Goal: Transaction & Acquisition: Purchase product/service

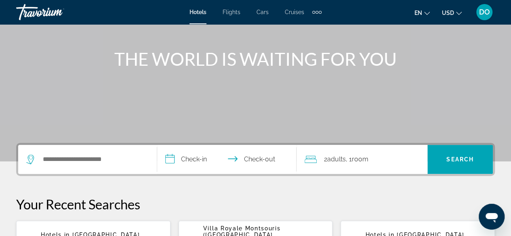
scroll to position [121, 0]
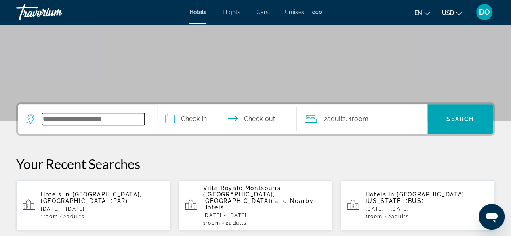
click at [86, 116] on input "Search widget" at bounding box center [93, 119] width 103 height 12
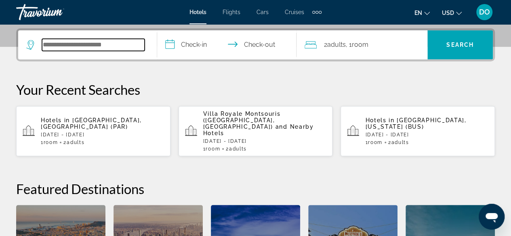
scroll to position [197, 0]
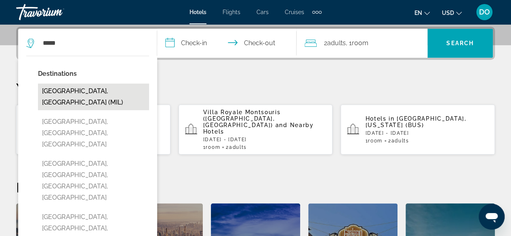
click at [104, 88] on button "[GEOGRAPHIC_DATA], [GEOGRAPHIC_DATA] (MIL)" at bounding box center [93, 97] width 111 height 27
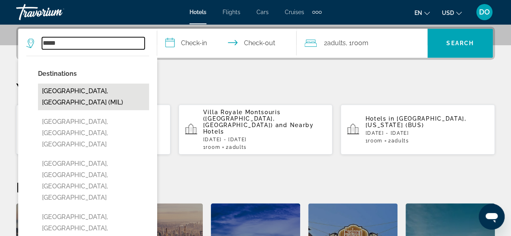
type input "**********"
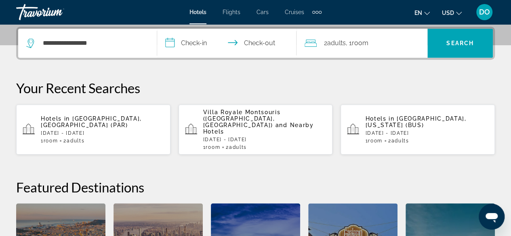
click at [182, 49] on input "**********" at bounding box center [228, 45] width 142 height 32
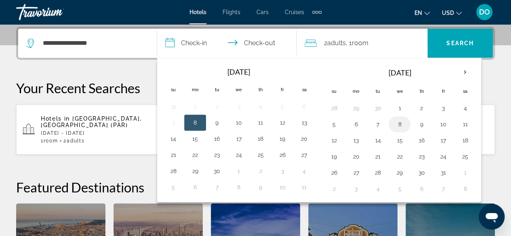
click at [394, 127] on button "8" at bounding box center [399, 124] width 13 height 11
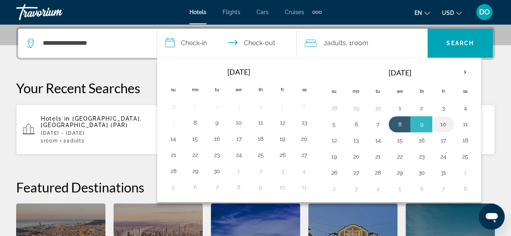
click at [437, 126] on button "10" at bounding box center [443, 124] width 13 height 11
type input "**********"
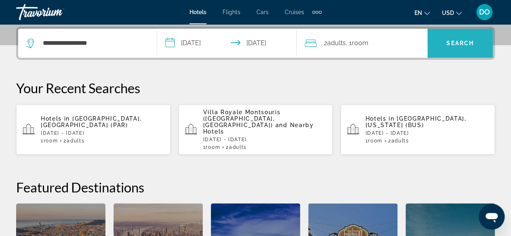
click at [452, 49] on span "Search widget" at bounding box center [459, 43] width 65 height 19
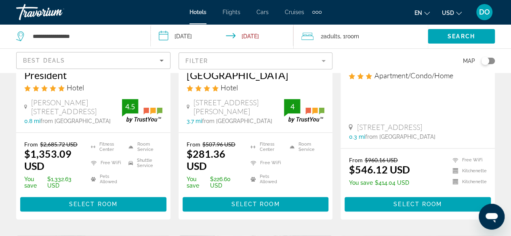
scroll to position [363, 0]
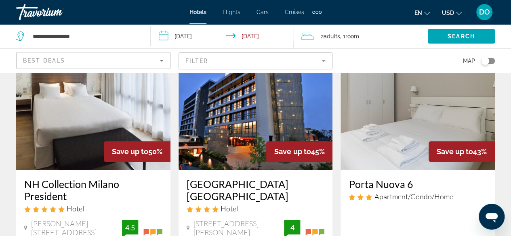
click at [291, 187] on h3 "Hilton Garden Inn Milan North" at bounding box center [256, 190] width 138 height 24
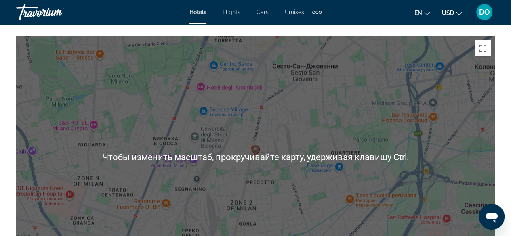
scroll to position [929, 0]
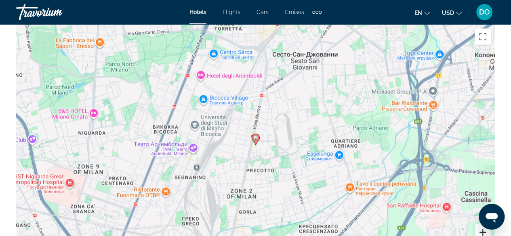
click at [482, 233] on button "Увеличить" at bounding box center [483, 233] width 16 height 16
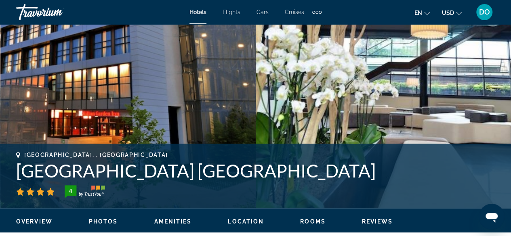
scroll to position [242, 0]
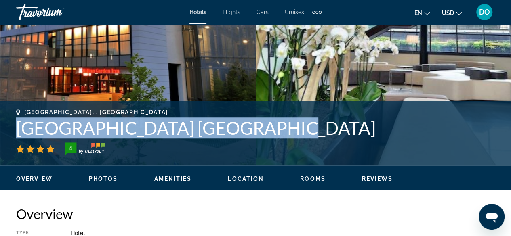
drag, startPoint x: 12, startPoint y: 128, endPoint x: 251, endPoint y: 130, distance: 239.1
click at [261, 128] on div "Milan, , Italy Hilton Garden Inn Milan North 4 Address Via Lucio Giunio Columel…" at bounding box center [255, 133] width 511 height 48
copy h1 "Hilton Garden Inn Milan North"
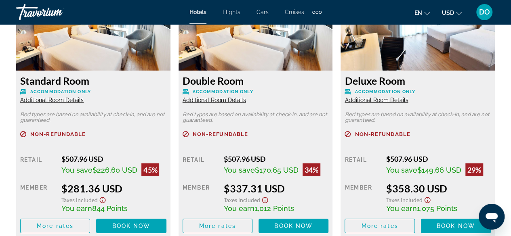
scroll to position [1333, 0]
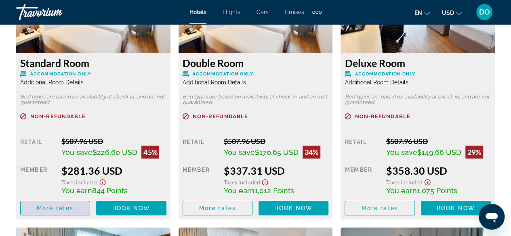
click at [67, 210] on span "More rates" at bounding box center [55, 208] width 37 height 6
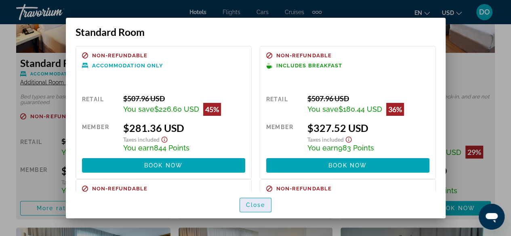
click at [253, 205] on span "Close" at bounding box center [255, 205] width 19 height 6
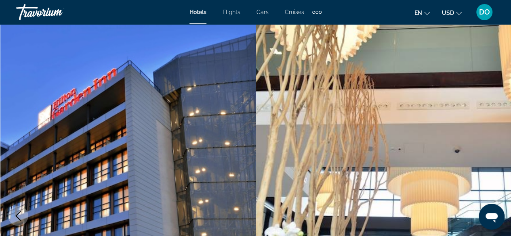
scroll to position [1333, 0]
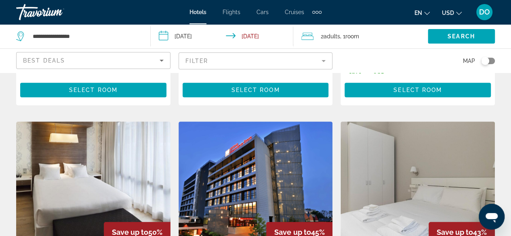
scroll to position [444, 0]
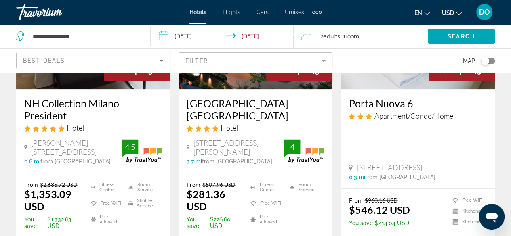
click at [84, 65] on div "Best Deals" at bounding box center [93, 64] width 141 height 23
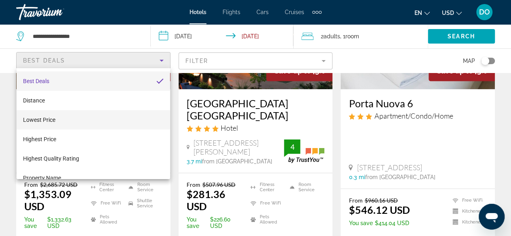
click at [55, 115] on span "Lowest Price" at bounding box center [39, 120] width 32 height 10
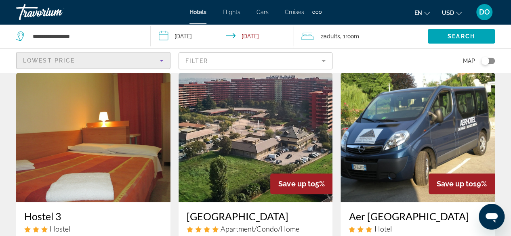
scroll to position [40, 0]
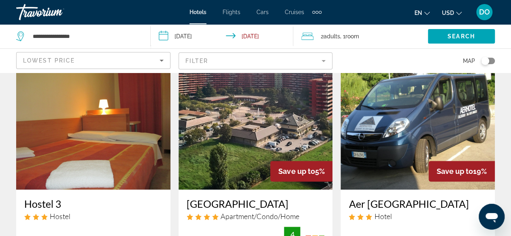
click at [271, 59] on mat-form-field "Filter" at bounding box center [256, 61] width 154 height 17
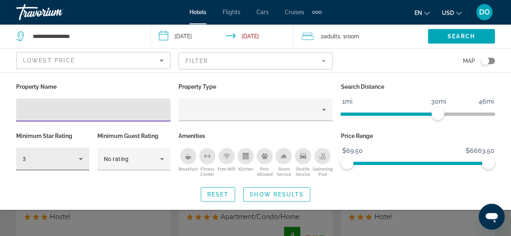
click at [67, 160] on div "3" at bounding box center [51, 159] width 56 height 10
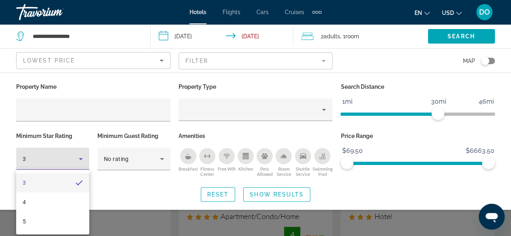
click at [129, 189] on div at bounding box center [255, 118] width 511 height 236
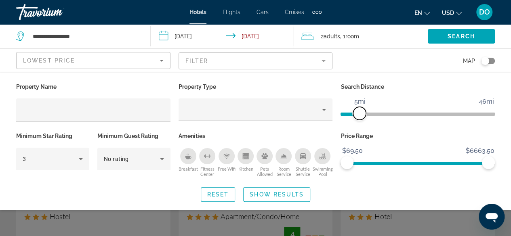
drag, startPoint x: 440, startPoint y: 115, endPoint x: 359, endPoint y: 119, distance: 80.5
click at [359, 119] on span "ngx-slider" at bounding box center [359, 113] width 13 height 13
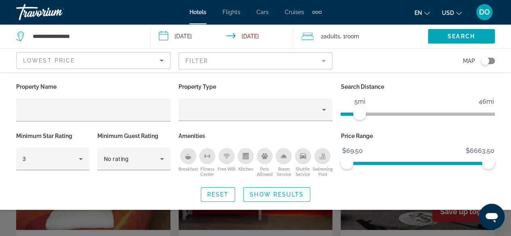
click at [264, 193] on span "Show Results" at bounding box center [277, 194] width 54 height 6
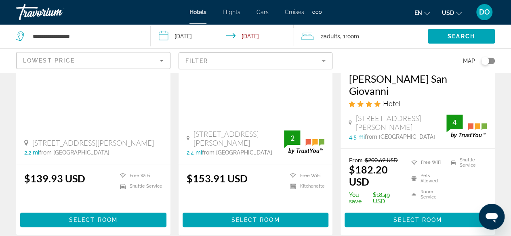
scroll to position [242, 0]
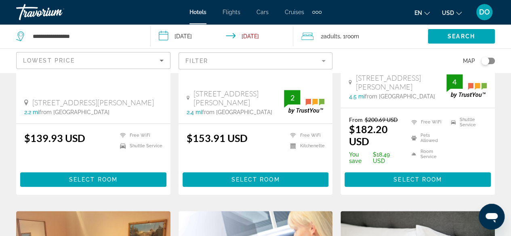
click at [200, 66] on mat-form-field "Filter" at bounding box center [256, 61] width 154 height 17
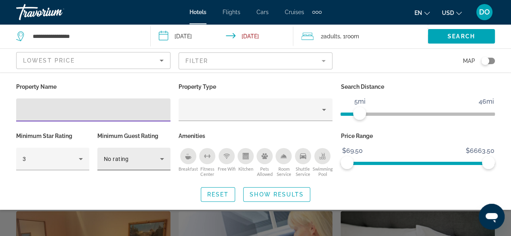
click at [144, 155] on div "No rating" at bounding box center [132, 159] width 56 height 10
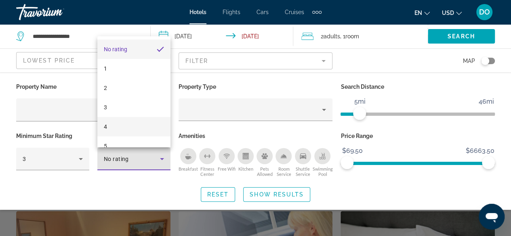
click at [119, 129] on mat-option "4" at bounding box center [133, 126] width 73 height 19
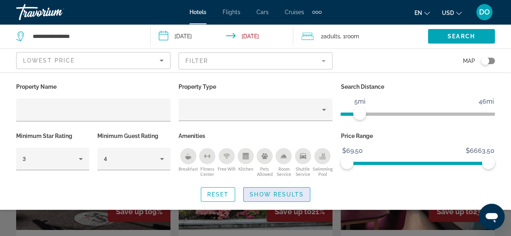
click at [275, 196] on span "Show Results" at bounding box center [277, 194] width 54 height 6
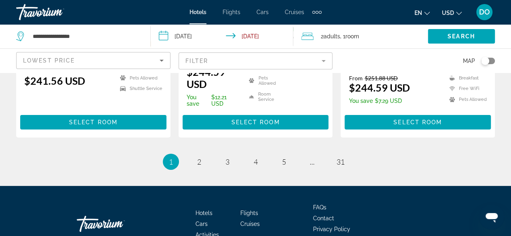
scroll to position [1238, 0]
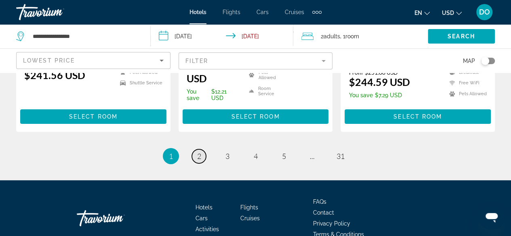
click at [197, 152] on span "2" at bounding box center [199, 156] width 4 height 9
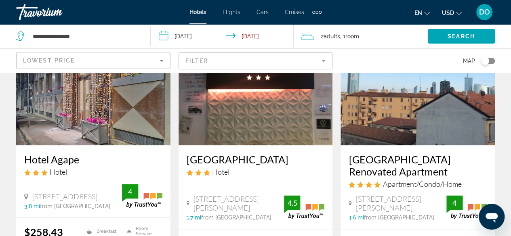
scroll to position [404, 0]
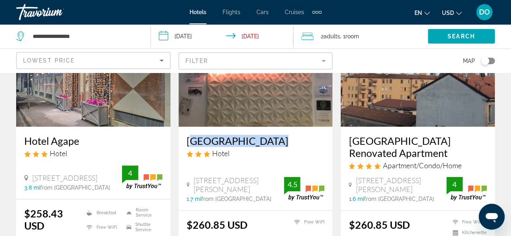
drag, startPoint x: 184, startPoint y: 129, endPoint x: 243, endPoint y: 131, distance: 59.0
click at [267, 130] on div "Hotel Stradivari Hotel Via Antonio Stradivari 4 Scala Destra, Milan 1.7 mi from…" at bounding box center [256, 169] width 154 height 84
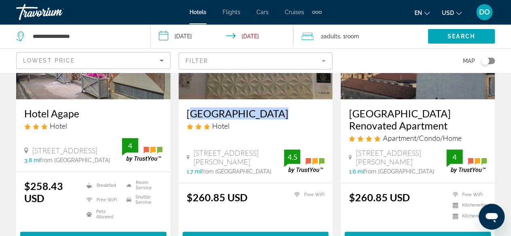
scroll to position [444, 0]
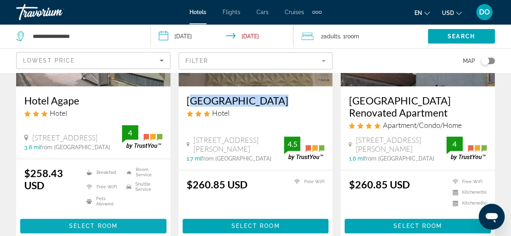
click at [110, 223] on span "Select Room" at bounding box center [93, 226] width 48 height 6
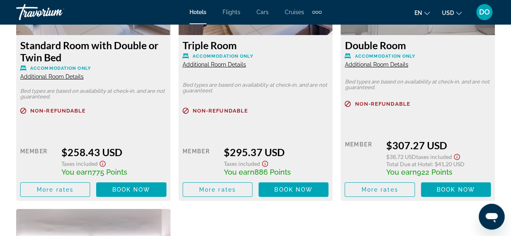
scroll to position [1414, 0]
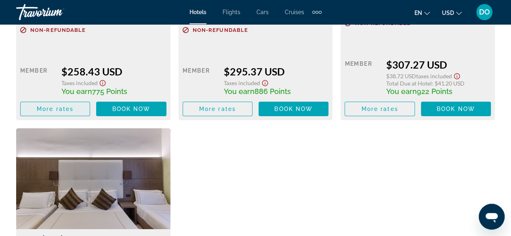
click at [46, 109] on span "More rates" at bounding box center [55, 109] width 37 height 6
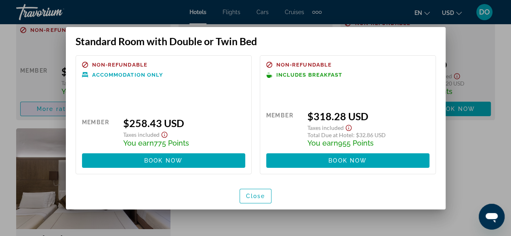
scroll to position [0, 0]
click at [251, 201] on span "button" at bounding box center [256, 196] width 32 height 19
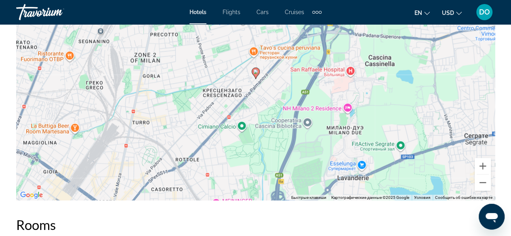
scroll to position [969, 0]
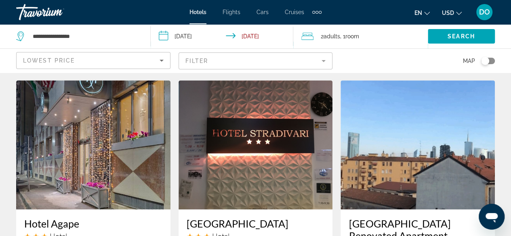
scroll to position [404, 0]
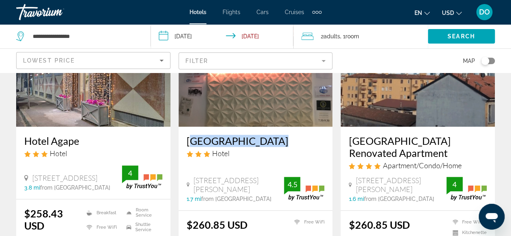
drag, startPoint x: 183, startPoint y: 132, endPoint x: 276, endPoint y: 132, distance: 93.7
click at [276, 132] on div "Hotel Stradivari Hotel Via Antonio Stradivari 4 Scala Destra, Milan 1.7 mi from…" at bounding box center [256, 169] width 154 height 84
copy h3 "Hotel Stradivari"
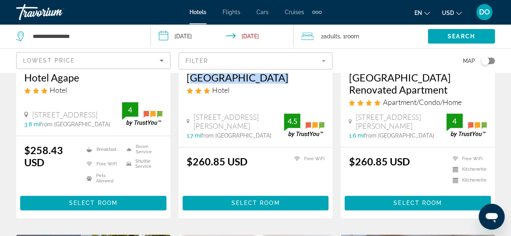
scroll to position [485, 0]
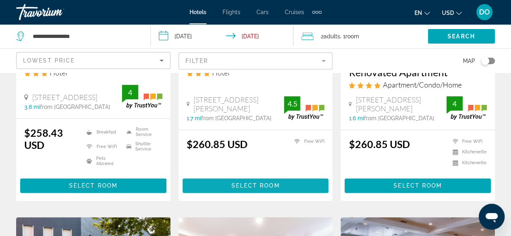
click at [265, 183] on span "Select Room" at bounding box center [255, 186] width 48 height 6
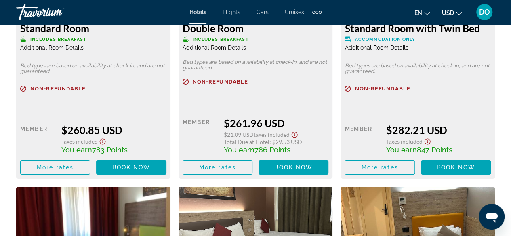
scroll to position [1373, 0]
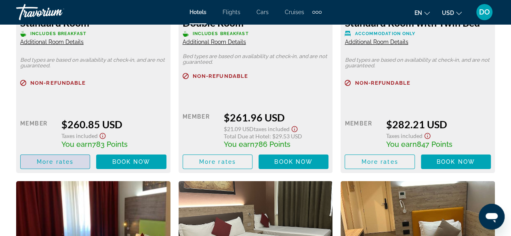
click at [49, 159] on span "More rates" at bounding box center [55, 162] width 37 height 6
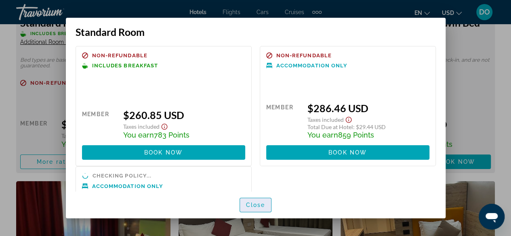
click at [250, 205] on span "Close" at bounding box center [255, 205] width 19 height 6
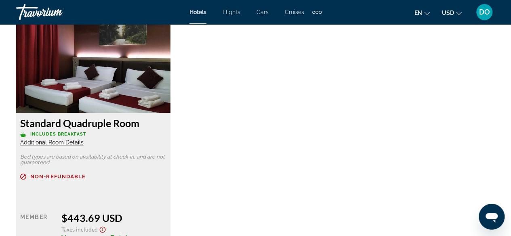
scroll to position [1898, 0]
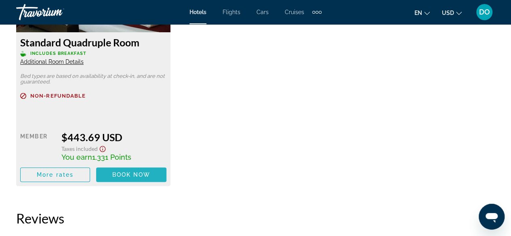
click at [130, 172] on span "Book now" at bounding box center [131, 175] width 38 height 6
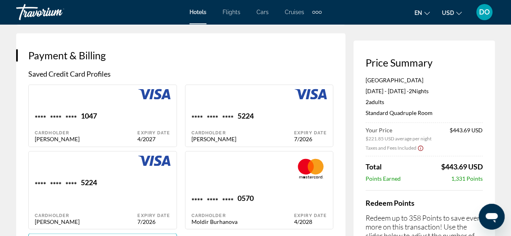
scroll to position [565, 0]
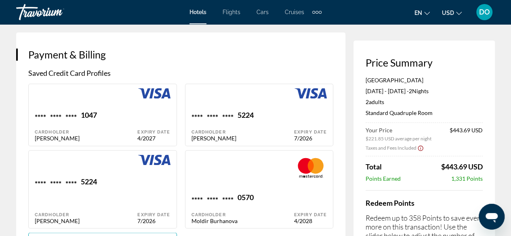
click at [260, 132] on div "**** **** **** 5224 Cardholder Dauriya Otarbayeva" at bounding box center [242, 126] width 103 height 31
type input "*******"
type input "**********"
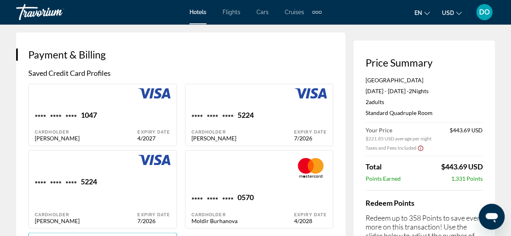
type input "******"
type input "*******"
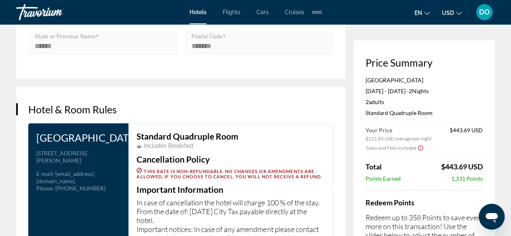
scroll to position [1131, 0]
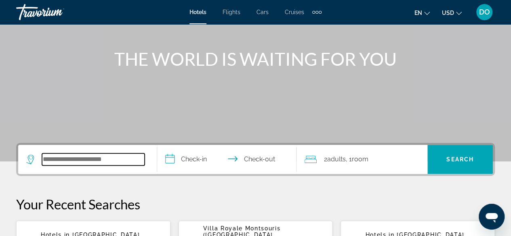
click at [77, 161] on input "Search widget" at bounding box center [93, 159] width 103 height 12
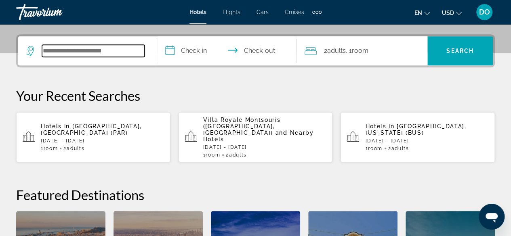
scroll to position [197, 0]
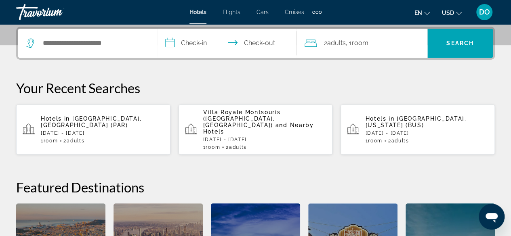
click at [83, 130] on p "[DATE] - [DATE]" at bounding box center [102, 133] width 123 height 6
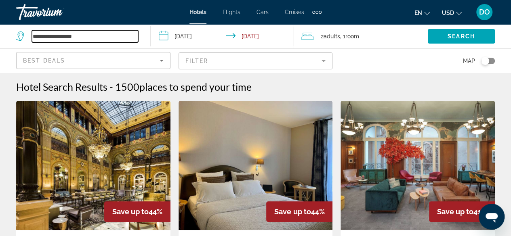
drag, startPoint x: 90, startPoint y: 36, endPoint x: 18, endPoint y: 38, distance: 71.9
click at [18, 38] on div "**********" at bounding box center [77, 36] width 122 height 12
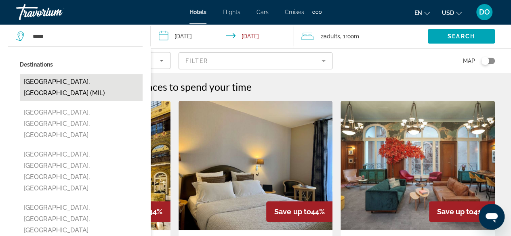
click at [70, 80] on button "[GEOGRAPHIC_DATA], [GEOGRAPHIC_DATA] (MIL)" at bounding box center [81, 87] width 123 height 27
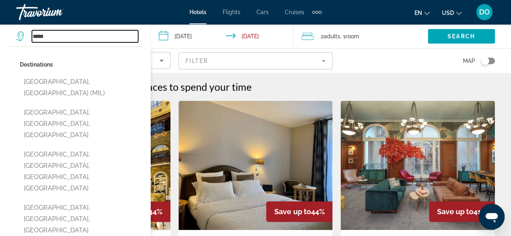
type input "**********"
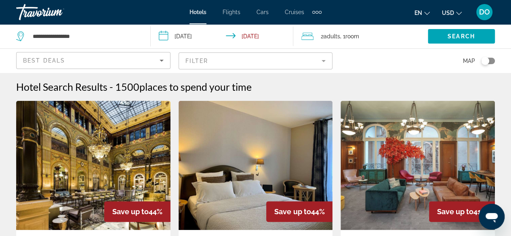
click at [185, 35] on input "**********" at bounding box center [224, 37] width 146 height 27
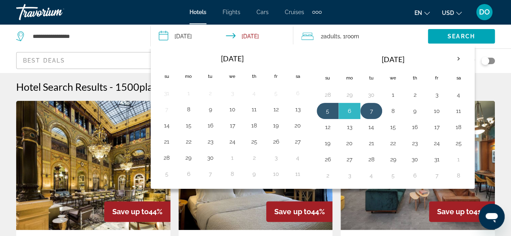
click at [372, 112] on button "7" at bounding box center [371, 110] width 13 height 11
click at [389, 111] on button "8" at bounding box center [393, 110] width 13 height 11
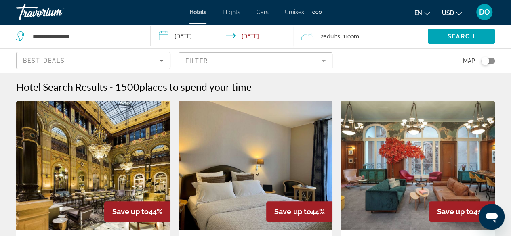
click at [185, 34] on input "**********" at bounding box center [224, 37] width 146 height 27
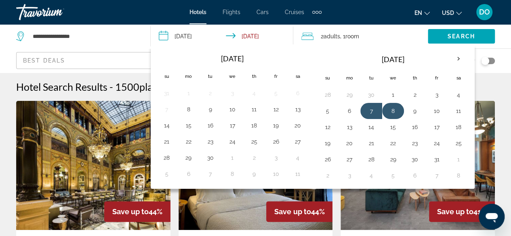
click at [390, 109] on button "8" at bounding box center [393, 110] width 13 height 11
click at [435, 113] on button "10" at bounding box center [436, 110] width 13 height 11
type input "**********"
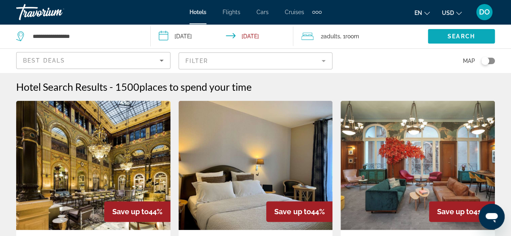
click at [454, 36] on span "Search" at bounding box center [461, 36] width 27 height 6
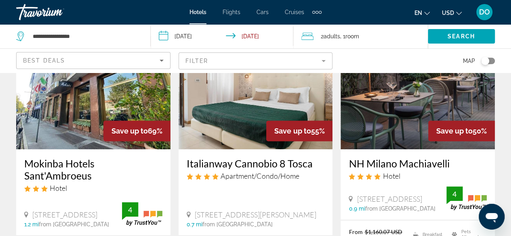
scroll to position [162, 0]
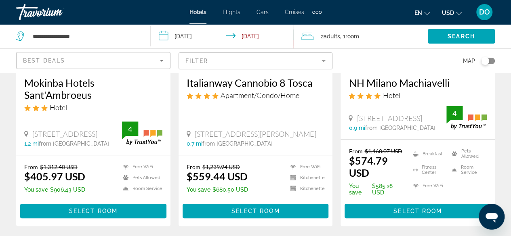
click at [216, 57] on mat-form-field "Filter" at bounding box center [256, 61] width 154 height 17
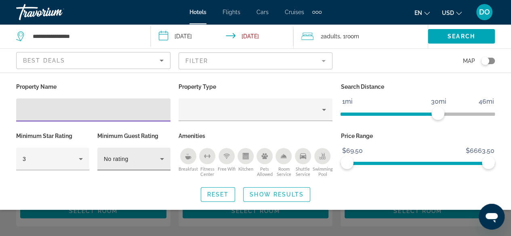
click at [121, 159] on span "No rating" at bounding box center [116, 159] width 25 height 6
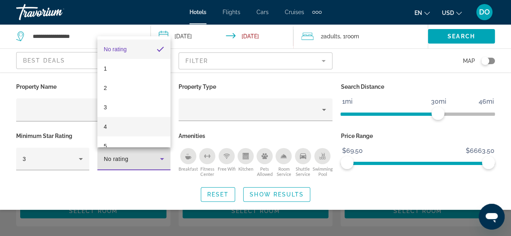
click at [129, 130] on mat-option "4" at bounding box center [133, 126] width 73 height 19
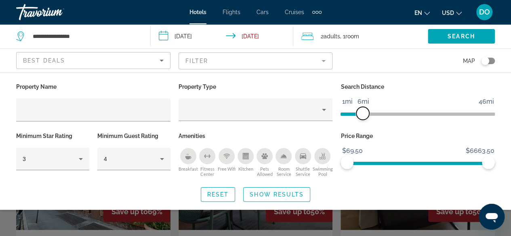
drag, startPoint x: 435, startPoint y: 113, endPoint x: 362, endPoint y: 118, distance: 73.6
click at [362, 118] on span "ngx-slider" at bounding box center [362, 113] width 13 height 13
click at [273, 190] on span "Search widget" at bounding box center [277, 194] width 66 height 19
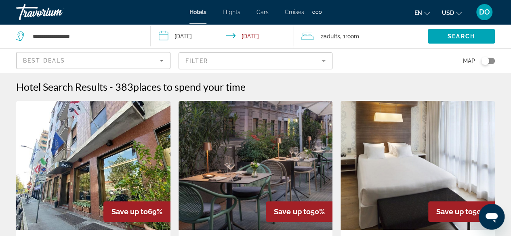
click at [124, 55] on div "Best Deals" at bounding box center [93, 64] width 141 height 23
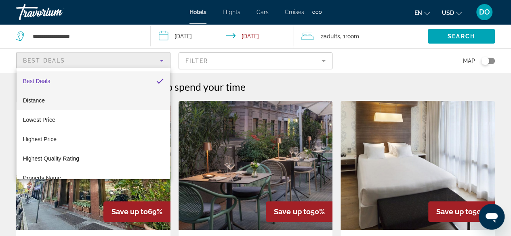
click at [83, 104] on mat-option "Distance" at bounding box center [93, 100] width 153 height 19
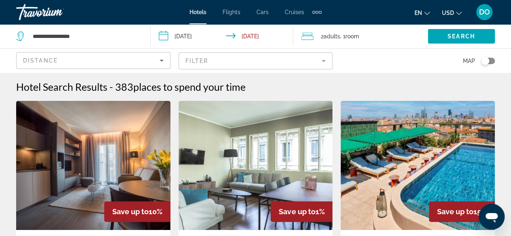
drag, startPoint x: 248, startPoint y: 61, endPoint x: 257, endPoint y: 65, distance: 10.7
click at [248, 61] on mat-form-field "Filter" at bounding box center [256, 61] width 154 height 17
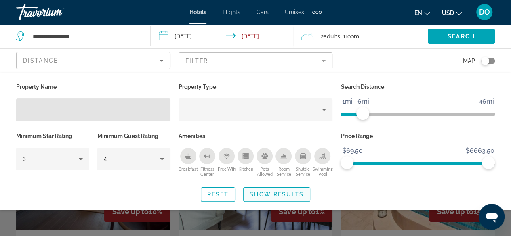
click at [278, 195] on span "Show Results" at bounding box center [277, 194] width 54 height 6
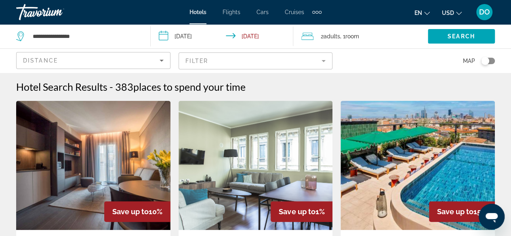
click at [124, 66] on div "Distance" at bounding box center [93, 64] width 141 height 23
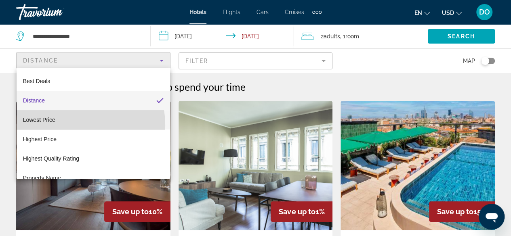
click at [70, 126] on mat-option "Lowest Price" at bounding box center [93, 119] width 153 height 19
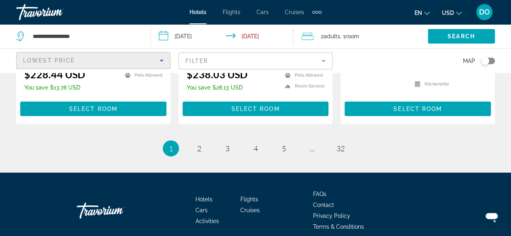
scroll to position [1222, 0]
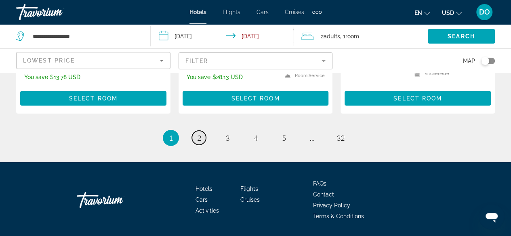
click at [198, 134] on span "2" at bounding box center [199, 138] width 4 height 9
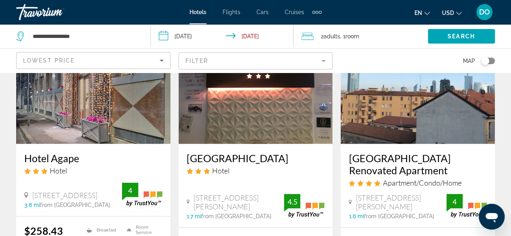
scroll to position [1090, 0]
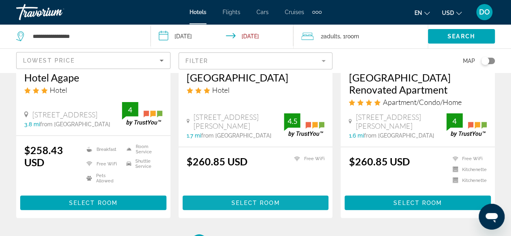
click at [262, 204] on span "Select Room" at bounding box center [255, 203] width 48 height 6
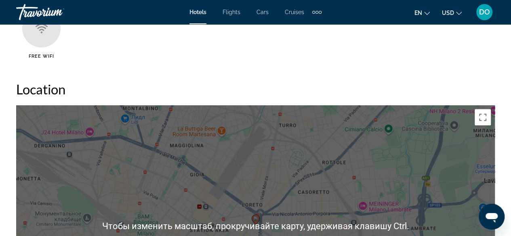
scroll to position [1090, 0]
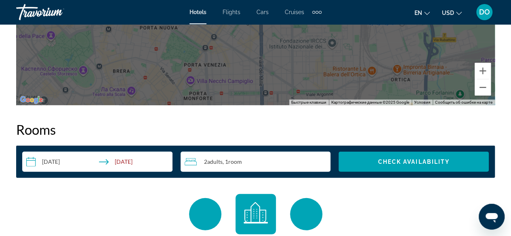
click at [242, 160] on span ", 1 Room rooms" at bounding box center [232, 162] width 19 height 6
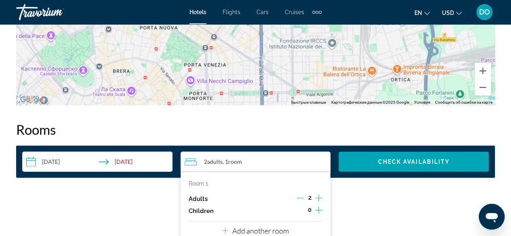
scroll to position [1131, 0]
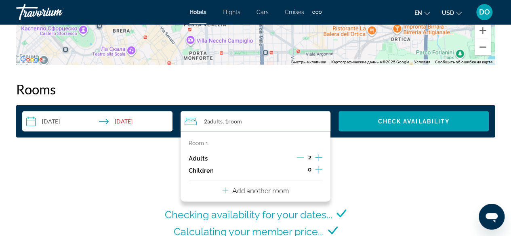
click at [321, 155] on icon "Increment adults" at bounding box center [318, 158] width 7 height 10
click at [271, 186] on p "Add another room" at bounding box center [260, 190] width 57 height 9
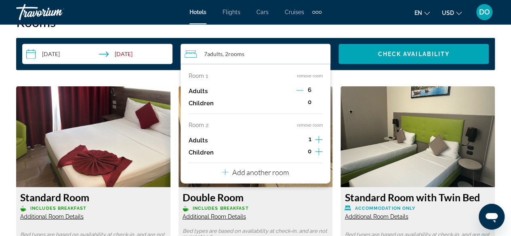
scroll to position [1212, 0]
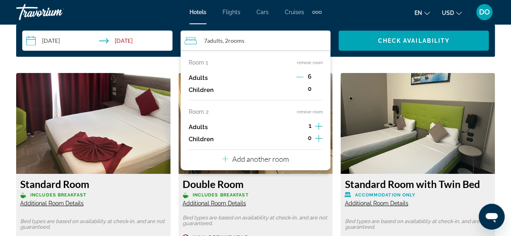
click at [297, 77] on icon "Decrement adults" at bounding box center [299, 77] width 7 height 7
click at [299, 76] on icon "Decrement adults" at bounding box center [299, 77] width 7 height 7
click at [317, 122] on icon "Increment adults" at bounding box center [318, 127] width 7 height 10
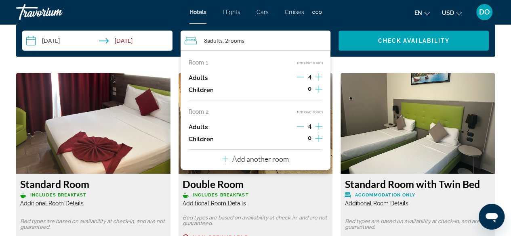
click at [271, 157] on p "Add another room" at bounding box center [260, 159] width 57 height 9
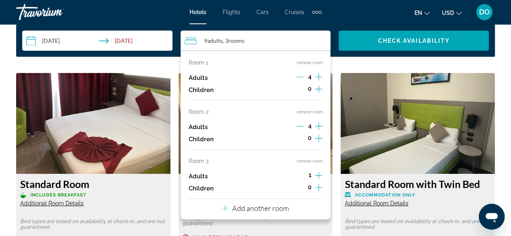
scroll to position [1252, 0]
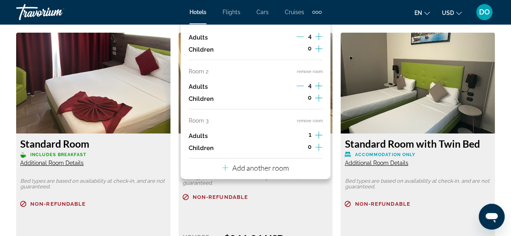
click at [321, 130] on icon "Increment adults" at bounding box center [318, 135] width 7 height 10
click at [264, 164] on p "Add another room" at bounding box center [260, 168] width 57 height 9
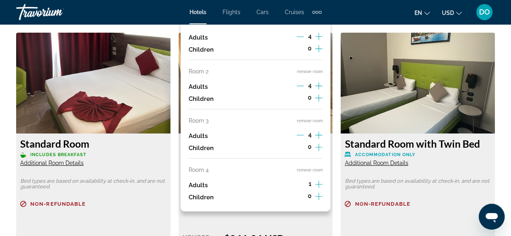
click at [319, 181] on icon "Increment adults" at bounding box center [318, 185] width 7 height 10
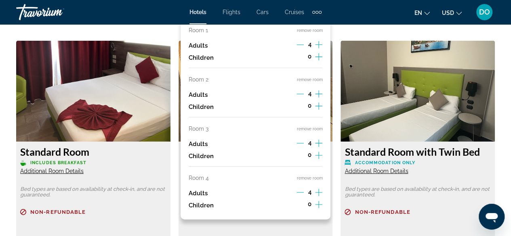
scroll to position [1131, 0]
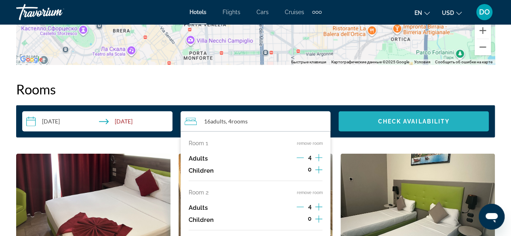
click at [401, 121] on span "Check Availability" at bounding box center [414, 121] width 72 height 6
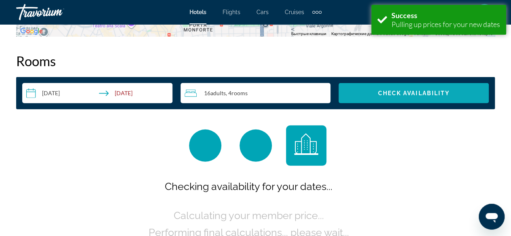
scroll to position [1160, 0]
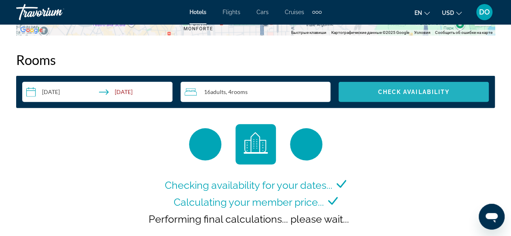
click at [372, 91] on span "Search widget" at bounding box center [413, 91] width 150 height 19
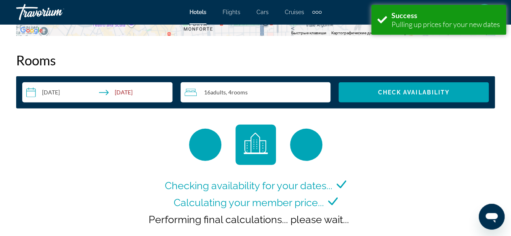
scroll to position [1160, 0]
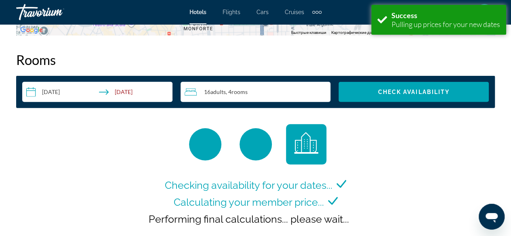
click at [271, 97] on div "16 Adult Adults , 4 Room rooms" at bounding box center [258, 92] width 146 height 20
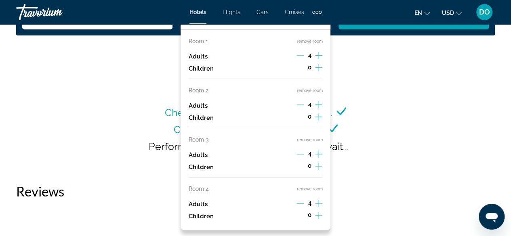
scroll to position [1282, 0]
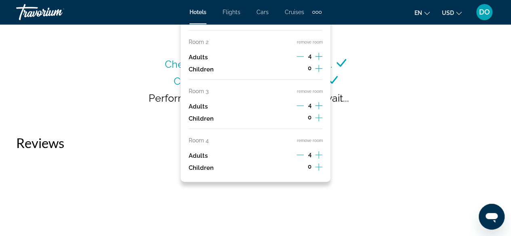
click at [313, 138] on button "remove room" at bounding box center [309, 140] width 26 height 5
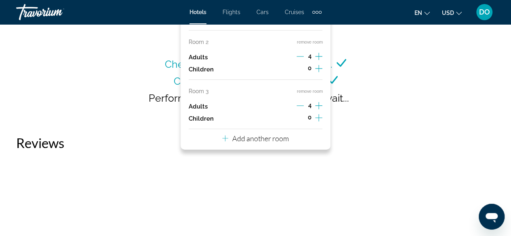
click at [318, 89] on button "remove room" at bounding box center [309, 91] width 26 height 5
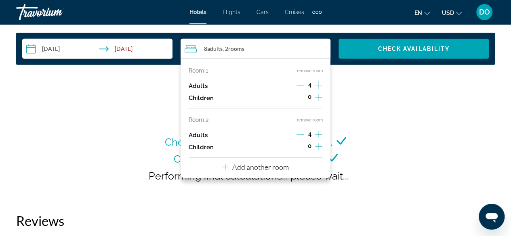
scroll to position [1201, 0]
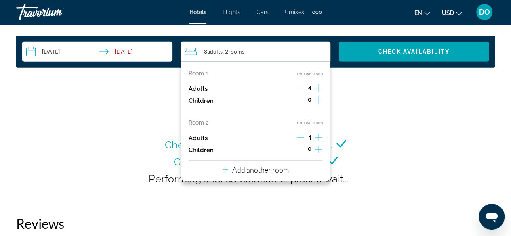
click at [317, 120] on button "remove room" at bounding box center [309, 122] width 26 height 5
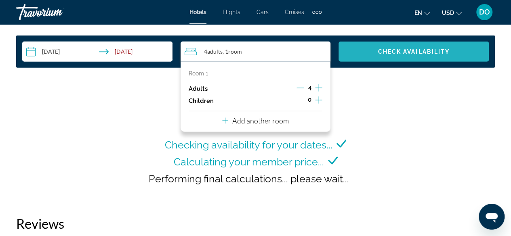
click at [404, 53] on span "Search widget" at bounding box center [413, 51] width 150 height 19
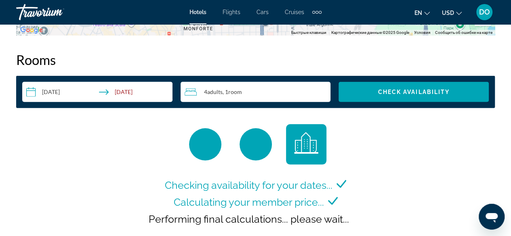
scroll to position [1201, 0]
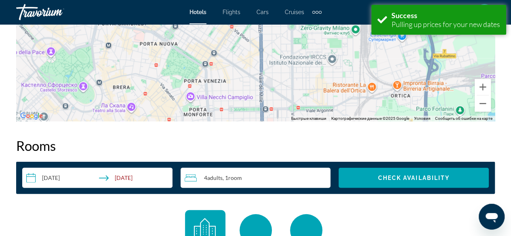
scroll to position [1212, 0]
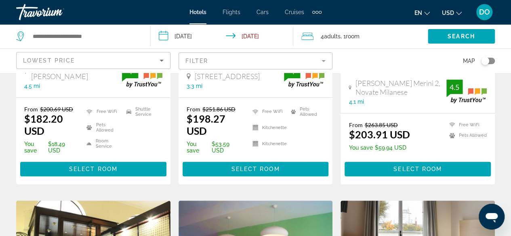
scroll to position [121, 0]
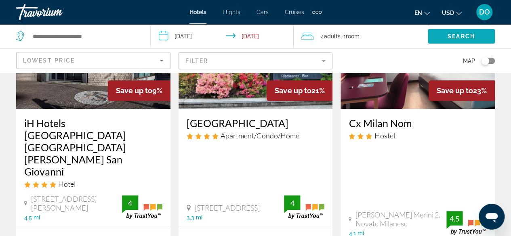
click at [459, 35] on span "Search" at bounding box center [461, 36] width 27 height 6
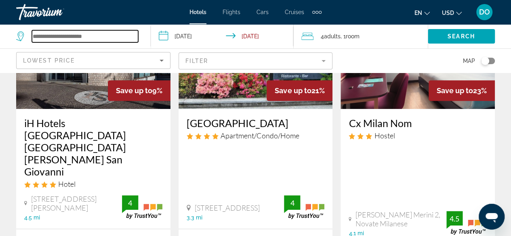
drag, startPoint x: 107, startPoint y: 42, endPoint x: 101, endPoint y: 40, distance: 6.4
click at [101, 40] on input "Search widget" at bounding box center [85, 36] width 106 height 12
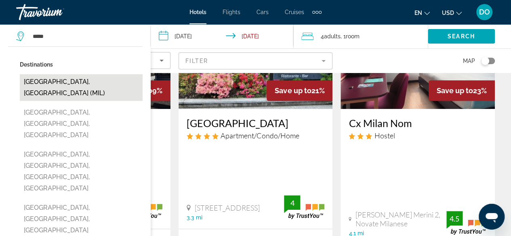
click at [86, 80] on button "Milan, Italy (MIL)" at bounding box center [81, 87] width 123 height 27
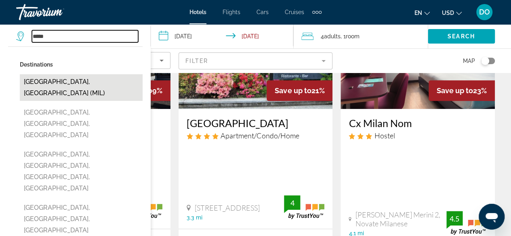
type input "**********"
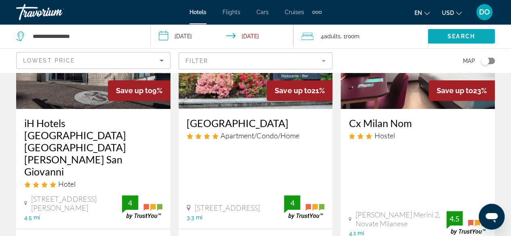
click at [448, 37] on span "Search" at bounding box center [461, 36] width 27 height 6
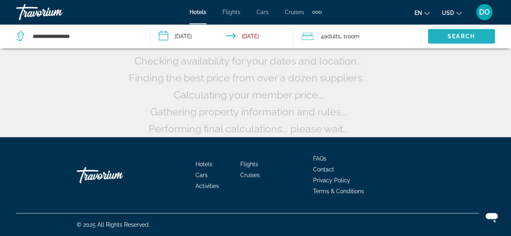
scroll to position [40, 0]
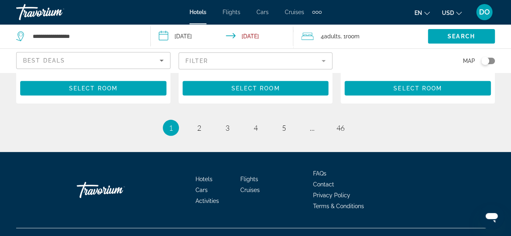
scroll to position [1210, 0]
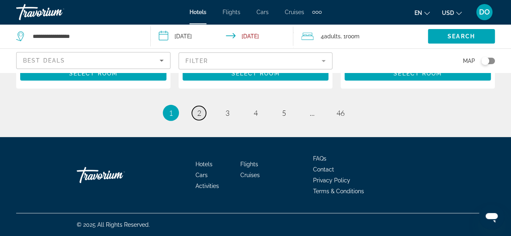
click at [196, 114] on link "page 2" at bounding box center [199, 113] width 14 height 14
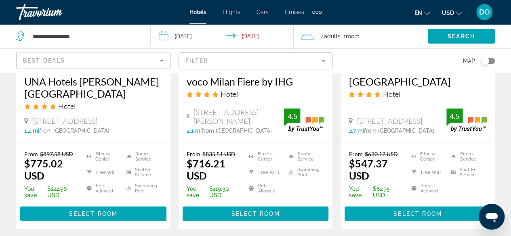
scroll to position [848, 0]
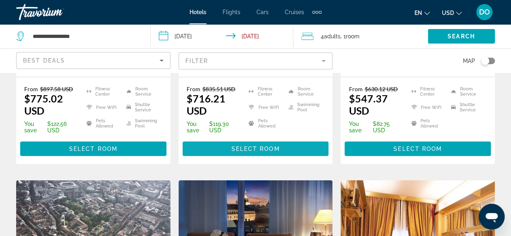
click at [274, 146] on span "Select Room" at bounding box center [255, 149] width 48 height 6
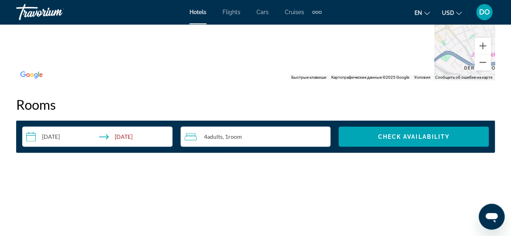
scroll to position [929, 0]
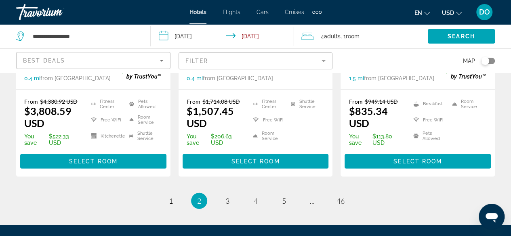
scroll to position [1212, 0]
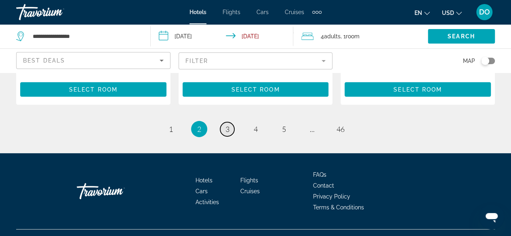
click at [225, 125] on span "3" at bounding box center [227, 129] width 4 height 9
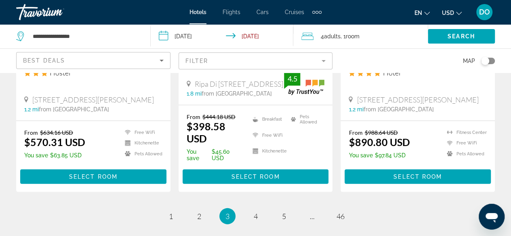
scroll to position [1171, 0]
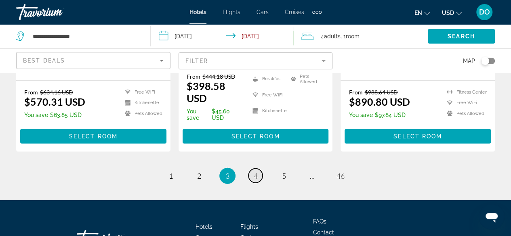
click at [254, 172] on span "4" at bounding box center [256, 176] width 4 height 9
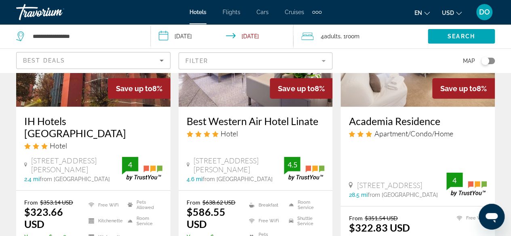
scroll to position [1090, 0]
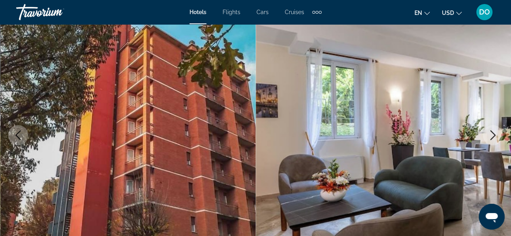
scroll to position [242, 0]
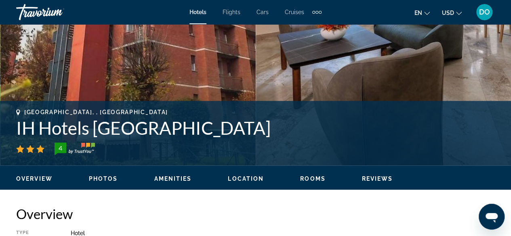
drag, startPoint x: 17, startPoint y: 127, endPoint x: 387, endPoint y: 134, distance: 370.0
click at [391, 136] on h1 "IH Hotels Milano ApartHotel Argonne Park" at bounding box center [255, 128] width 479 height 21
copy h1 "IH Hotels Milano ApartHotel Argonne Park"
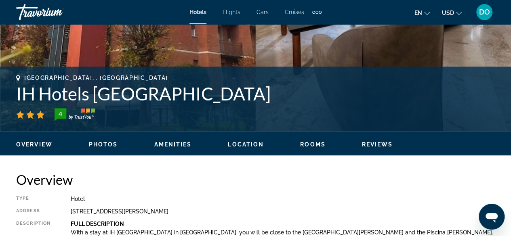
scroll to position [404, 0]
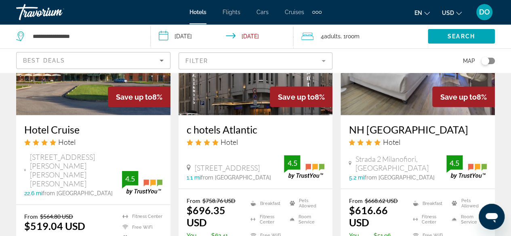
scroll to position [767, 0]
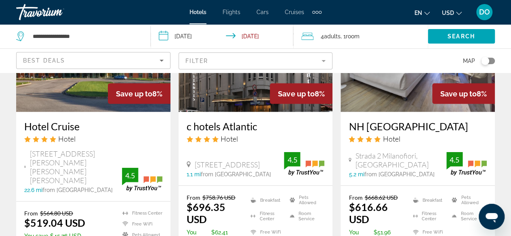
click at [96, 62] on div "Best Deals" at bounding box center [91, 61] width 137 height 10
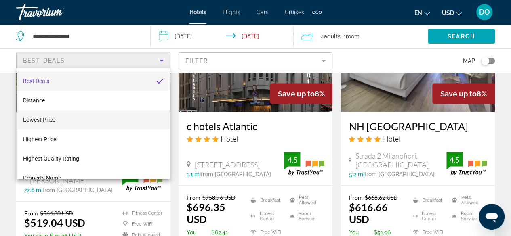
click at [79, 124] on mat-option "Lowest Price" at bounding box center [93, 119] width 153 height 19
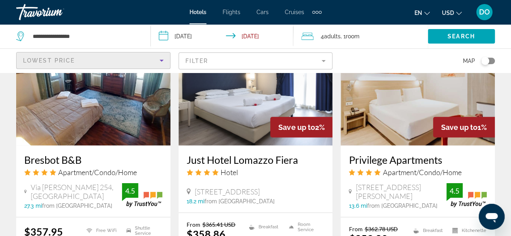
scroll to position [1191, 0]
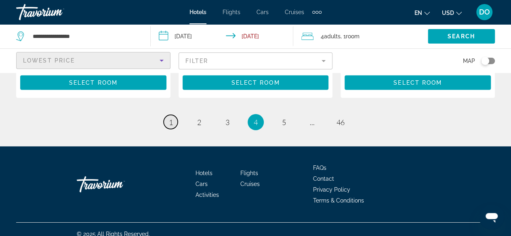
click at [170, 118] on span "1" at bounding box center [171, 122] width 4 height 9
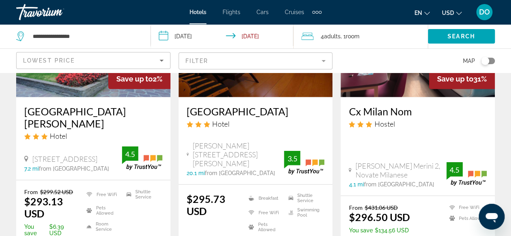
scroll to position [1131, 0]
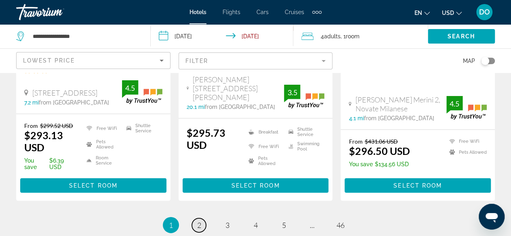
click at [203, 219] on link "page 2" at bounding box center [199, 226] width 14 height 14
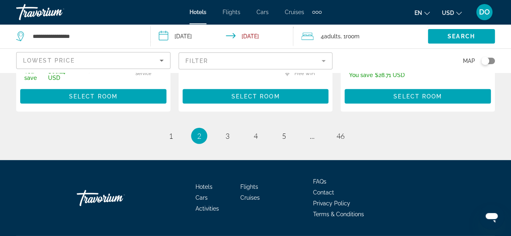
scroll to position [1171, 0]
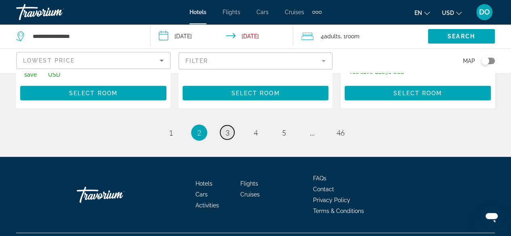
click at [224, 135] on link "page 3" at bounding box center [227, 133] width 14 height 14
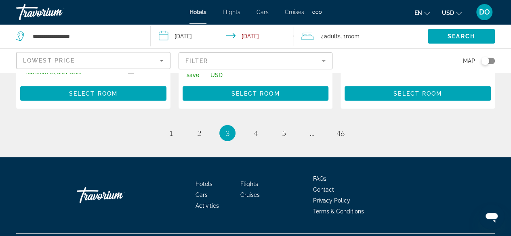
scroll to position [1231, 0]
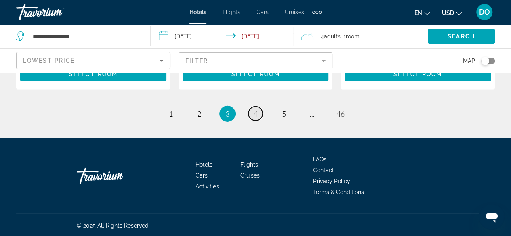
click at [258, 118] on link "page 4" at bounding box center [255, 114] width 14 height 14
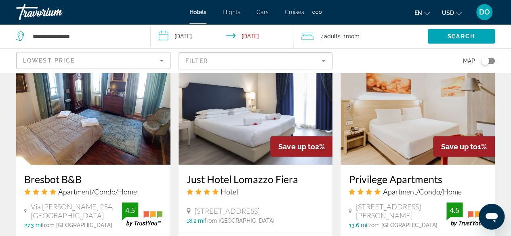
scroll to position [1171, 0]
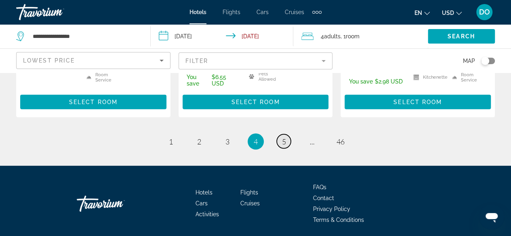
click at [283, 137] on span "5" at bounding box center [284, 141] width 4 height 9
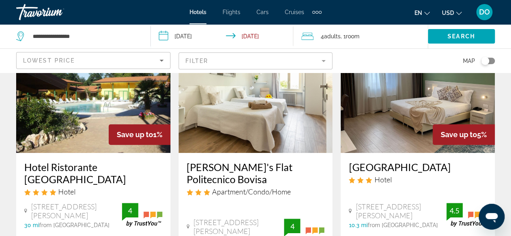
scroll to position [121, 0]
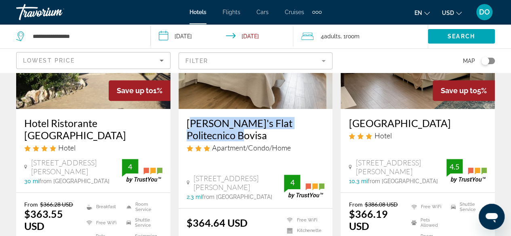
drag, startPoint x: 184, startPoint y: 122, endPoint x: 230, endPoint y: 137, distance: 48.7
click at [230, 137] on div "Alessia's Flat Politecnico Bovisa Apartment/Condo/Home 22 Via Francesco Paolo M…" at bounding box center [256, 158] width 154 height 99
copy h3 "Alessia's Flat Politecnico Bovisa"
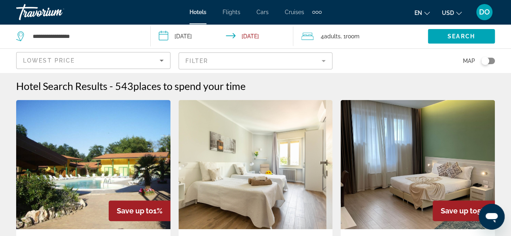
scroll to position [0, 0]
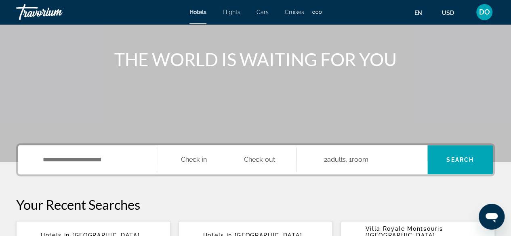
scroll to position [202, 0]
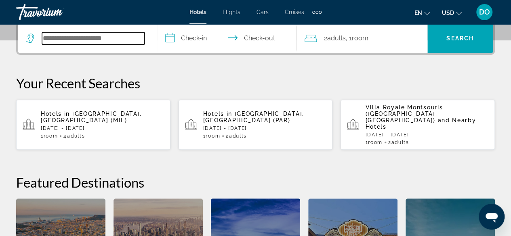
click at [73, 39] on input "Search widget" at bounding box center [93, 38] width 103 height 12
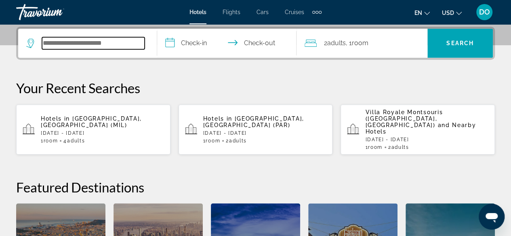
paste input "**********"
drag, startPoint x: 124, startPoint y: 46, endPoint x: 11, endPoint y: 45, distance: 112.3
click at [11, 45] on div "**********" at bounding box center [255, 175] width 511 height 297
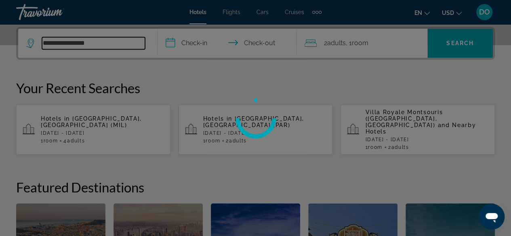
type input "**********"
click at [111, 36] on div at bounding box center [255, 118] width 511 height 236
click at [78, 50] on div at bounding box center [255, 118] width 511 height 236
click at [106, 46] on div at bounding box center [255, 118] width 511 height 236
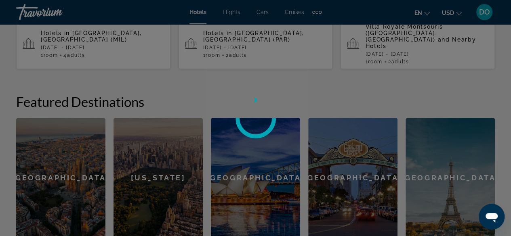
scroll to position [121, 0]
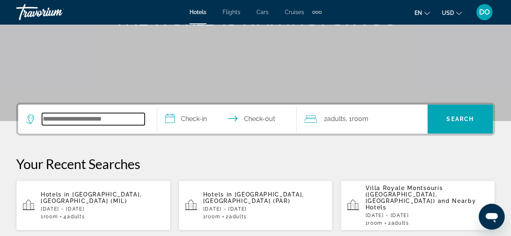
click at [54, 114] on input "Search widget" at bounding box center [93, 119] width 103 height 12
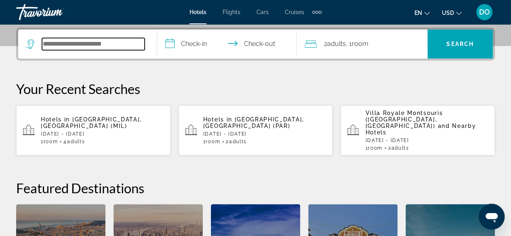
scroll to position [197, 0]
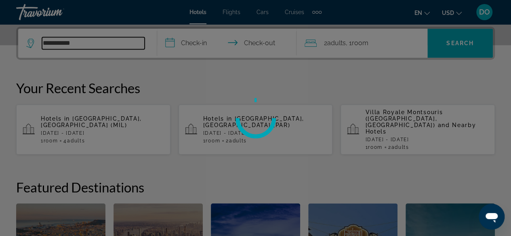
type input "**********"
click at [115, 78] on div at bounding box center [255, 118] width 511 height 236
click at [90, 40] on div at bounding box center [255, 118] width 511 height 236
click at [87, 46] on div at bounding box center [255, 118] width 511 height 236
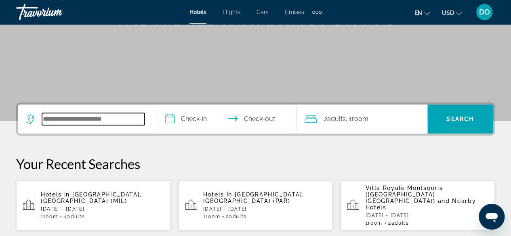
click at [73, 117] on input "Search widget" at bounding box center [93, 119] width 103 height 12
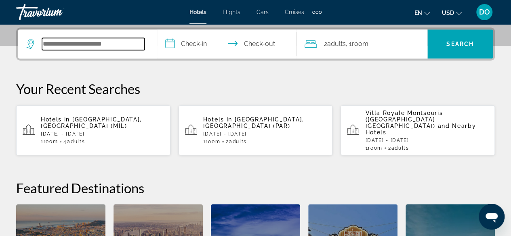
scroll to position [197, 0]
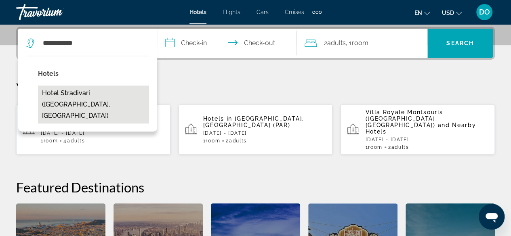
click at [116, 92] on button "Hotel Stradivari ([GEOGRAPHIC_DATA], [GEOGRAPHIC_DATA])" at bounding box center [93, 105] width 111 height 38
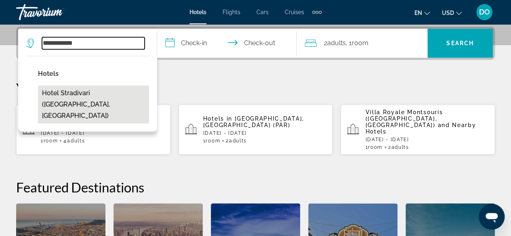
type input "**********"
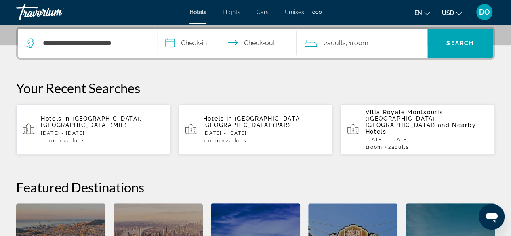
click at [204, 44] on input "**********" at bounding box center [228, 45] width 142 height 32
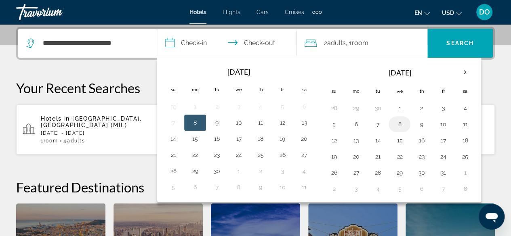
click at [393, 126] on button "8" at bounding box center [399, 124] width 13 height 11
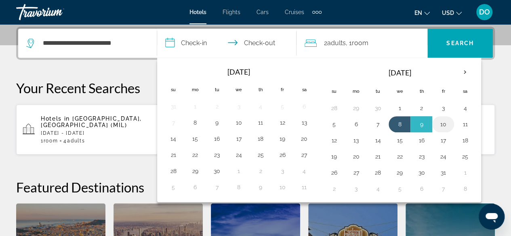
click at [442, 126] on button "10" at bounding box center [443, 124] width 13 height 11
type input "**********"
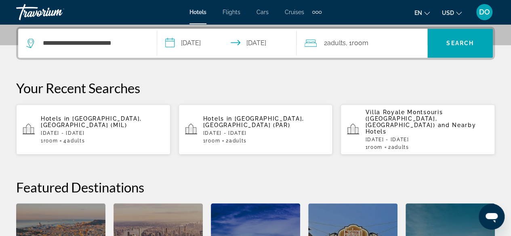
click at [362, 48] on span ", 1 Room rooms" at bounding box center [357, 43] width 23 height 11
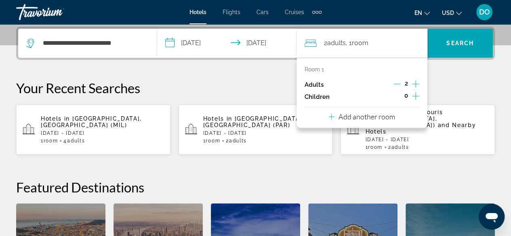
click at [415, 84] on icon "Increment adults" at bounding box center [415, 84] width 7 height 10
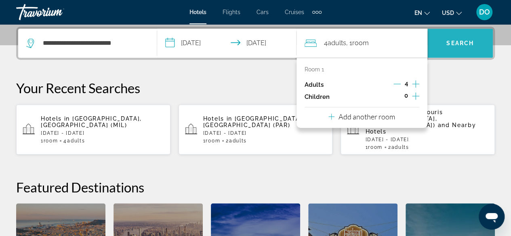
click at [447, 46] on span "Search widget" at bounding box center [459, 43] width 65 height 19
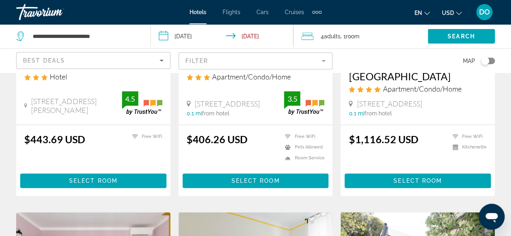
scroll to position [202, 0]
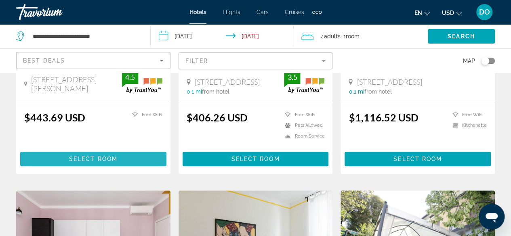
click at [103, 160] on span "Select Room" at bounding box center [93, 159] width 48 height 6
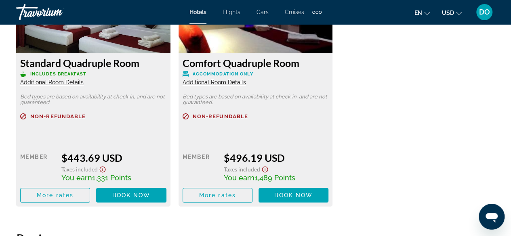
scroll to position [1373, 0]
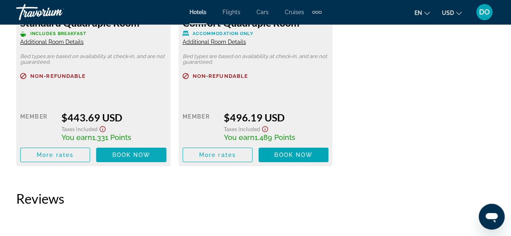
click at [127, 152] on span "Book now" at bounding box center [131, 155] width 38 height 6
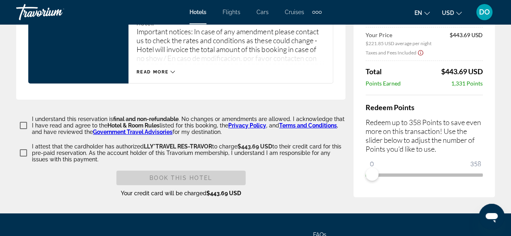
scroll to position [1315, 0]
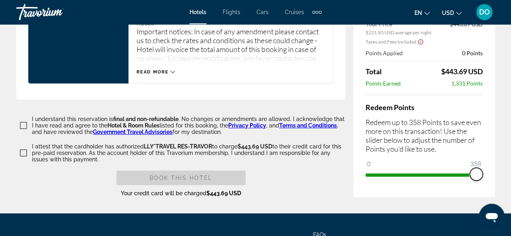
drag, startPoint x: 369, startPoint y: 180, endPoint x: 500, endPoint y: 186, distance: 131.0
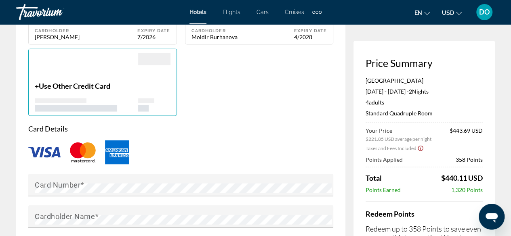
scroll to position [588, 0]
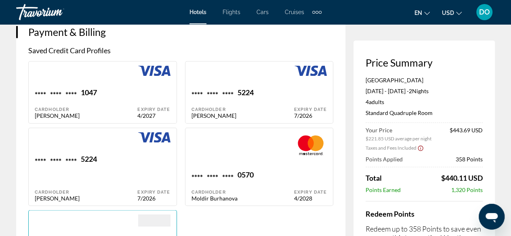
click at [233, 110] on div "**** **** **** 5224 Cardholder [PERSON_NAME]" at bounding box center [242, 103] width 103 height 31
type input "*******"
type input "**********"
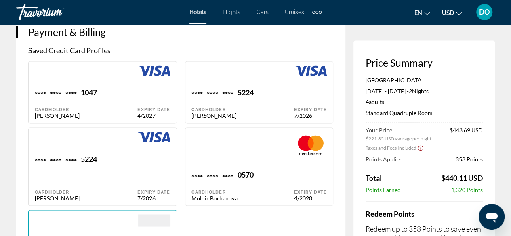
type input "******"
type input "*******"
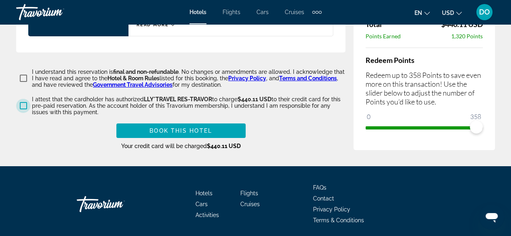
scroll to position [1380, 0]
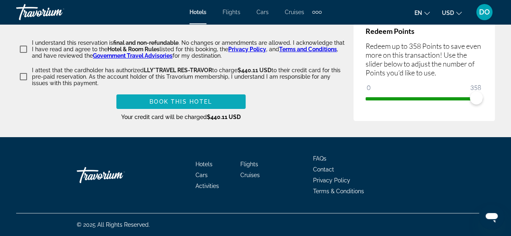
click at [192, 108] on span "Main content" at bounding box center [180, 101] width 129 height 19
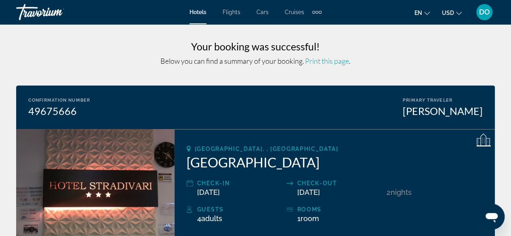
click at [45, 11] on div "Travorium" at bounding box center [56, 12] width 81 height 21
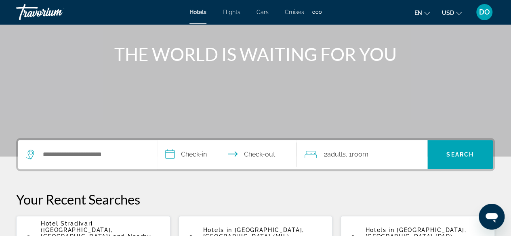
scroll to position [121, 0]
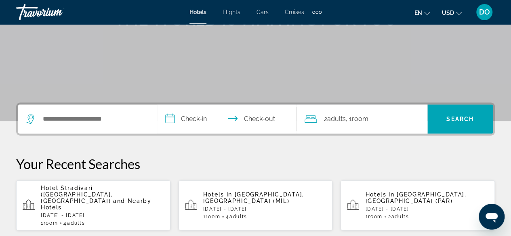
click at [113, 189] on span "Hotel Stradivari ([GEOGRAPHIC_DATA], [GEOGRAPHIC_DATA])" at bounding box center [77, 194] width 72 height 19
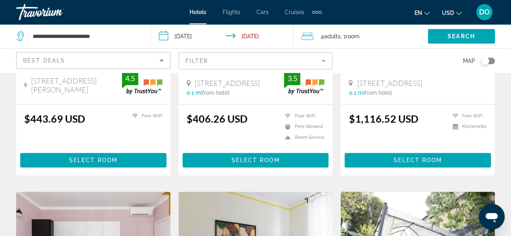
scroll to position [202, 0]
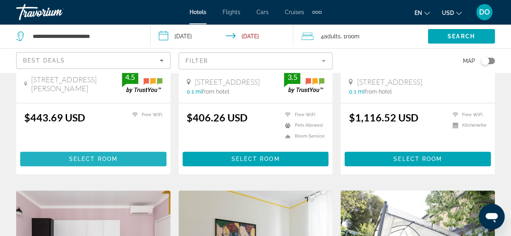
click at [89, 159] on span "Select Room" at bounding box center [93, 159] width 48 height 6
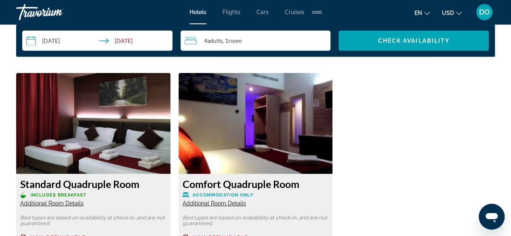
scroll to position [1333, 0]
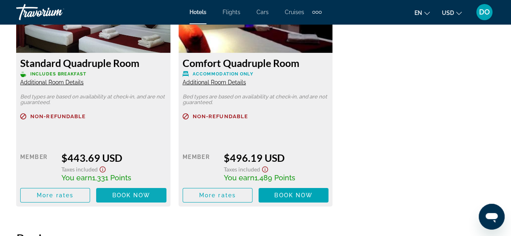
click at [129, 196] on span "Main content" at bounding box center [131, 195] width 70 height 19
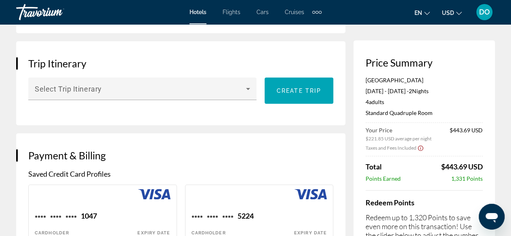
scroll to position [606, 0]
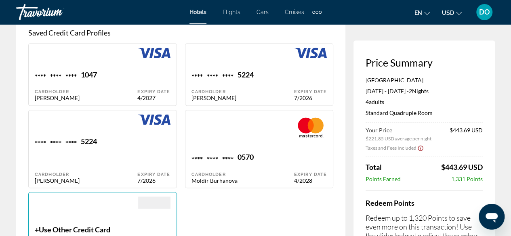
click at [214, 95] on div "Cardholder" at bounding box center [242, 91] width 103 height 5
type input "*******"
type input "**********"
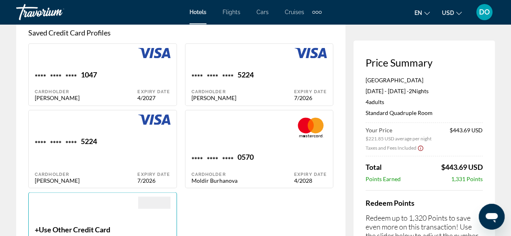
type input "******"
type input "*******"
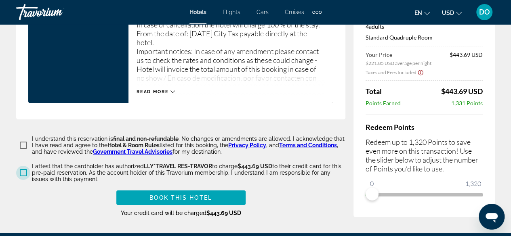
scroll to position [1292, 0]
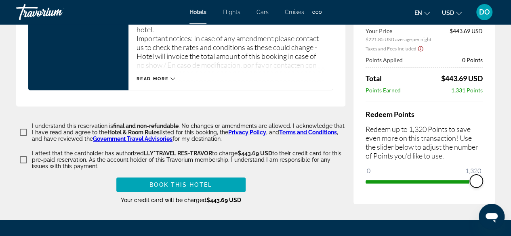
drag, startPoint x: 372, startPoint y: 189, endPoint x: 505, endPoint y: 194, distance: 133.8
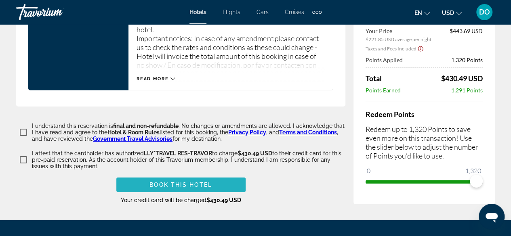
click at [195, 188] on span "Book this hotel" at bounding box center [180, 185] width 63 height 6
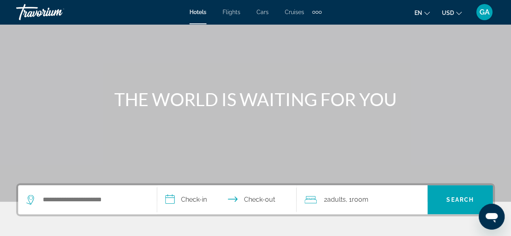
scroll to position [81, 0]
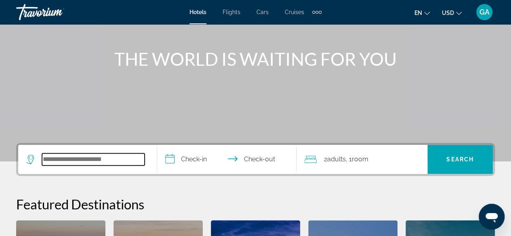
click at [101, 159] on input "Search widget" at bounding box center [93, 159] width 103 height 12
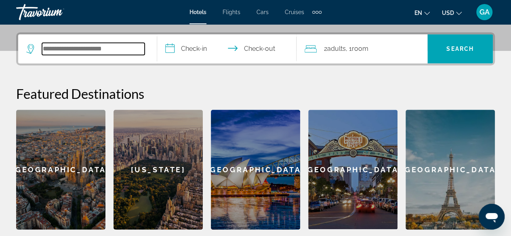
scroll to position [197, 0]
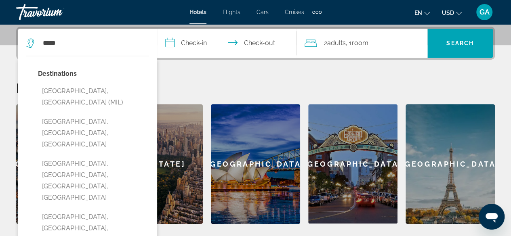
click at [81, 90] on button "[GEOGRAPHIC_DATA], [GEOGRAPHIC_DATA] (MIL)" at bounding box center [93, 97] width 111 height 27
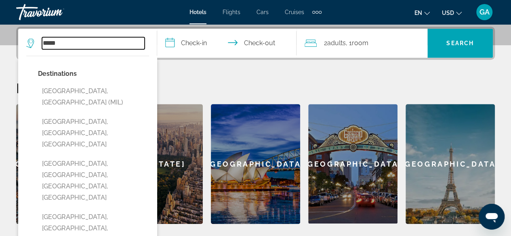
type input "**********"
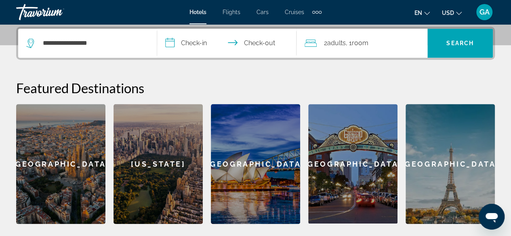
click at [183, 43] on input "**********" at bounding box center [228, 45] width 142 height 32
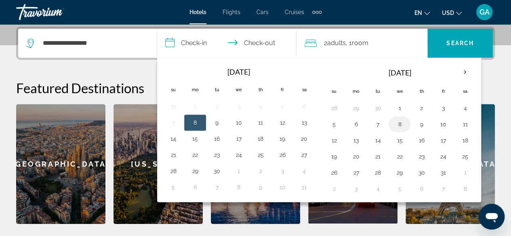
click at [393, 125] on button "8" at bounding box center [399, 124] width 13 height 11
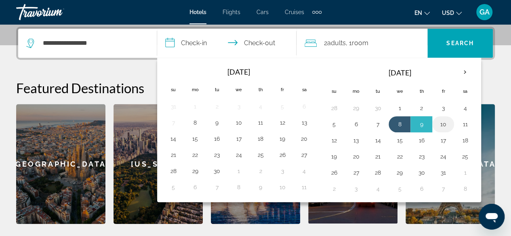
click at [441, 128] on button "10" at bounding box center [443, 124] width 13 height 11
type input "**********"
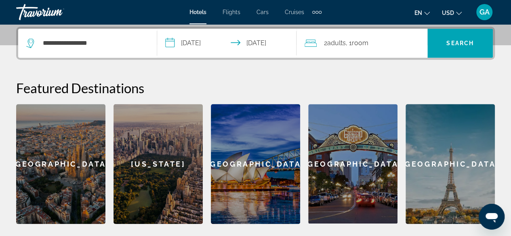
click at [385, 42] on div "2 Adult Adults , 1 Room rooms" at bounding box center [366, 43] width 123 height 11
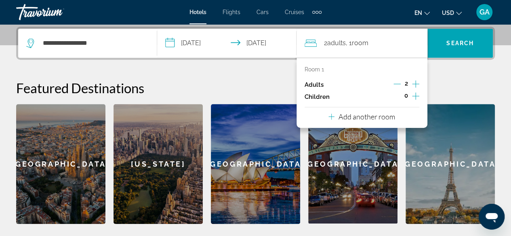
click at [415, 82] on icon "Increment adults" at bounding box center [415, 83] width 7 height 7
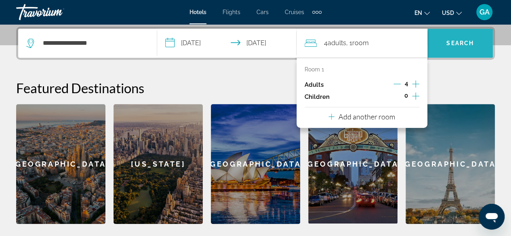
click at [445, 36] on span "Search widget" at bounding box center [459, 43] width 65 height 19
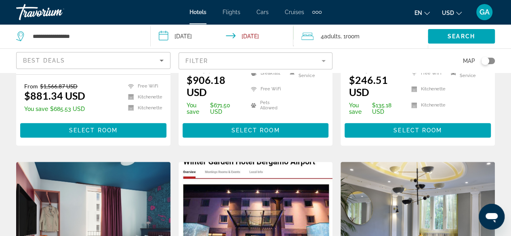
scroll to position [40, 0]
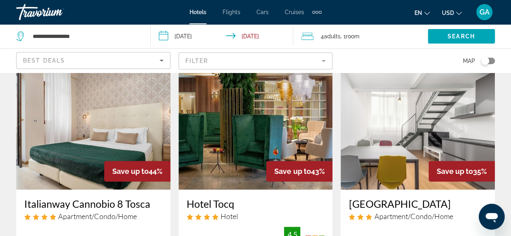
click at [271, 59] on mat-form-field "Filter" at bounding box center [256, 61] width 154 height 17
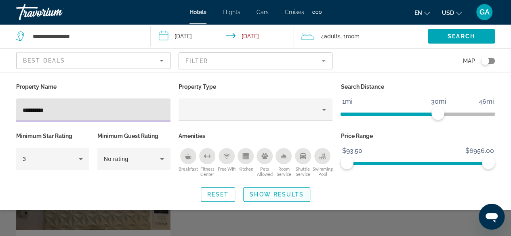
type input "**********"
click at [282, 194] on span "Show Results" at bounding box center [277, 194] width 54 height 6
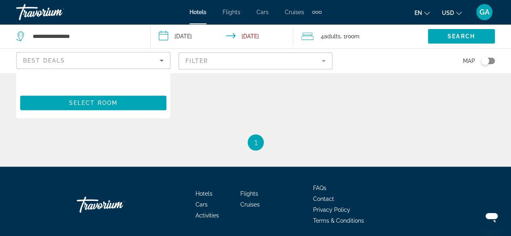
scroll to position [242, 0]
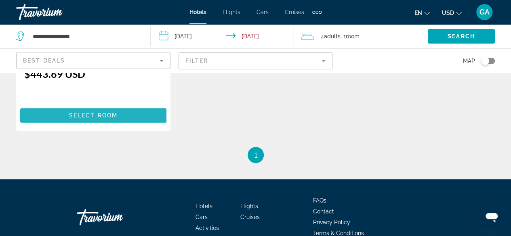
click at [103, 109] on span "Main content" at bounding box center [93, 115] width 146 height 19
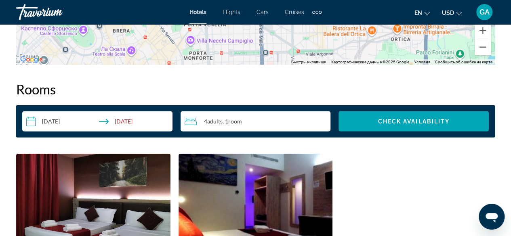
scroll to position [1333, 0]
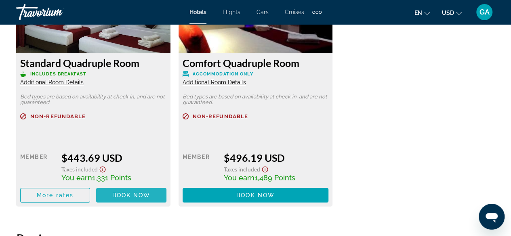
click at [132, 192] on span "Book now" at bounding box center [131, 195] width 38 height 6
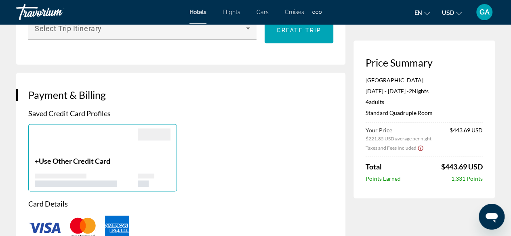
scroll to position [565, 0]
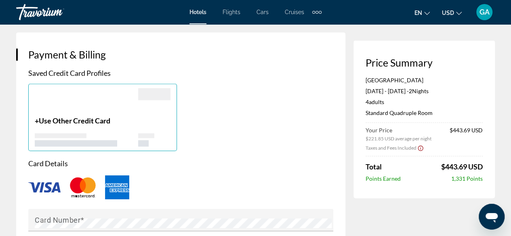
click at [105, 143] on div "Main content" at bounding box center [86, 139] width 103 height 13
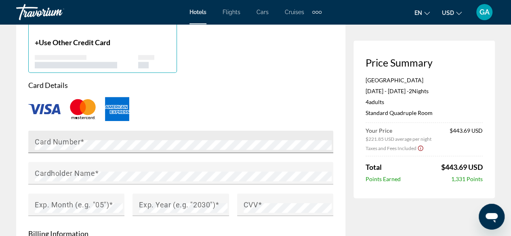
scroll to position [646, 0]
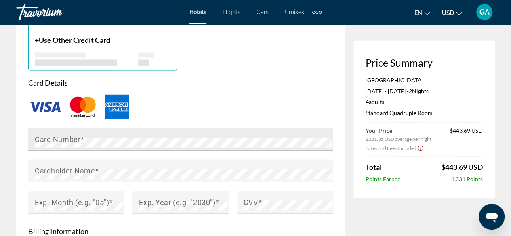
click at [66, 143] on mat-label "Card Number" at bounding box center [58, 139] width 46 height 8
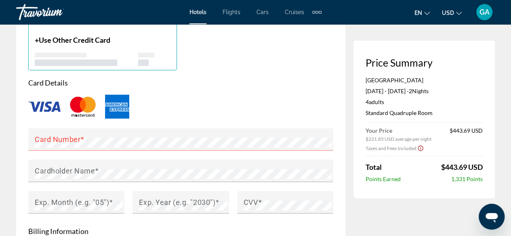
click at [53, 57] on div "Main content" at bounding box center [61, 55] width 52 height 5
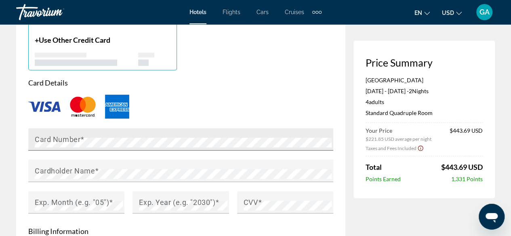
click at [59, 142] on mat-label "Card Number" at bounding box center [58, 139] width 46 height 8
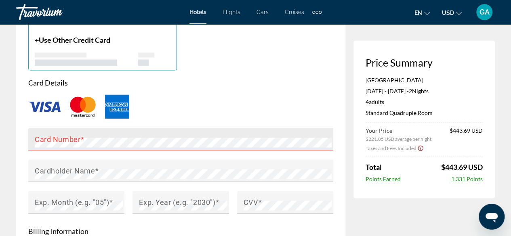
drag, startPoint x: 32, startPoint y: 141, endPoint x: 30, endPoint y: 146, distance: 5.3
click at [30, 146] on div "Card Number" at bounding box center [180, 139] width 305 height 23
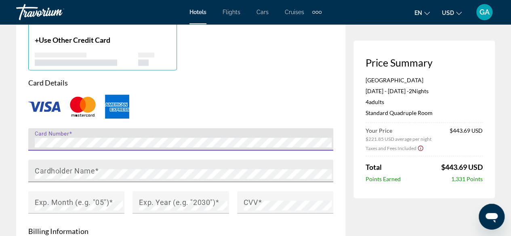
click at [63, 175] on mat-label "Cardholder Name" at bounding box center [65, 170] width 60 height 8
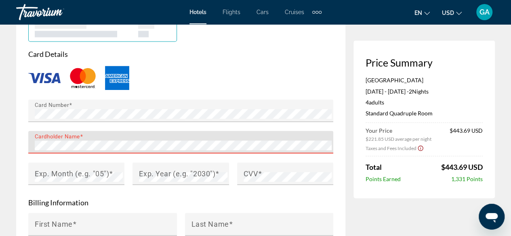
scroll to position [687, 0]
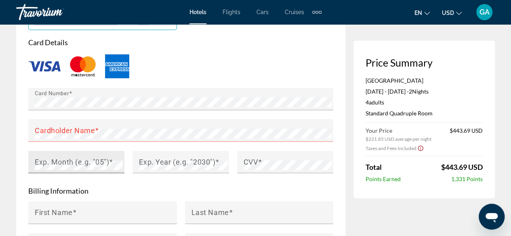
click at [77, 166] on mat-label "Exp. Month (e.g. "05")" at bounding box center [72, 162] width 74 height 8
click at [240, 173] on div "CVV" at bounding box center [285, 162] width 96 height 23
click at [243, 173] on div "CVV" at bounding box center [285, 162] width 96 height 23
click at [93, 134] on mat-label "Cardholder Name" at bounding box center [65, 130] width 60 height 8
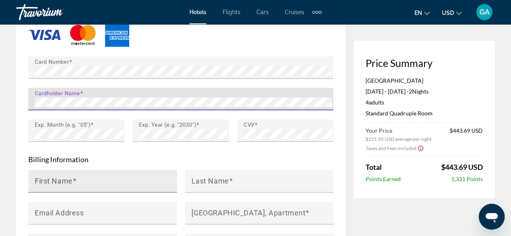
scroll to position [767, 0]
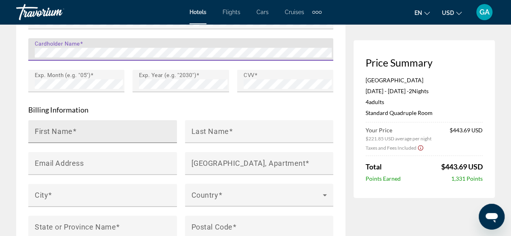
click at [116, 137] on input "First Name" at bounding box center [105, 135] width 141 height 10
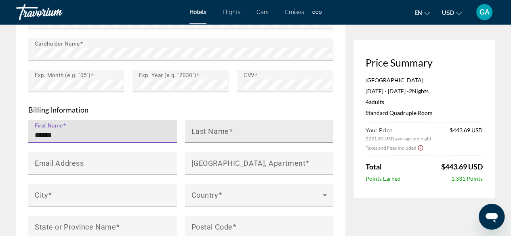
type input "******"
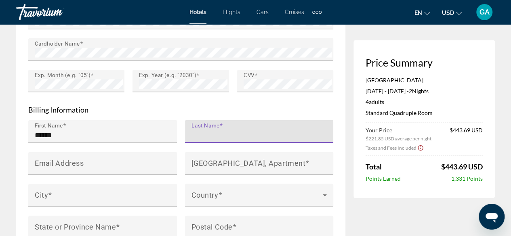
click at [257, 140] on input "Last Name" at bounding box center [261, 135] width 141 height 10
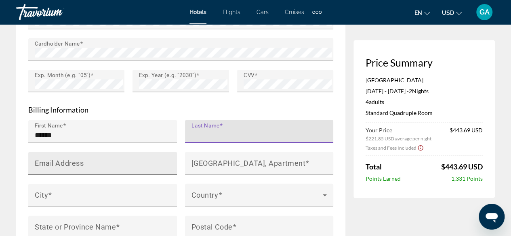
click at [136, 170] on input "Email Address" at bounding box center [105, 167] width 141 height 10
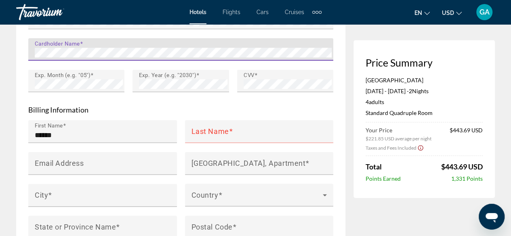
click at [20, 62] on div "Payment & Billing Saved Credit Card Profiles + Use Other Credit Card Card Detai…" at bounding box center [180, 55] width 329 height 450
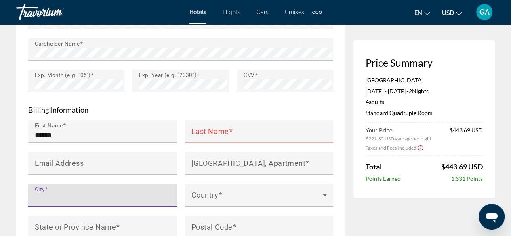
click at [70, 200] on input "City" at bounding box center [105, 199] width 141 height 10
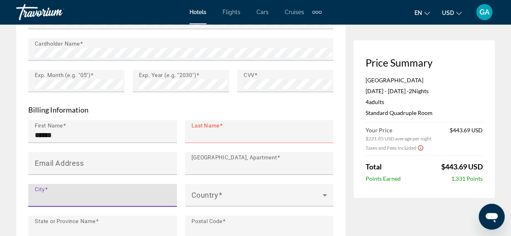
type input "******"
type input "****"
type input "**********"
type input "******"
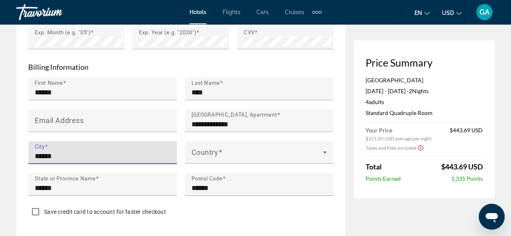
scroll to position [848, 0]
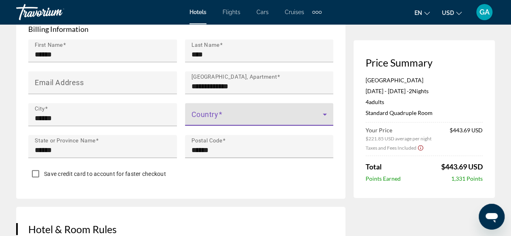
click at [234, 121] on span "Main content" at bounding box center [257, 118] width 132 height 10
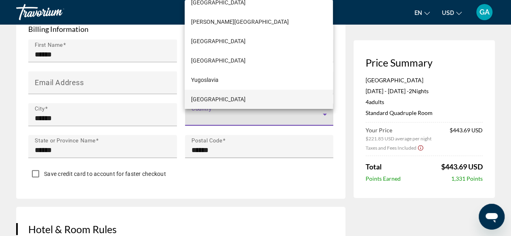
scroll to position [2252, 0]
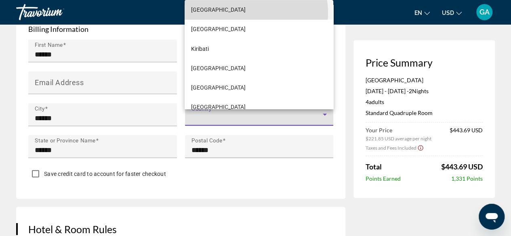
click at [242, 13] on mat-option "[GEOGRAPHIC_DATA]" at bounding box center [259, 9] width 148 height 19
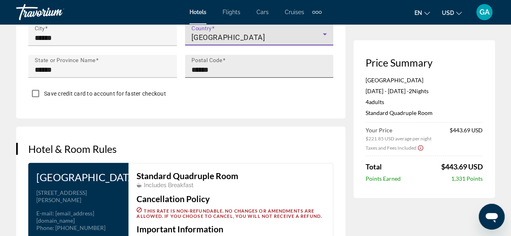
scroll to position [929, 0]
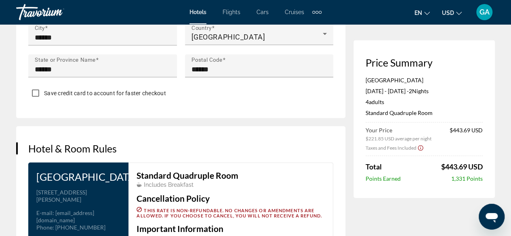
click at [55, 97] on span "Save credit card to account for faster checkout" at bounding box center [105, 93] width 122 height 6
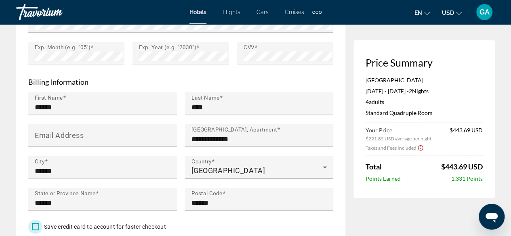
scroll to position [808, 0]
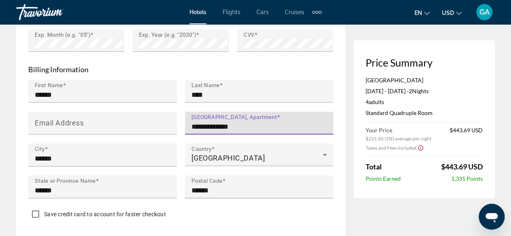
drag, startPoint x: 265, startPoint y: 132, endPoint x: 183, endPoint y: 137, distance: 82.6
click at [183, 137] on div "**********" at bounding box center [259, 128] width 157 height 32
paste input "**********"
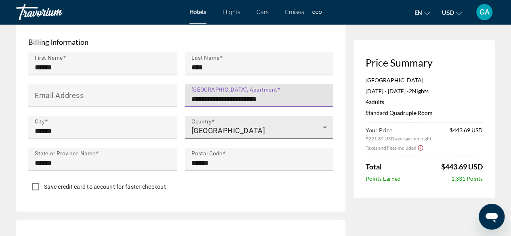
scroll to position [848, 0]
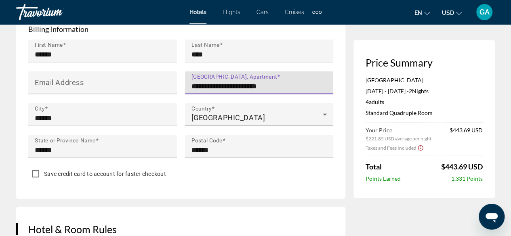
type input "**********"
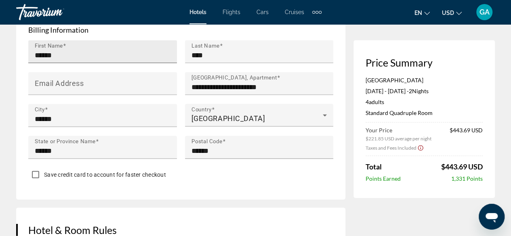
scroll to position [808, 0]
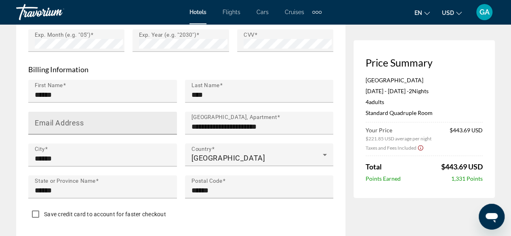
click at [57, 127] on mat-label "Email Address" at bounding box center [59, 123] width 49 height 8
click at [57, 129] on input "Email Address" at bounding box center [105, 127] width 141 height 10
paste input "**********"
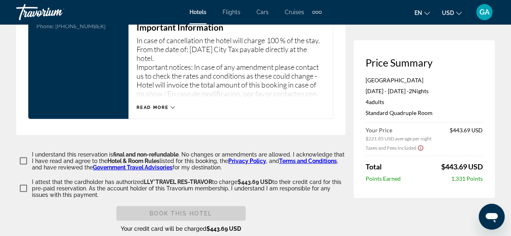
scroll to position [1131, 0]
type input "**********"
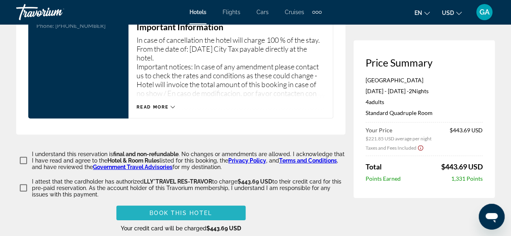
click at [212, 221] on span "Main content" at bounding box center [180, 213] width 129 height 19
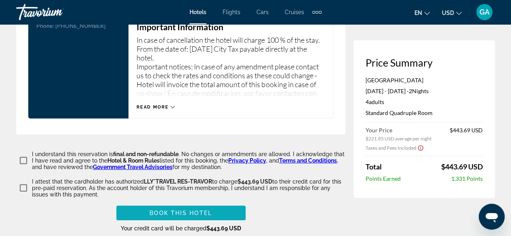
scroll to position [259, 0]
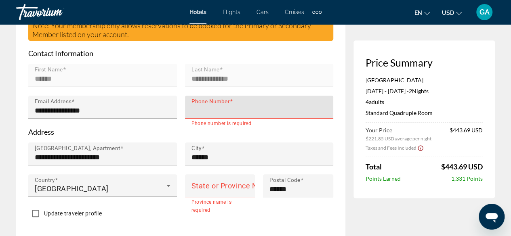
paste input "**********"
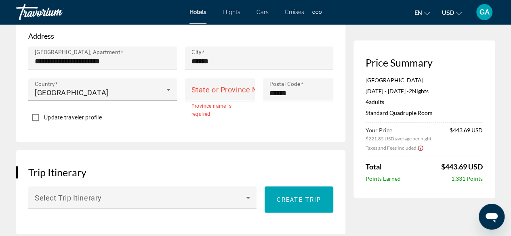
scroll to position [340, 0]
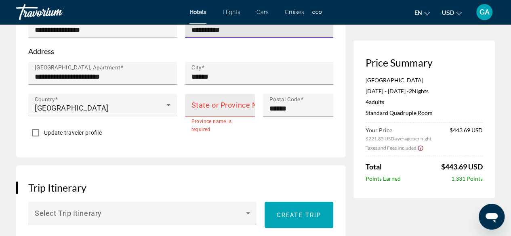
type input "**********"
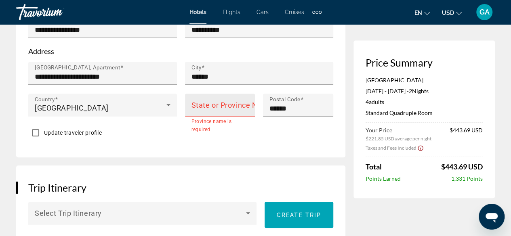
click at [217, 109] on mat-label "State or Province Name" at bounding box center [231, 105] width 81 height 8
click at [217, 113] on input "State or Province Name" at bounding box center [222, 109] width 62 height 10
type input "******"
click at [188, 141] on div "Update traveler profile" at bounding box center [180, 134] width 305 height 16
click at [97, 136] on span "Update traveler profile" at bounding box center [73, 133] width 58 height 6
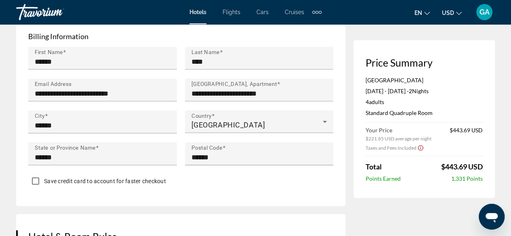
scroll to position [784, 0]
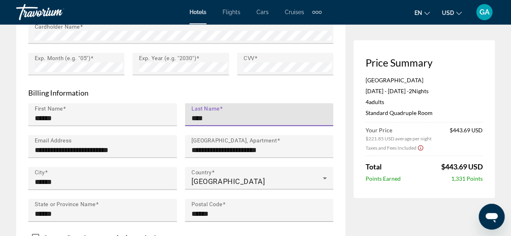
drag, startPoint x: 221, startPoint y: 126, endPoint x: 178, endPoint y: 126, distance: 43.2
click at [178, 126] on div "**********" at bounding box center [180, 167] width 313 height 128
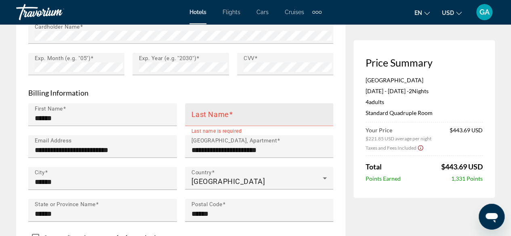
click at [201, 119] on mat-label "Last Name" at bounding box center [210, 114] width 38 height 8
click at [201, 123] on input "Last Name" at bounding box center [261, 118] width 141 height 10
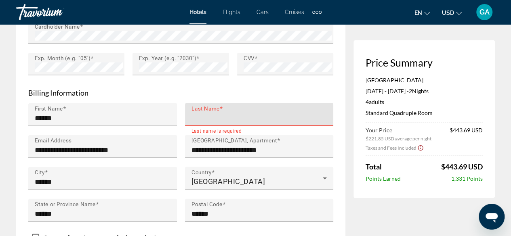
paste input "**********"
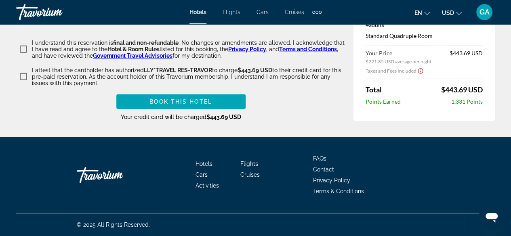
scroll to position [1247, 0]
type input "**********"
click at [185, 108] on span "Main content" at bounding box center [180, 101] width 129 height 19
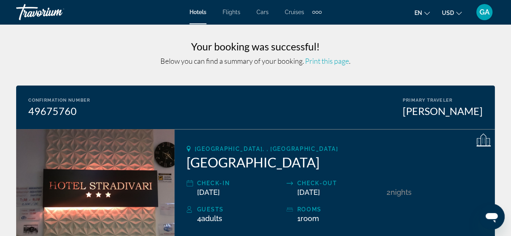
drag, startPoint x: 49, startPoint y: 12, endPoint x: 51, endPoint y: 23, distance: 11.9
click at [49, 12] on div "Travorium" at bounding box center [56, 12] width 81 height 21
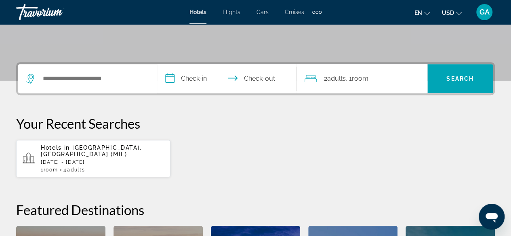
click at [62, 71] on div "Search widget" at bounding box center [87, 78] width 122 height 29
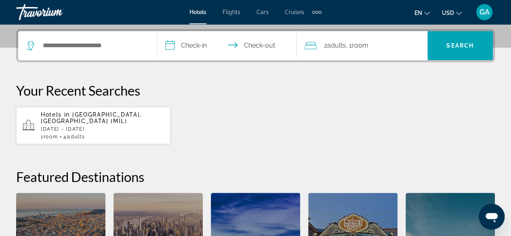
scroll to position [197, 0]
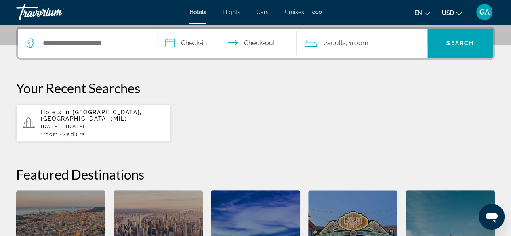
click at [75, 124] on p "[DATE] - [DATE]" at bounding box center [102, 127] width 123 height 6
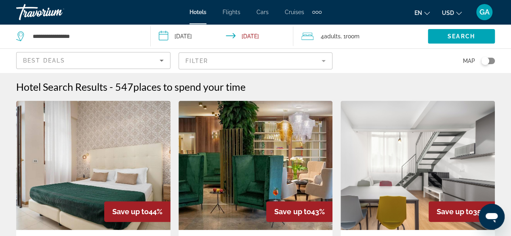
click at [238, 65] on mat-form-field "Filter" at bounding box center [256, 61] width 154 height 17
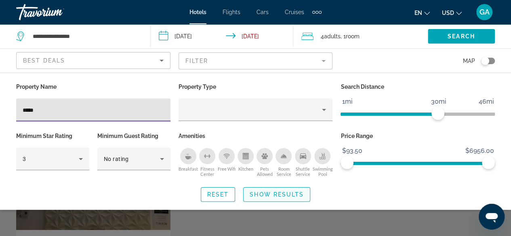
type input "*****"
click at [285, 191] on span "Show Results" at bounding box center [277, 194] width 54 height 6
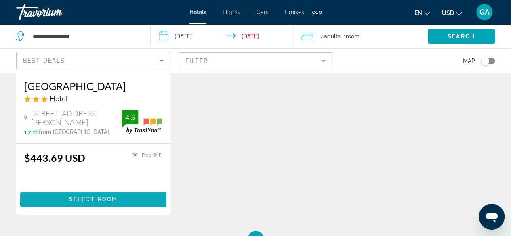
scroll to position [162, 0]
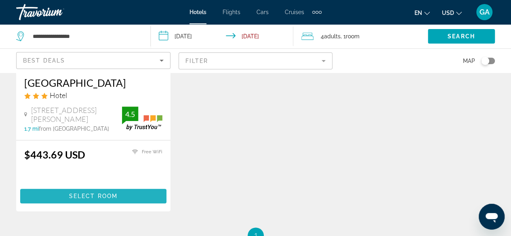
click at [81, 194] on span "Select Room" at bounding box center [93, 196] width 48 height 6
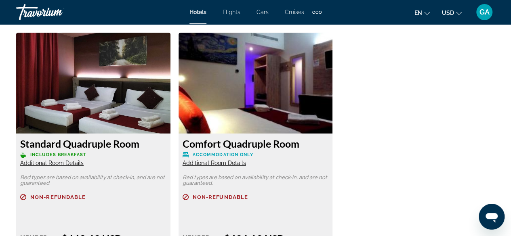
scroll to position [1333, 0]
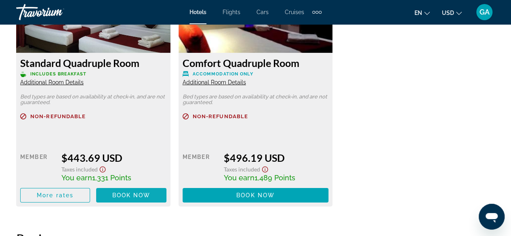
click at [126, 192] on span "Book now" at bounding box center [131, 195] width 38 height 6
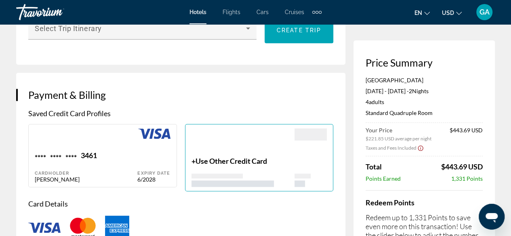
scroll to position [565, 0]
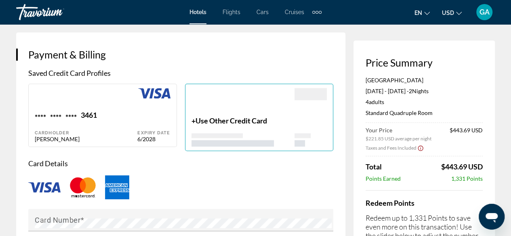
click at [107, 136] on div "Cardholder" at bounding box center [86, 132] width 103 height 5
type input "******"
type input "**********"
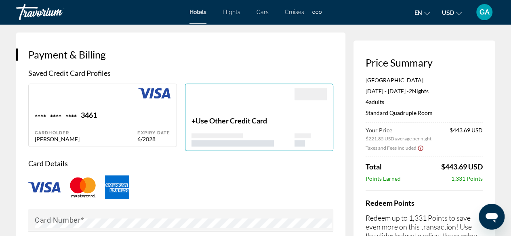
type input "******"
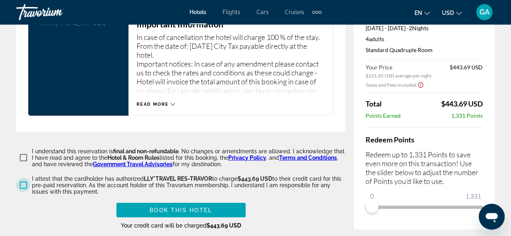
scroll to position [1131, 0]
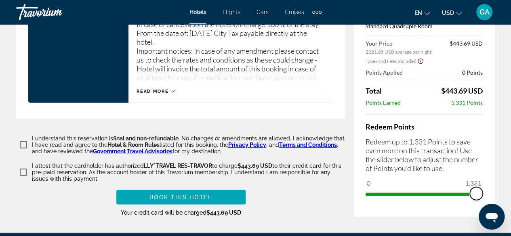
drag, startPoint x: 372, startPoint y: 199, endPoint x: 493, endPoint y: 201, distance: 121.2
click at [493, 201] on div "Price Summary Hotel Stradivari Oct 8, 2025 - Oct 10, 2025 - 2 Night Nights 4 Ad…" at bounding box center [423, 85] width 141 height 263
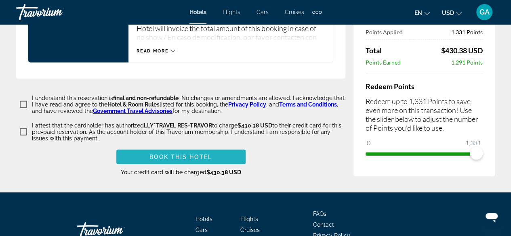
click at [195, 160] on span "Book this hotel" at bounding box center [180, 157] width 63 height 6
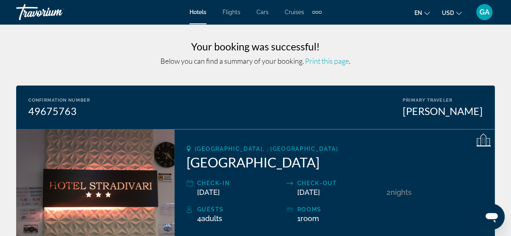
click at [489, 11] on div "GA" at bounding box center [484, 12] width 16 height 16
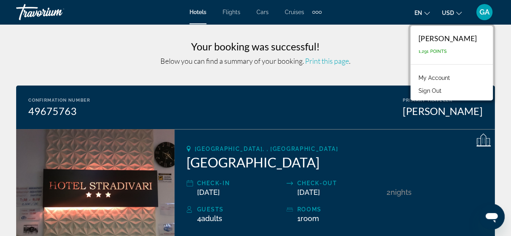
click at [414, 78] on link "My Account" at bounding box center [434, 78] width 40 height 11
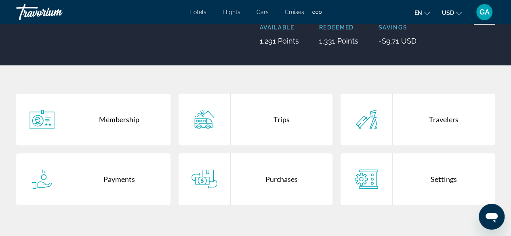
scroll to position [162, 0]
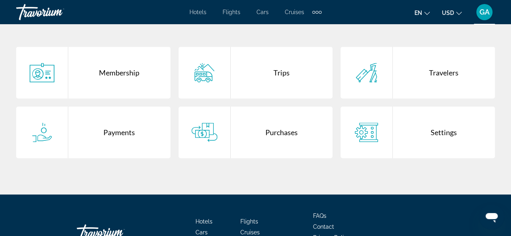
click at [289, 133] on div "Purchases" at bounding box center [282, 133] width 102 height 52
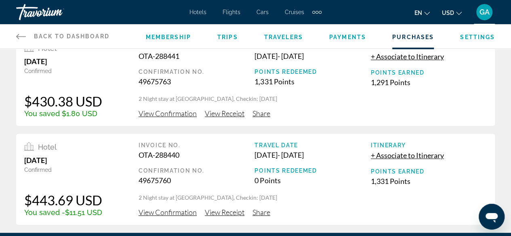
scroll to position [40, 0]
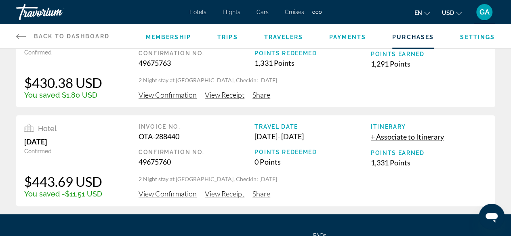
click at [183, 98] on span "View Confirmation" at bounding box center [168, 94] width 58 height 9
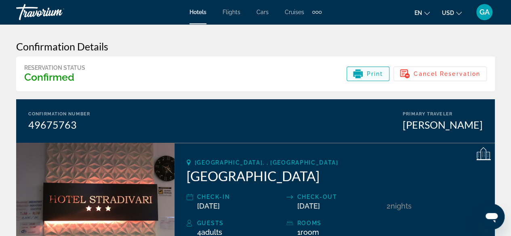
click at [378, 75] on span "Print" at bounding box center [375, 74] width 17 height 6
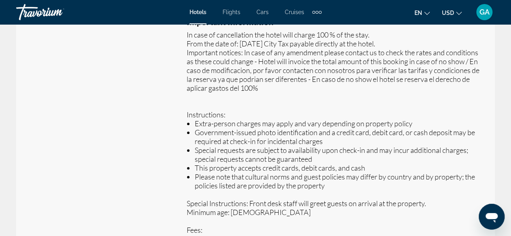
scroll to position [83, 0]
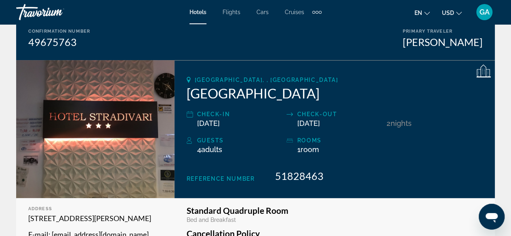
click at [426, 12] on icon "Change language" at bounding box center [427, 14] width 6 height 6
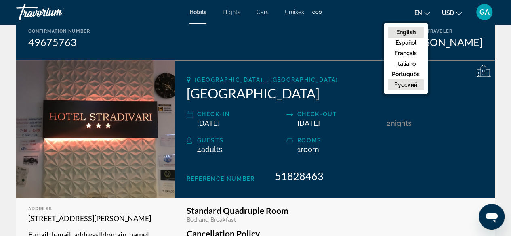
click at [410, 85] on button "русский" at bounding box center [406, 85] width 36 height 11
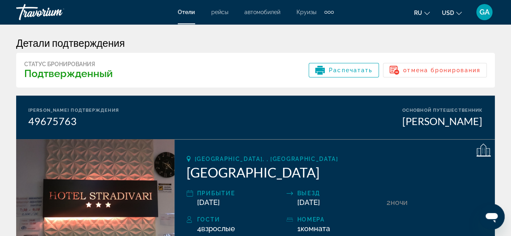
scroll to position [2, 0]
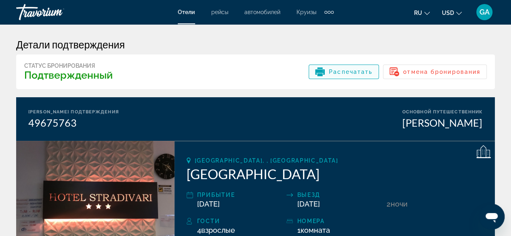
click at [347, 72] on span "Распечатать" at bounding box center [351, 72] width 44 height 6
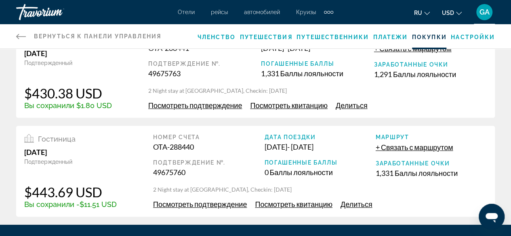
scroll to position [81, 0]
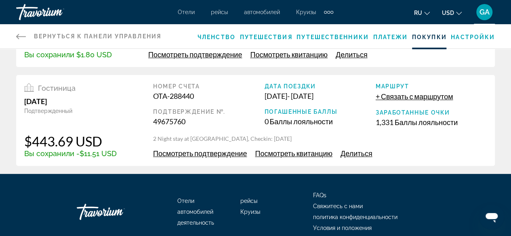
click at [214, 154] on span "Посмотреть подтверждение" at bounding box center [200, 153] width 94 height 9
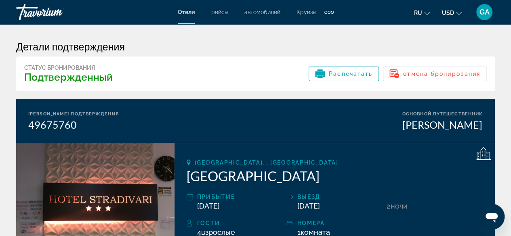
drag, startPoint x: 363, startPoint y: 77, endPoint x: 190, endPoint y: 158, distance: 190.8
click at [363, 77] on div "Распечатать" at bounding box center [343, 74] width 57 height 10
click at [47, 12] on div "Travorium" at bounding box center [56, 12] width 81 height 21
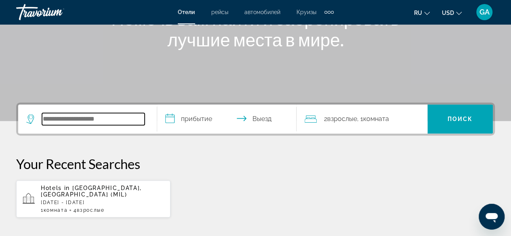
click at [55, 117] on input "Search widget" at bounding box center [93, 119] width 103 height 12
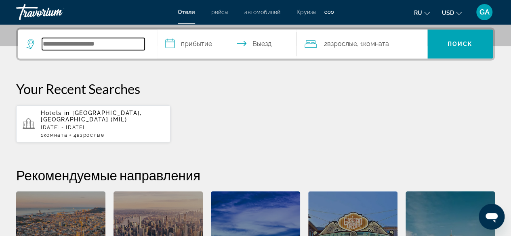
scroll to position [197, 0]
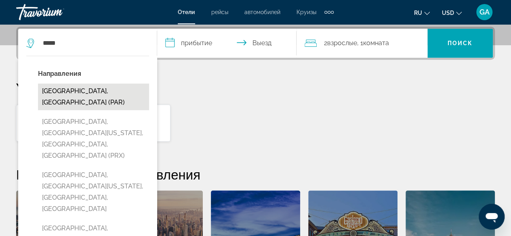
click at [101, 90] on button "[GEOGRAPHIC_DATA], [GEOGRAPHIC_DATA] (PAR)" at bounding box center [93, 97] width 111 height 27
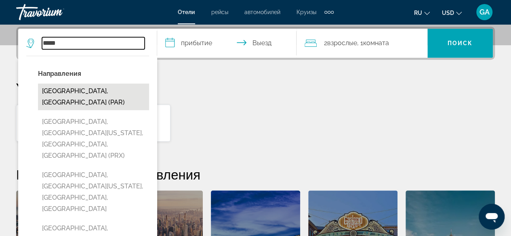
type input "**********"
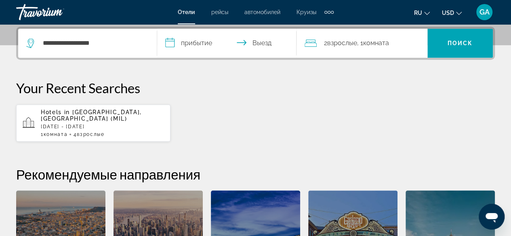
click at [192, 39] on input "**********" at bounding box center [228, 45] width 142 height 32
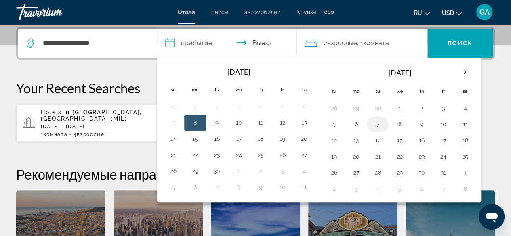
click at [372, 122] on button "7" at bounding box center [377, 124] width 13 height 11
click at [402, 124] on button "8" at bounding box center [399, 124] width 13 height 11
type input "**********"
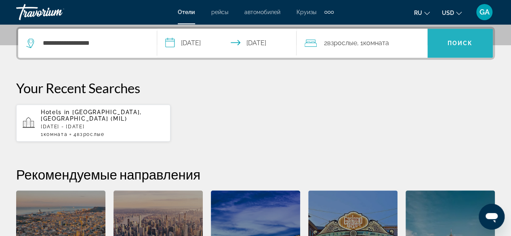
click at [454, 45] on span "Поиск" at bounding box center [460, 43] width 25 height 6
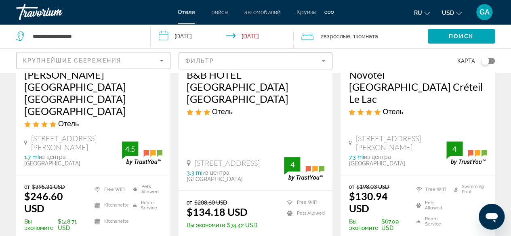
scroll to position [646, 0]
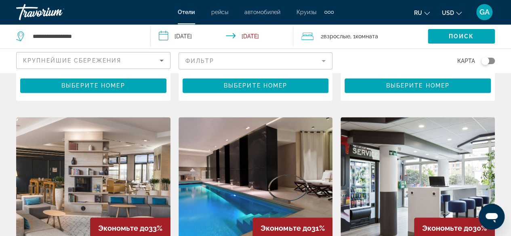
click at [202, 61] on mat-form-field "Фильтр" at bounding box center [256, 61] width 154 height 17
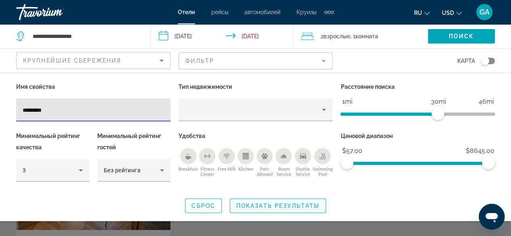
type input "*********"
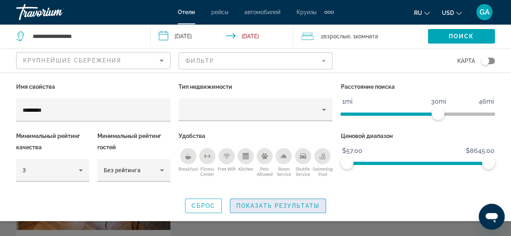
click at [272, 206] on span "Показать результаты" at bounding box center [277, 206] width 83 height 6
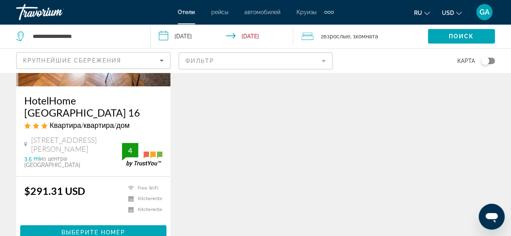
scroll to position [162, 0]
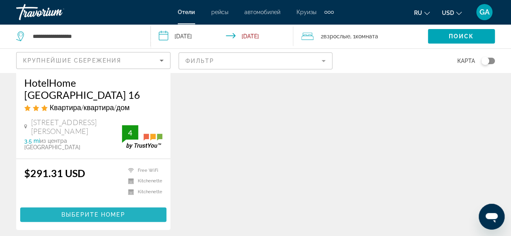
click at [90, 212] on span "Выберите номер" at bounding box center [92, 215] width 63 height 6
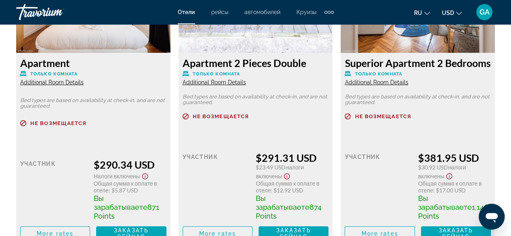
scroll to position [1252, 0]
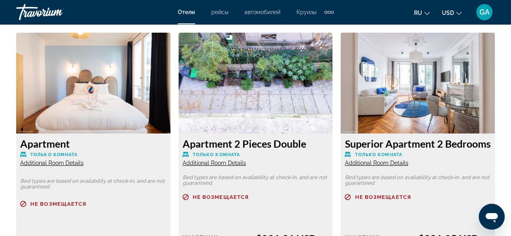
click at [425, 14] on icon "Change language" at bounding box center [427, 14] width 6 height 6
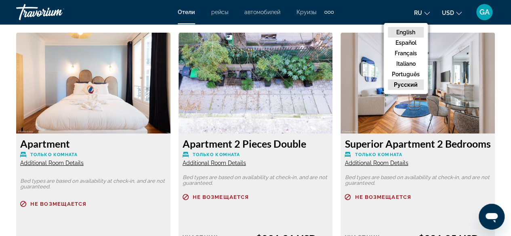
click at [412, 30] on button "English" at bounding box center [406, 32] width 36 height 11
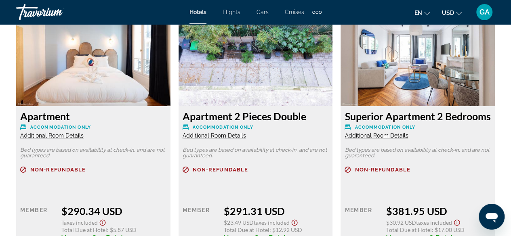
scroll to position [1171, 0]
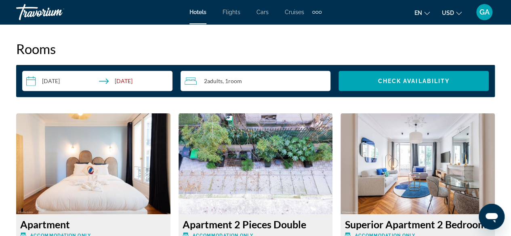
click at [236, 84] on div "2 Adult Adults , 1 Room rooms" at bounding box center [258, 81] width 146 height 10
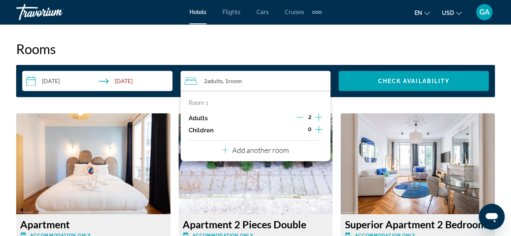
click at [317, 117] on icon "Increment adults" at bounding box center [318, 118] width 7 height 10
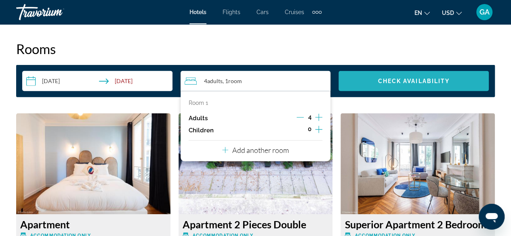
click at [393, 82] on span "Check Availability" at bounding box center [414, 81] width 72 height 6
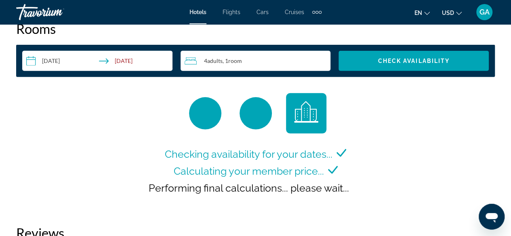
scroll to position [1204, 0]
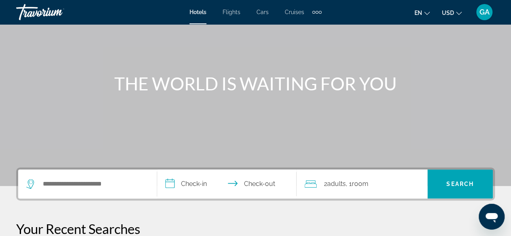
scroll to position [121, 0]
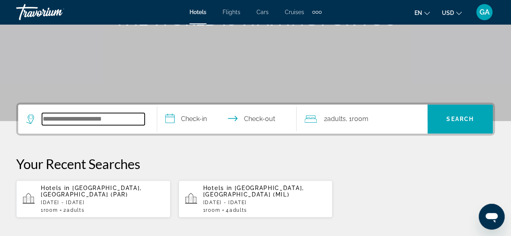
click at [66, 116] on input "Search widget" at bounding box center [93, 119] width 103 height 12
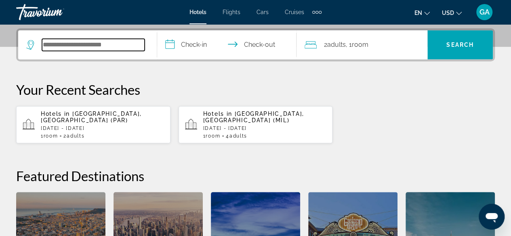
scroll to position [197, 0]
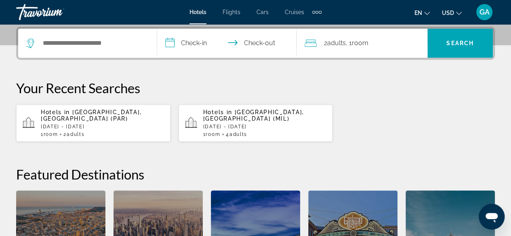
click at [354, 40] on span ", 1 Room rooms" at bounding box center [357, 43] width 23 height 11
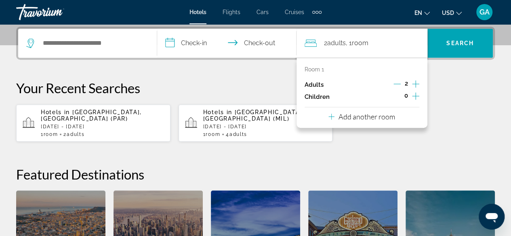
click at [417, 84] on icon "Increment adults" at bounding box center [415, 84] width 7 height 10
click at [195, 46] on input "**********" at bounding box center [228, 45] width 142 height 32
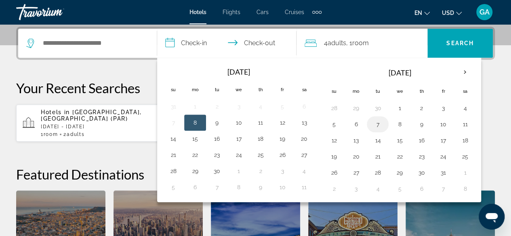
click at [373, 123] on button "7" at bounding box center [377, 124] width 13 height 11
click at [396, 123] on button "8" at bounding box center [399, 124] width 13 height 11
type input "**********"
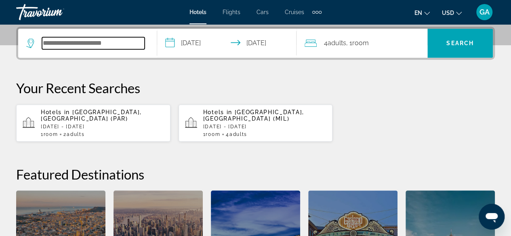
click at [99, 45] on input "Search widget" at bounding box center [93, 43] width 103 height 12
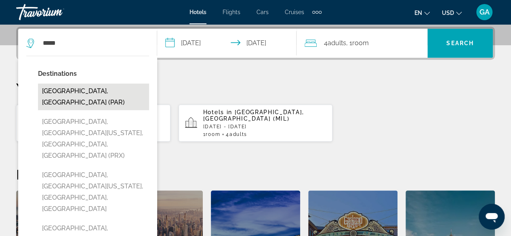
click at [91, 92] on button "[GEOGRAPHIC_DATA], [GEOGRAPHIC_DATA] (PAR)" at bounding box center [93, 97] width 111 height 27
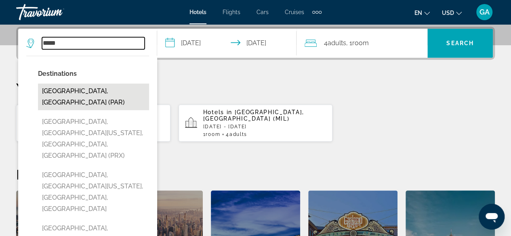
type input "**********"
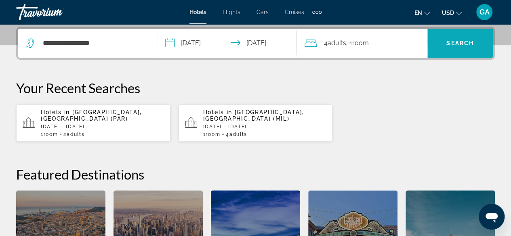
click at [460, 43] on span "Search" at bounding box center [459, 43] width 27 height 6
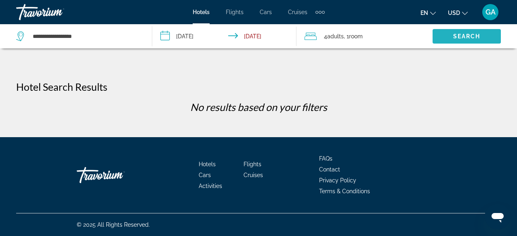
click at [456, 36] on span "Search" at bounding box center [466, 36] width 27 height 6
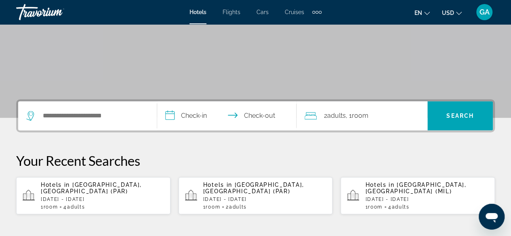
scroll to position [202, 0]
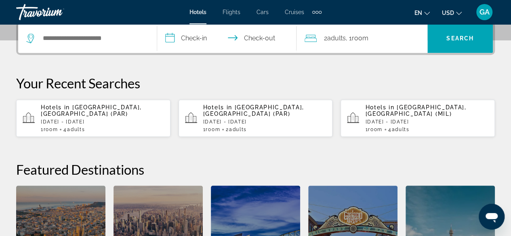
click at [84, 119] on p "[DATE] - [DATE]" at bounding box center [102, 122] width 123 height 6
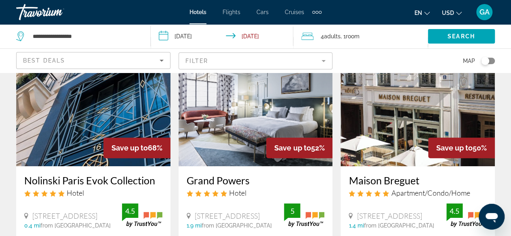
scroll to position [121, 0]
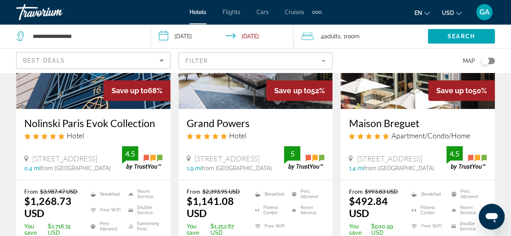
click at [147, 65] on div "Best Deals" at bounding box center [93, 64] width 141 height 23
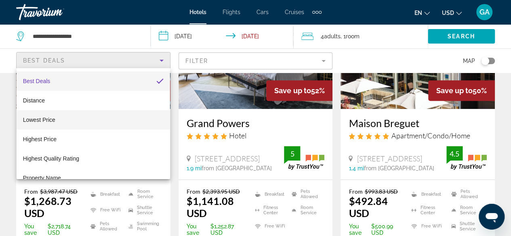
click at [70, 124] on mat-option "Lowest Price" at bounding box center [93, 119] width 153 height 19
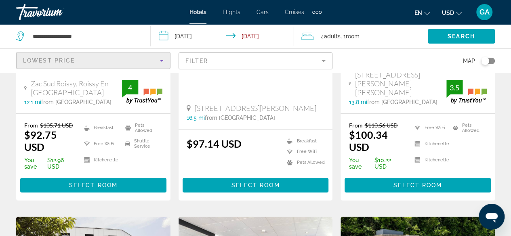
scroll to position [323, 0]
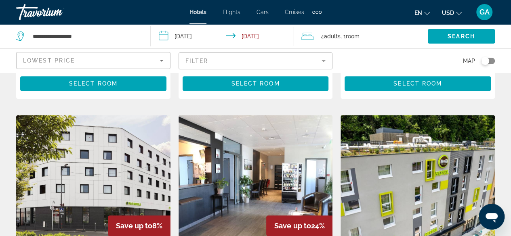
click at [249, 63] on mat-form-field "Filter" at bounding box center [256, 61] width 154 height 17
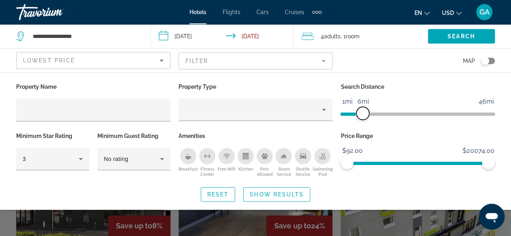
drag, startPoint x: 438, startPoint y: 113, endPoint x: 362, endPoint y: 123, distance: 76.7
click at [362, 123] on div "Search Distance 1mi 46mi 6mi" at bounding box center [417, 105] width 162 height 49
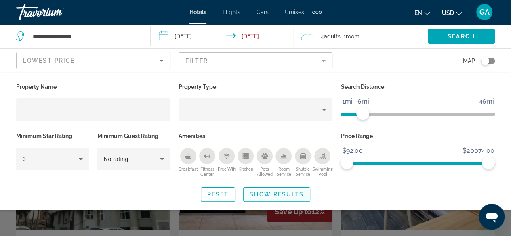
click at [276, 194] on span "Show Results" at bounding box center [277, 194] width 54 height 6
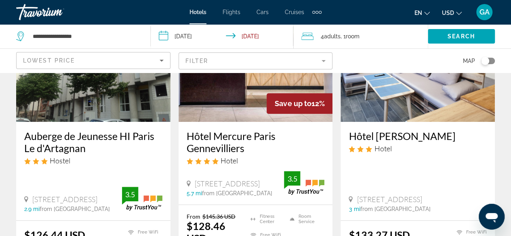
scroll to position [121, 0]
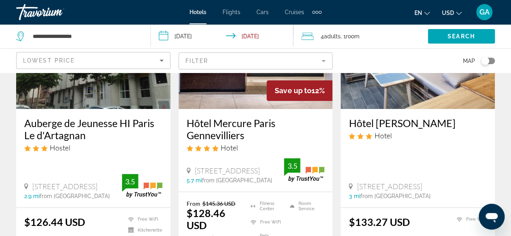
click at [233, 61] on mat-form-field "Filter" at bounding box center [256, 61] width 154 height 17
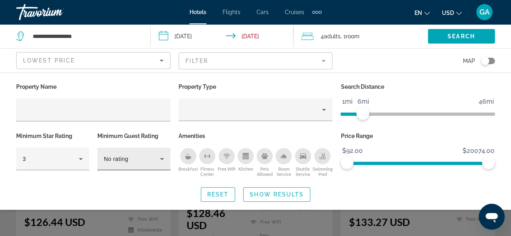
click at [137, 164] on div "No rating" at bounding box center [134, 159] width 60 height 23
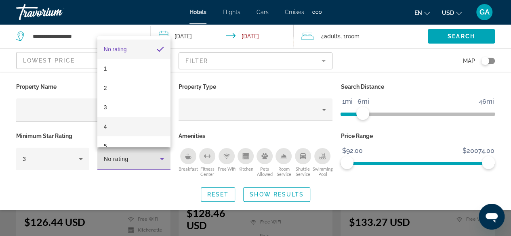
click at [126, 128] on mat-option "4" at bounding box center [133, 126] width 73 height 19
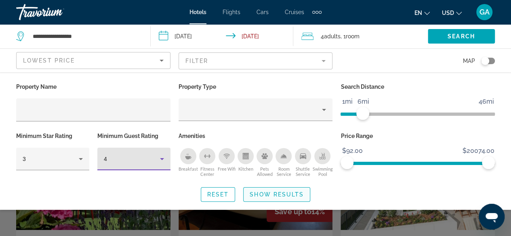
click at [275, 194] on span "Show Results" at bounding box center [277, 194] width 54 height 6
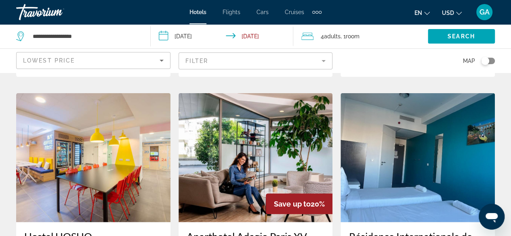
scroll to position [969, 0]
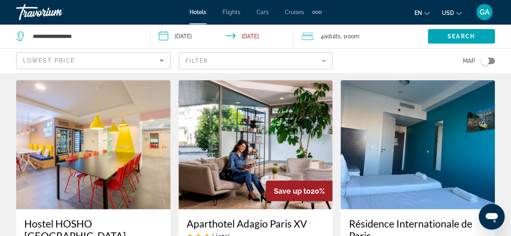
click at [242, 59] on mat-form-field "Filter" at bounding box center [256, 61] width 154 height 17
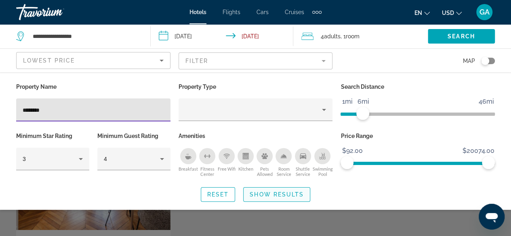
type input "********"
click at [281, 194] on span "Show Results" at bounding box center [277, 194] width 54 height 6
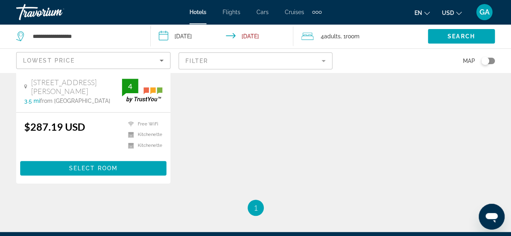
scroll to position [202, 0]
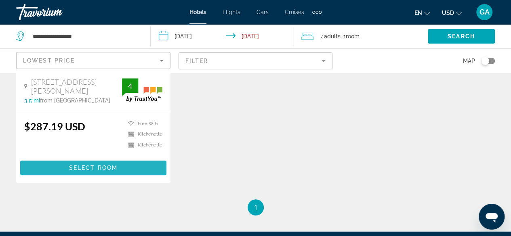
click at [102, 165] on span "Select Room" at bounding box center [93, 168] width 48 height 6
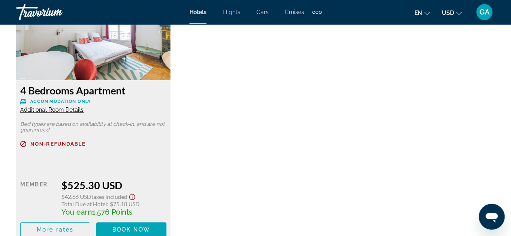
scroll to position [1858, 0]
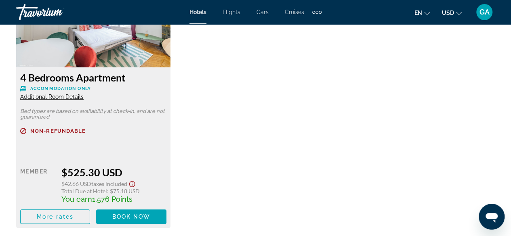
click at [57, 100] on span "Additional Room Details" at bounding box center [51, 97] width 63 height 6
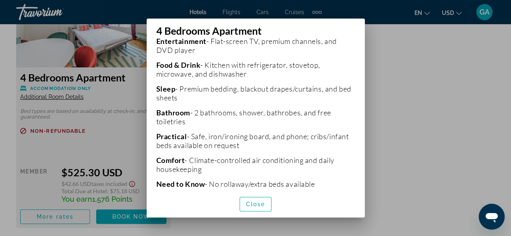
scroll to position [265, 0]
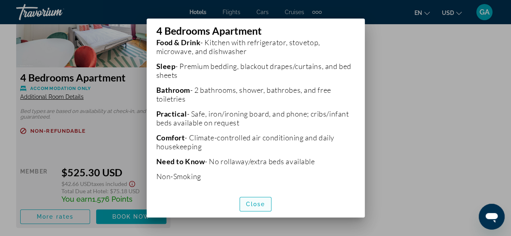
click at [263, 208] on span "button" at bounding box center [256, 204] width 32 height 19
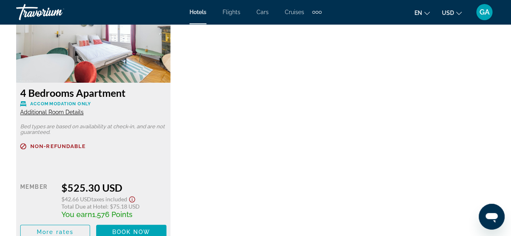
scroll to position [1817, 0]
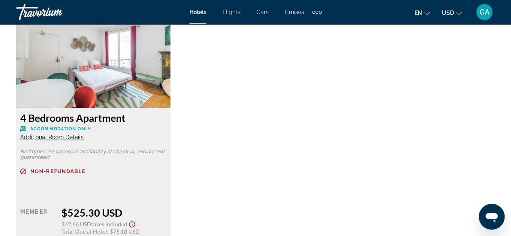
click at [61, 154] on div "4 Bedrooms Apartment Accommodation Only Additional Room Details Bed types are b…" at bounding box center [93, 188] width 154 height 161
click at [63, 141] on span "Additional Room Details" at bounding box center [51, 137] width 63 height 6
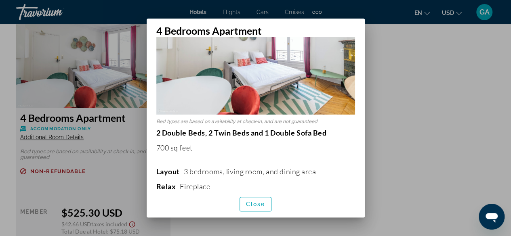
scroll to position [63, 0]
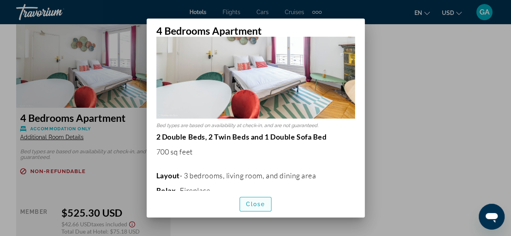
click at [256, 209] on span "button" at bounding box center [256, 204] width 32 height 19
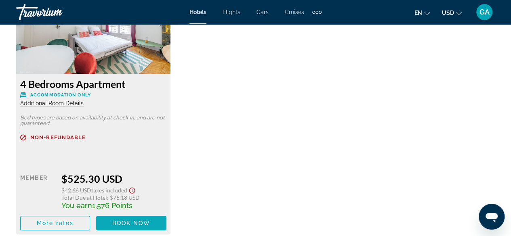
scroll to position [1898, 0]
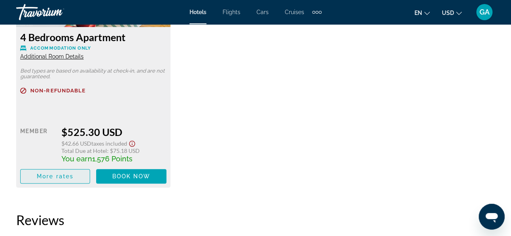
click at [64, 180] on span "More rates" at bounding box center [55, 176] width 37 height 6
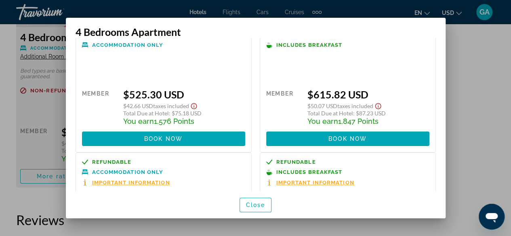
scroll to position [0, 0]
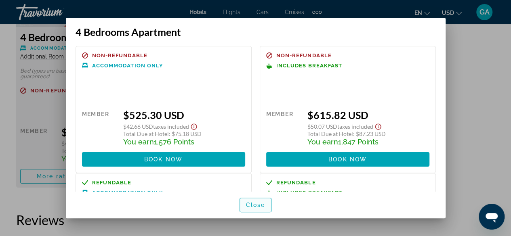
click at [259, 209] on span "button" at bounding box center [256, 204] width 32 height 19
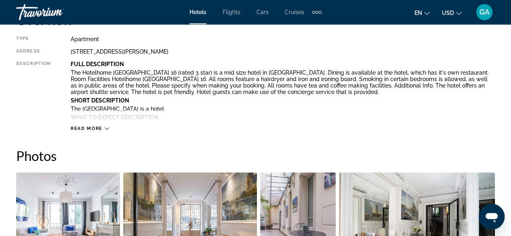
scroll to position [485, 0]
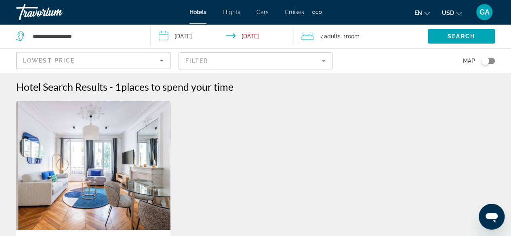
click at [340, 37] on span "Adults" at bounding box center [332, 36] width 17 height 6
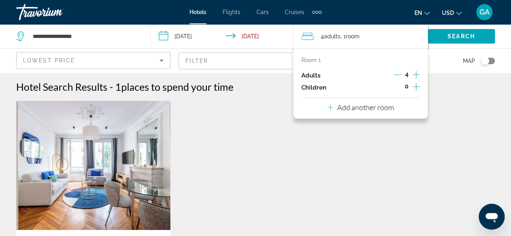
click at [413, 76] on icon "Increment adults" at bounding box center [415, 75] width 7 height 10
click at [394, 77] on icon "Decrement adults" at bounding box center [396, 74] width 7 height 7
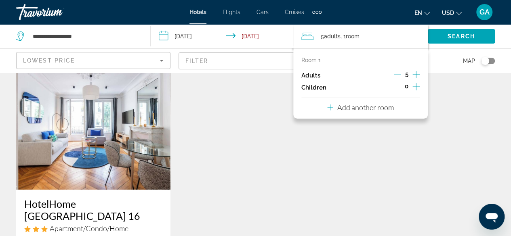
scroll to position [162, 0]
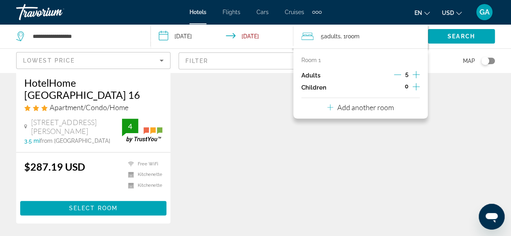
click at [416, 74] on icon "Increment adults" at bounding box center [415, 74] width 7 height 7
click at [370, 105] on p "Add another room" at bounding box center [365, 107] width 57 height 9
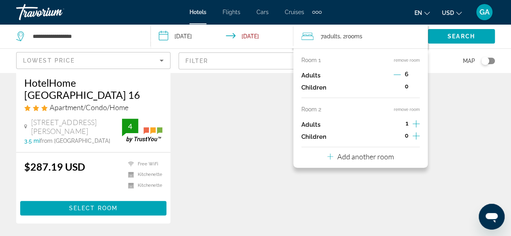
click at [414, 122] on icon "Increment adults" at bounding box center [415, 124] width 7 height 10
click at [397, 124] on icon "Decrement adults" at bounding box center [397, 123] width 7 height 7
click at [455, 122] on div "HotelHome [GEOGRAPHIC_DATA] 16 Apartment/Condo/Home [STREET_ADDRESS][PERSON_NAM…" at bounding box center [255, 89] width 487 height 300
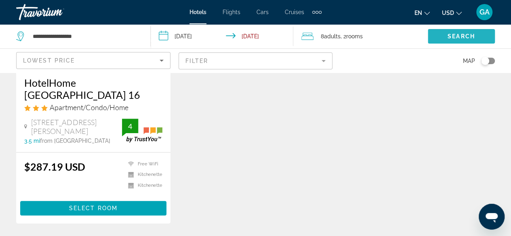
click at [450, 31] on span "Search widget" at bounding box center [461, 36] width 67 height 19
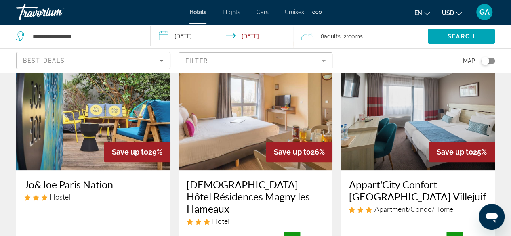
scroll to position [363, 0]
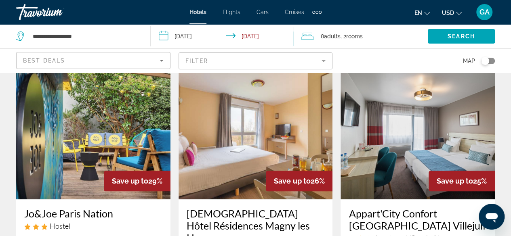
click at [245, 68] on mat-form-field "Filter" at bounding box center [256, 61] width 154 height 17
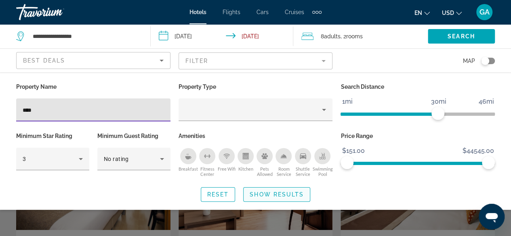
type input "****"
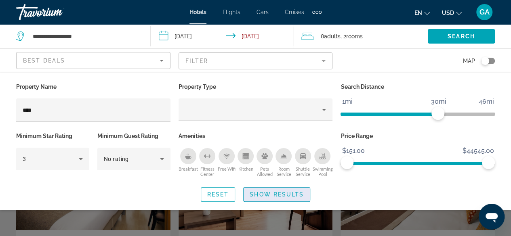
click at [273, 191] on span "Show Results" at bounding box center [277, 194] width 54 height 6
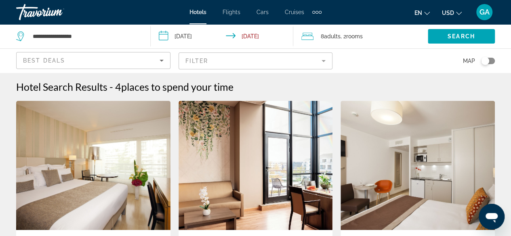
click at [336, 39] on span "Adults" at bounding box center [332, 36] width 17 height 6
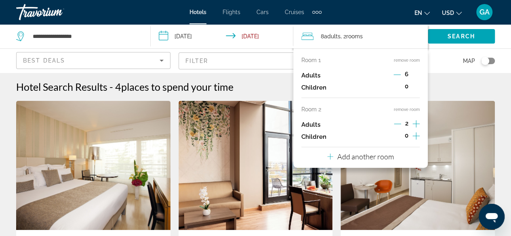
click at [394, 74] on icon "Decrement adults" at bounding box center [396, 74] width 7 height 7
click at [394, 74] on icon "Decrement adults" at bounding box center [397, 74] width 7 height 7
click at [413, 122] on icon "Increment adults" at bounding box center [415, 124] width 7 height 10
click at [386, 160] on p "Add another room" at bounding box center [365, 156] width 57 height 9
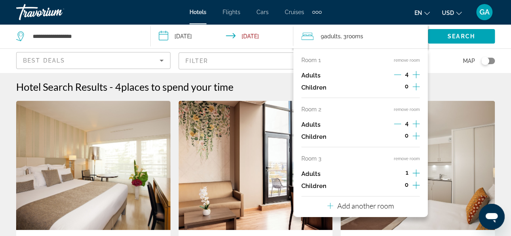
click at [414, 175] on icon "Increment adults" at bounding box center [415, 173] width 7 height 10
click at [400, 123] on icon "Decrement adults" at bounding box center [397, 123] width 7 height 7
click at [397, 73] on icon "Decrement adults" at bounding box center [397, 74] width 7 height 7
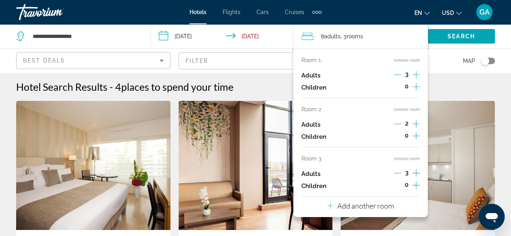
click at [397, 72] on icon "Decrement adults" at bounding box center [397, 74] width 7 height 7
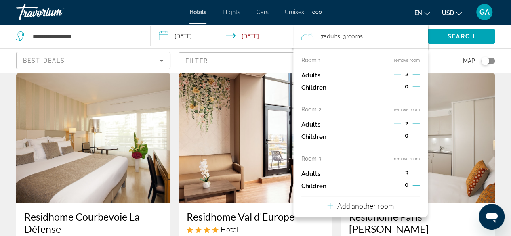
scroll to position [40, 0]
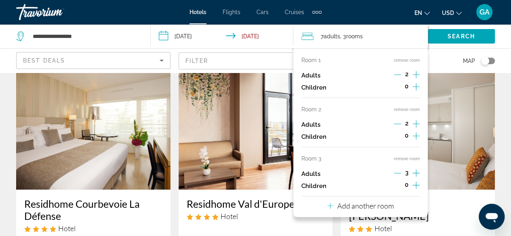
click at [396, 176] on icon "Decrement adults" at bounding box center [397, 173] width 7 height 7
click at [377, 205] on p "Add another room" at bounding box center [365, 206] width 57 height 9
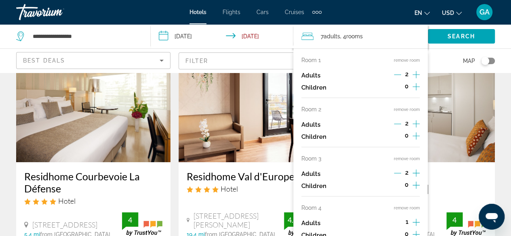
scroll to position [81, 0]
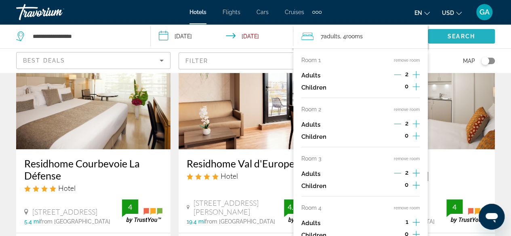
click at [463, 37] on span "Search" at bounding box center [461, 36] width 27 height 6
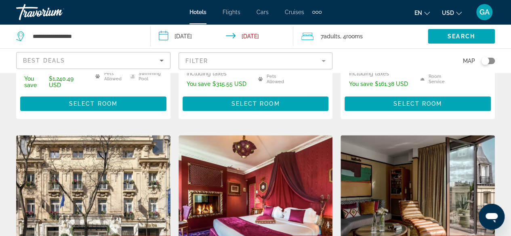
scroll to position [363, 0]
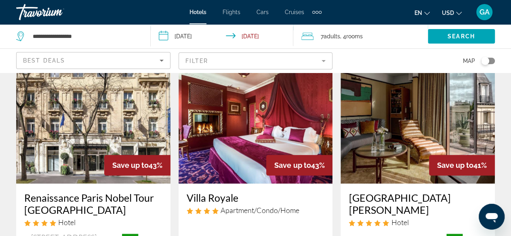
click at [234, 57] on mat-form-field "Filter" at bounding box center [256, 61] width 154 height 17
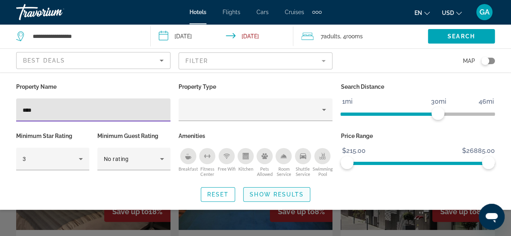
type input "****"
click at [290, 196] on span "Show Results" at bounding box center [277, 194] width 54 height 6
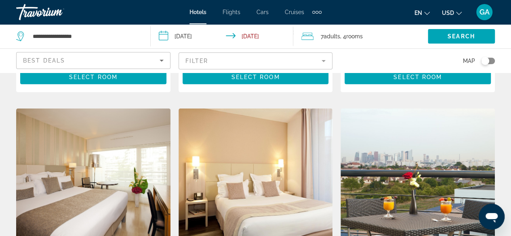
scroll to position [1252, 0]
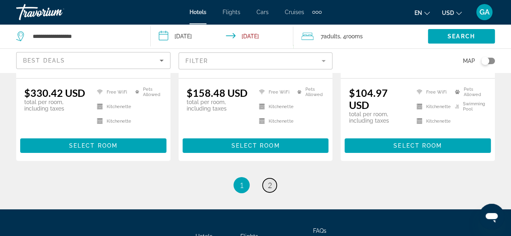
click at [270, 179] on link "page 2" at bounding box center [270, 186] width 14 height 14
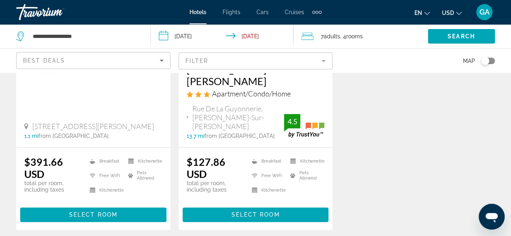
scroll to position [606, 0]
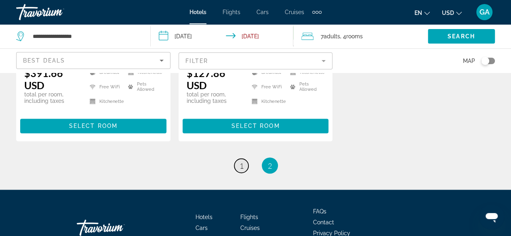
click at [245, 159] on link "page 1" at bounding box center [241, 166] width 14 height 14
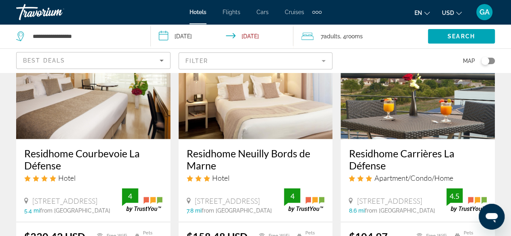
scroll to position [1131, 0]
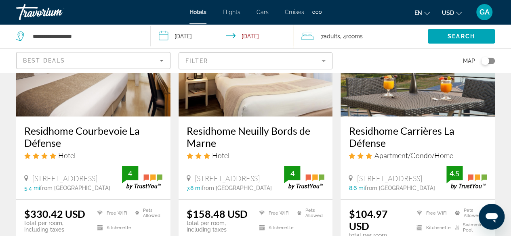
click at [211, 60] on mat-form-field "Filter" at bounding box center [256, 61] width 154 height 17
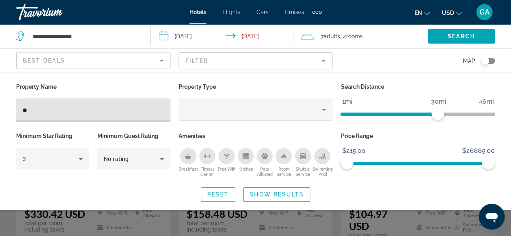
type input "*"
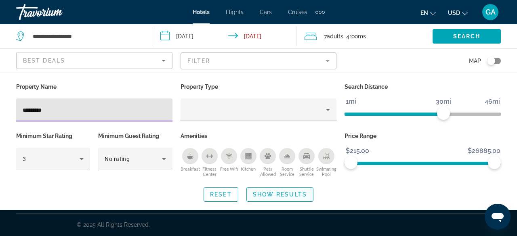
type input "*********"
click at [271, 192] on span "Show Results" at bounding box center [280, 194] width 54 height 6
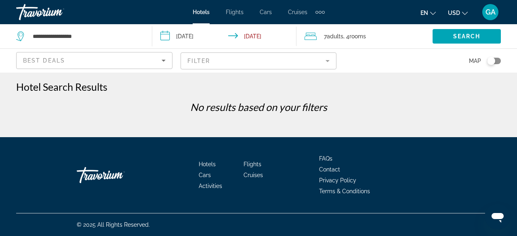
click at [363, 36] on span "rooms" at bounding box center [357, 36] width 17 height 6
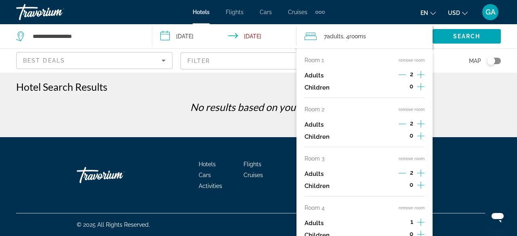
click at [124, 117] on div "No results based on your filters" at bounding box center [258, 110] width 493 height 18
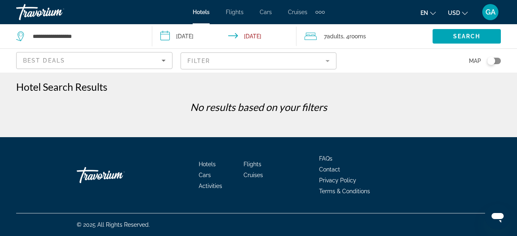
click at [351, 34] on span ", 4 Room rooms" at bounding box center [354, 36] width 23 height 11
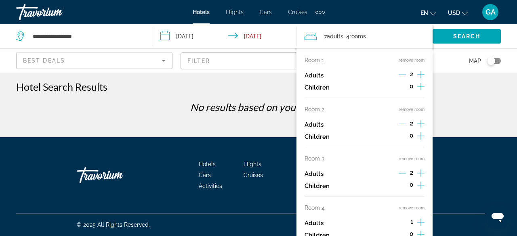
click at [417, 209] on button "remove room" at bounding box center [412, 208] width 26 height 5
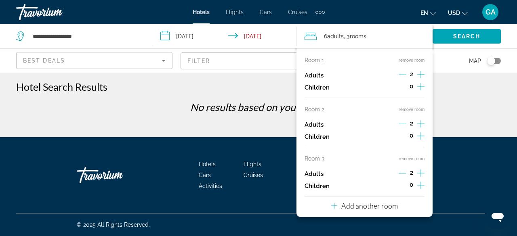
click at [413, 158] on button "remove room" at bounding box center [412, 158] width 26 height 5
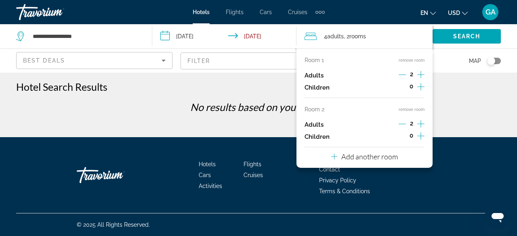
click at [411, 109] on button "remove room" at bounding box center [412, 109] width 26 height 5
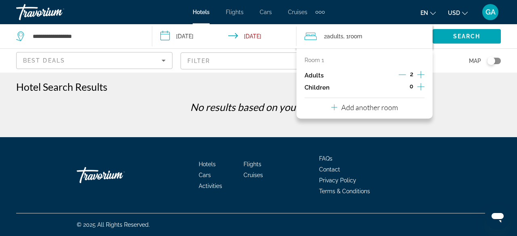
click at [420, 77] on icon "Increment adults" at bounding box center [420, 75] width 7 height 10
click at [471, 33] on span "Search" at bounding box center [466, 36] width 27 height 6
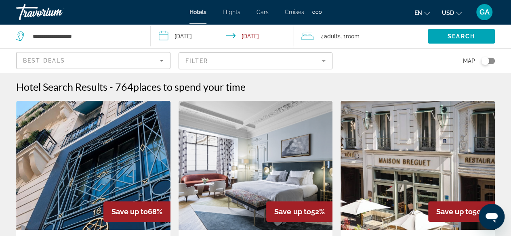
click at [208, 64] on mat-form-field "Filter" at bounding box center [256, 61] width 154 height 17
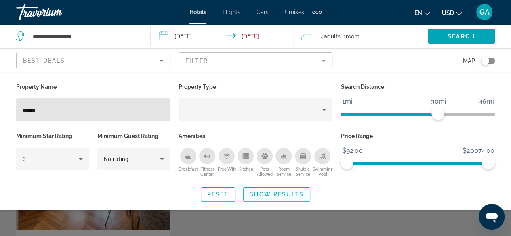
type input "******"
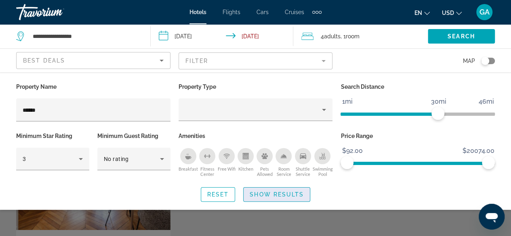
click at [269, 192] on span "Show Results" at bounding box center [277, 194] width 54 height 6
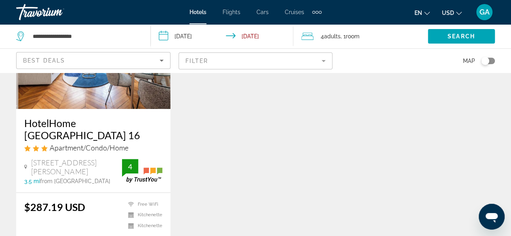
scroll to position [162, 0]
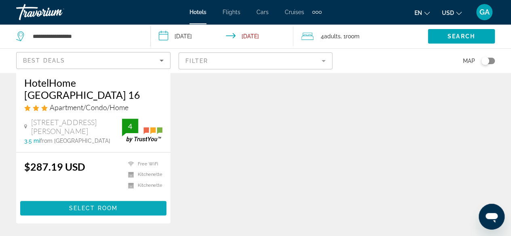
click at [94, 199] on span "Main content" at bounding box center [93, 208] width 146 height 19
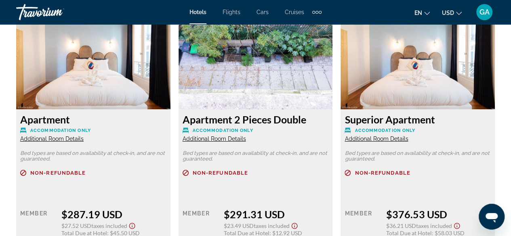
scroll to position [1292, 0]
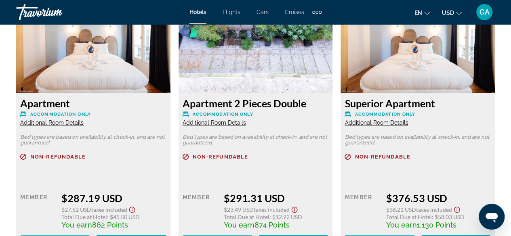
click at [50, 122] on span "Additional Room Details" at bounding box center [51, 123] width 63 height 6
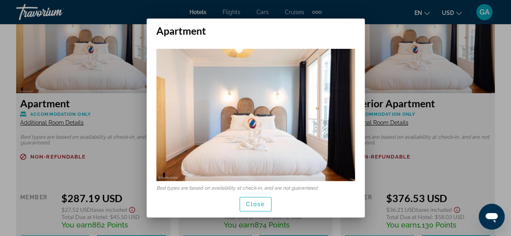
scroll to position [8, 0]
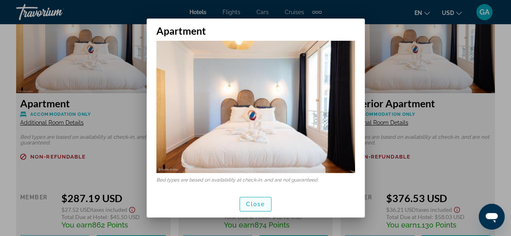
click at [262, 204] on span "Close" at bounding box center [255, 204] width 19 height 6
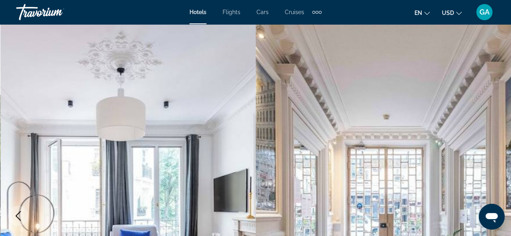
scroll to position [1292, 0]
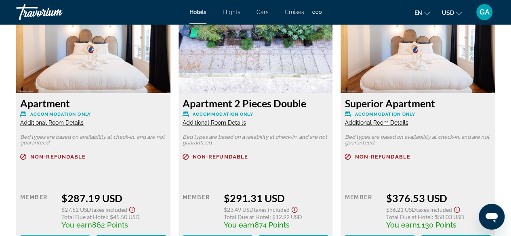
click at [229, 121] on span "Additional Room Details" at bounding box center [214, 123] width 63 height 6
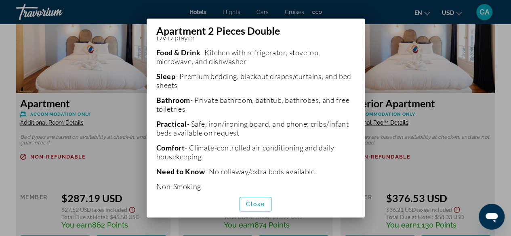
scroll to position [265, 0]
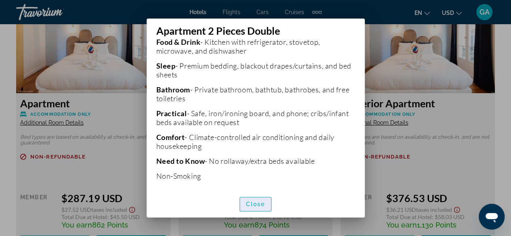
click at [256, 204] on span "Close" at bounding box center [255, 204] width 19 height 6
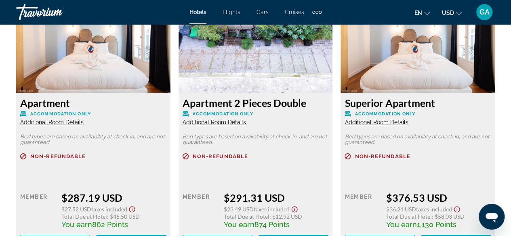
scroll to position [1333, 0]
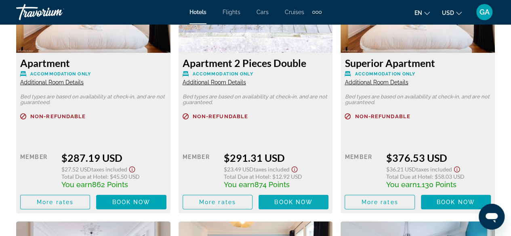
click at [296, 202] on span "Book now" at bounding box center [293, 202] width 38 height 6
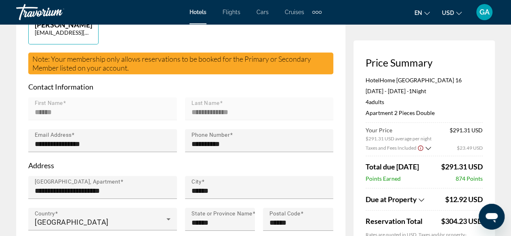
scroll to position [242, 0]
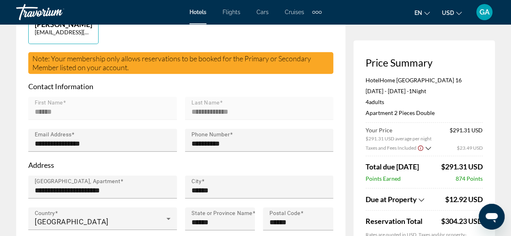
click at [424, 198] on icon "Show Taxes and Fees breakdown" at bounding box center [421, 200] width 6 height 7
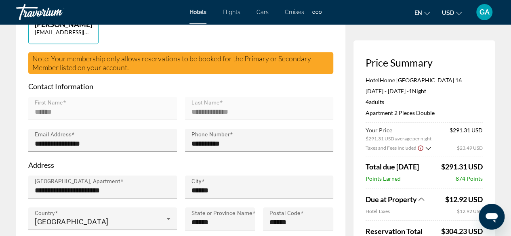
scroll to position [283, 0]
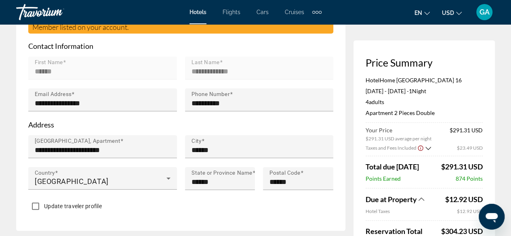
click at [420, 198] on icon "Show Taxes and Fees breakdown" at bounding box center [421, 199] width 6 height 7
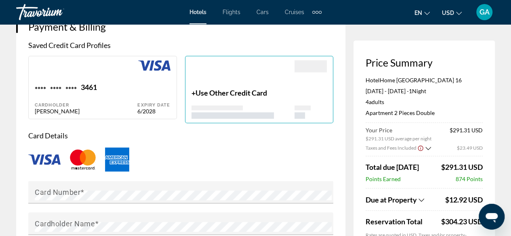
scroll to position [646, 0]
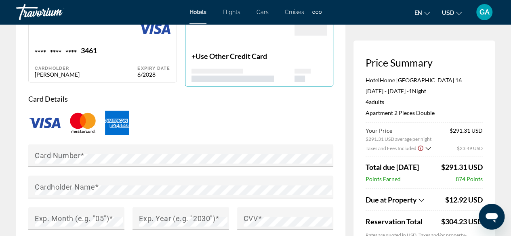
click at [110, 49] on div "**** **** **** 3461 Cardholder GULNAR ABILMAZHINOVA" at bounding box center [86, 62] width 103 height 32
type input "******"
type input "**********"
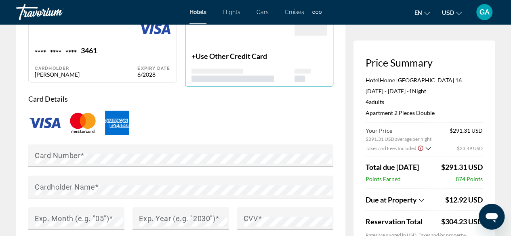
type input "******"
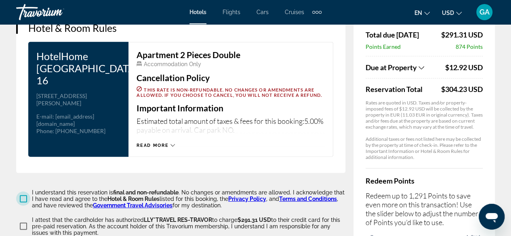
scroll to position [1131, 0]
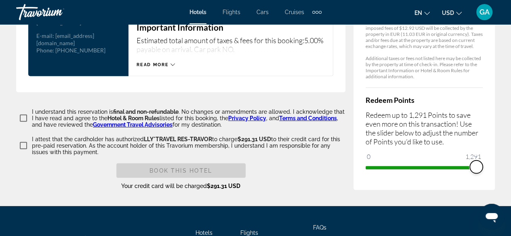
drag, startPoint x: 370, startPoint y: 156, endPoint x: 497, endPoint y: 166, distance: 127.6
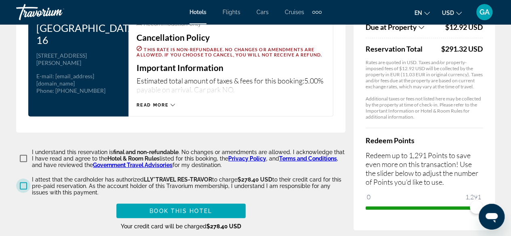
scroll to position [1050, 0]
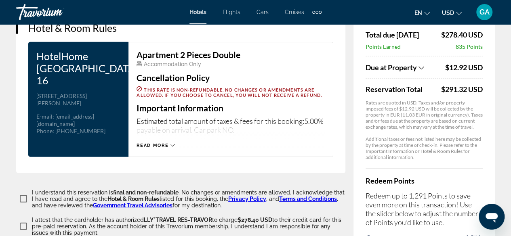
click at [419, 64] on icon "Show Taxes and Fees breakdown" at bounding box center [421, 67] width 6 height 7
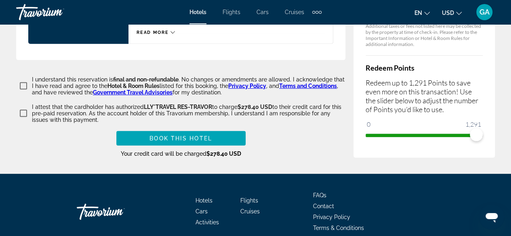
scroll to position [1188, 0]
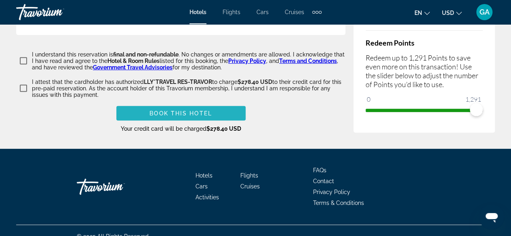
click at [187, 106] on button "Book this hotel" at bounding box center [180, 113] width 129 height 15
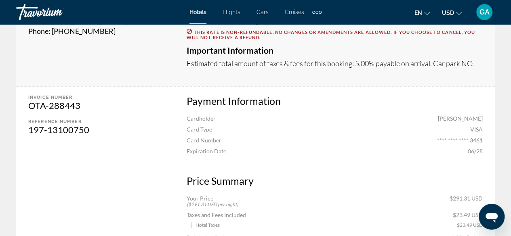
scroll to position [323, 0]
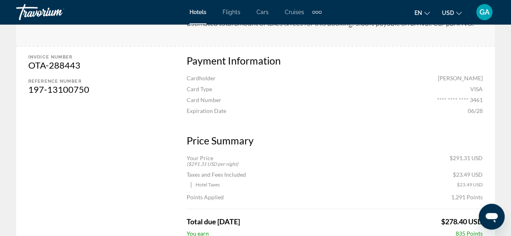
click at [55, 15] on div "Travorium" at bounding box center [56, 12] width 81 height 21
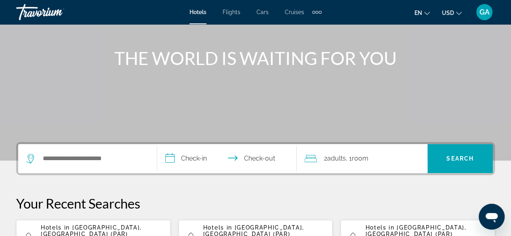
scroll to position [162, 0]
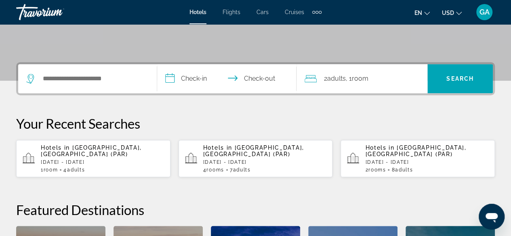
click at [109, 151] on div "Hotels in [GEOGRAPHIC_DATA], [GEOGRAPHIC_DATA] (PAR) [DATE] - [DATE] 1 Room roo…" at bounding box center [102, 159] width 123 height 28
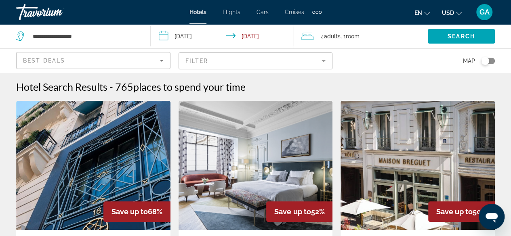
click at [219, 62] on mat-form-field "Filter" at bounding box center [256, 61] width 154 height 17
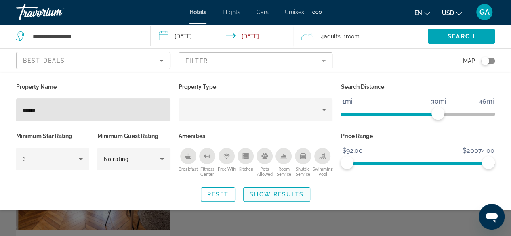
type input "******"
click at [263, 195] on span "Show Results" at bounding box center [277, 194] width 54 height 6
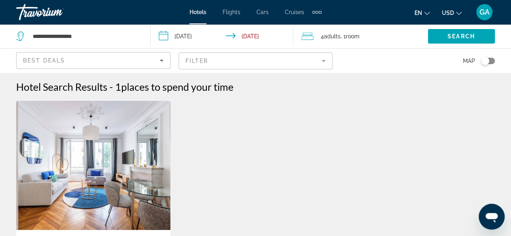
click at [219, 63] on mat-form-field "Filter" at bounding box center [256, 61] width 154 height 17
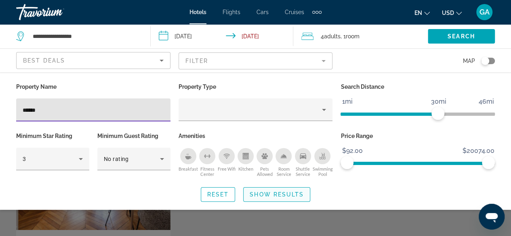
click at [270, 191] on span "Show Results" at bounding box center [277, 194] width 54 height 6
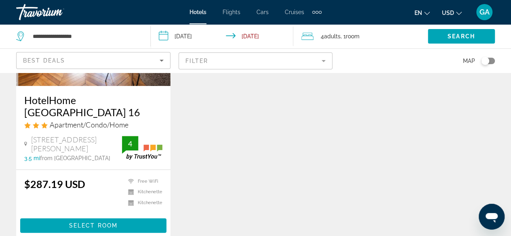
scroll to position [162, 0]
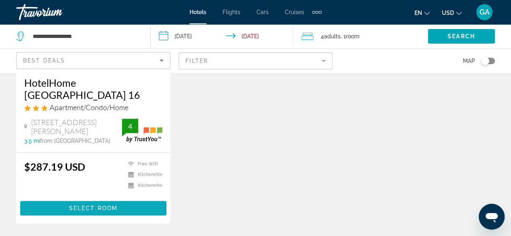
click at [74, 205] on span "Select Room" at bounding box center [93, 208] width 48 height 6
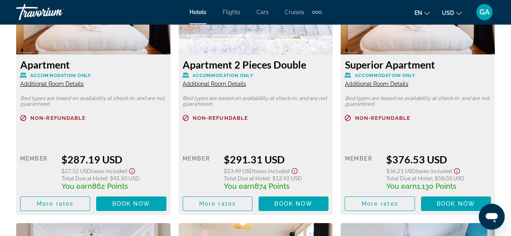
scroll to position [1373, 0]
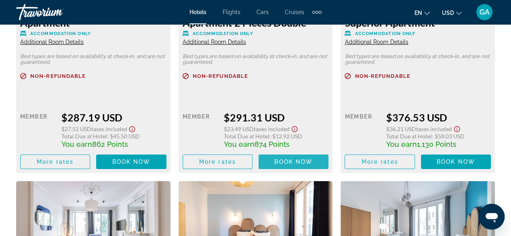
click at [287, 160] on span "Book now" at bounding box center [293, 162] width 38 height 6
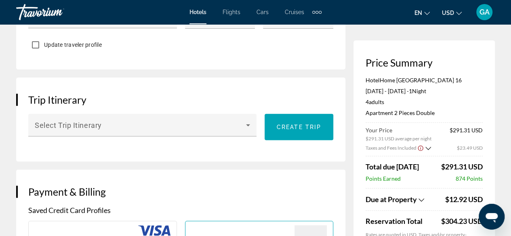
scroll to position [565, 0]
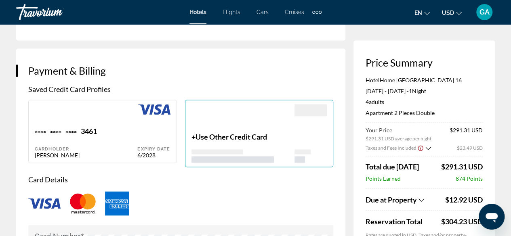
click at [122, 152] on div "[PERSON_NAME]" at bounding box center [86, 155] width 103 height 7
type input "******"
type input "**********"
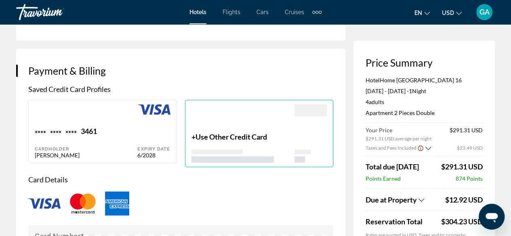
type input "******"
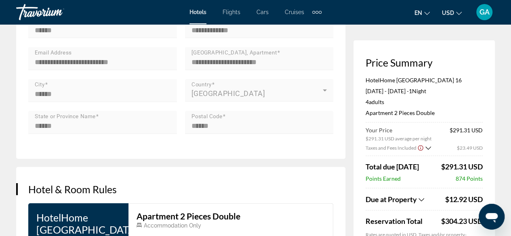
scroll to position [1090, 0]
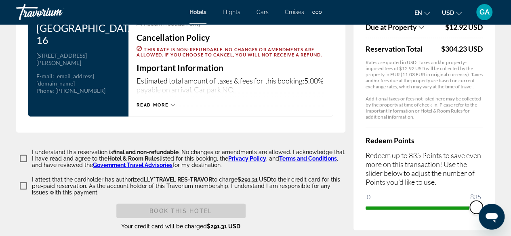
drag, startPoint x: 373, startPoint y: 196, endPoint x: 504, endPoint y: 199, distance: 130.5
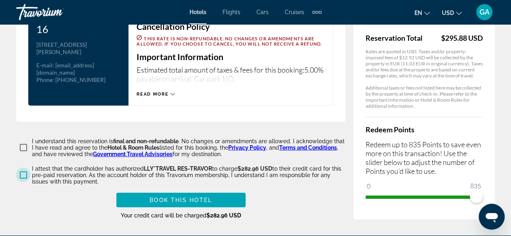
scroll to position [1131, 0]
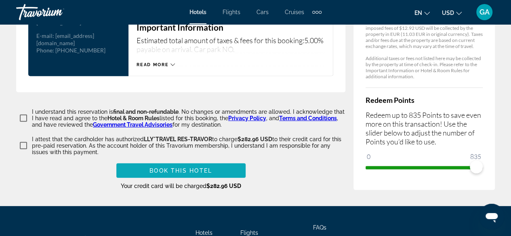
click at [191, 168] on span "Book this hotel" at bounding box center [180, 171] width 63 height 6
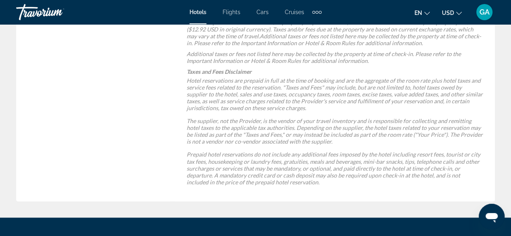
scroll to position [687, 0]
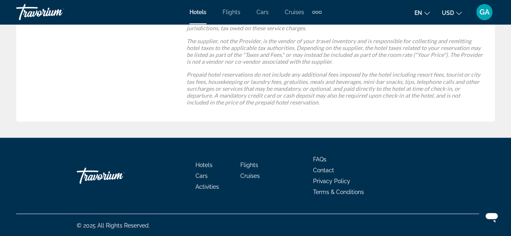
drag, startPoint x: 48, startPoint y: 10, endPoint x: 56, endPoint y: 11, distance: 7.4
click at [48, 10] on div "Travorium" at bounding box center [56, 12] width 81 height 21
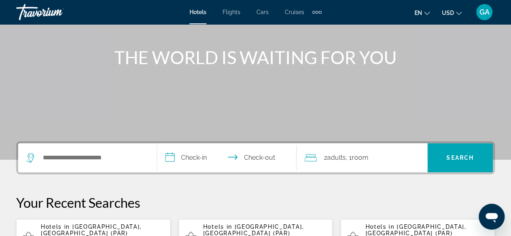
scroll to position [81, 0]
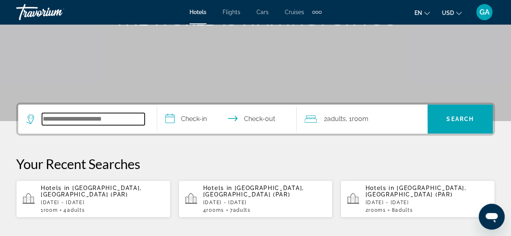
click at [80, 121] on input "Search widget" at bounding box center [93, 119] width 103 height 12
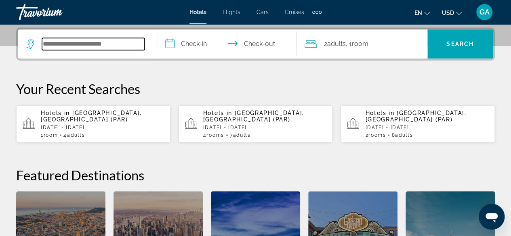
scroll to position [197, 0]
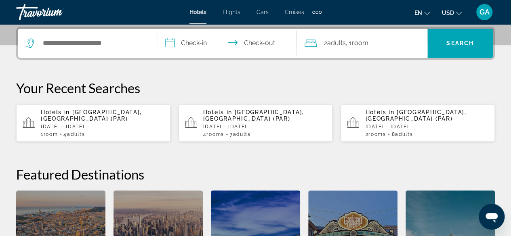
click at [80, 124] on p "[DATE] - [DATE]" at bounding box center [102, 127] width 123 height 6
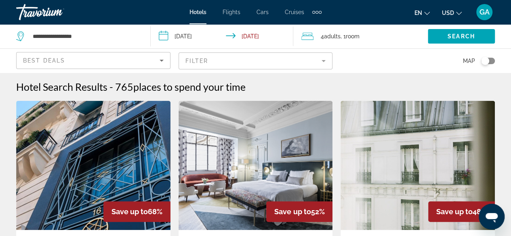
click at [244, 60] on mat-form-field "Filter" at bounding box center [256, 61] width 154 height 17
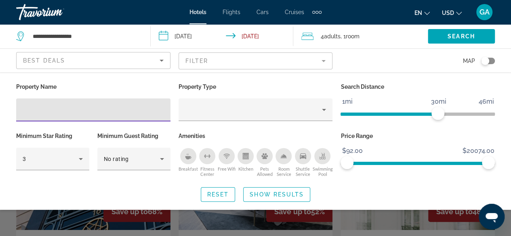
click at [35, 113] on input "Hotel Filters" at bounding box center [93, 110] width 141 height 10
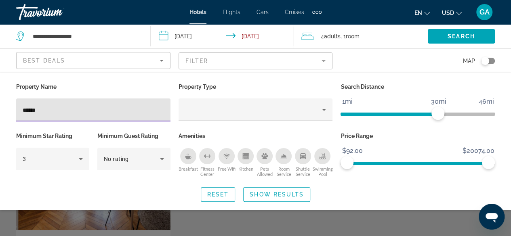
type input "******"
click at [274, 200] on span "Search widget" at bounding box center [277, 194] width 66 height 19
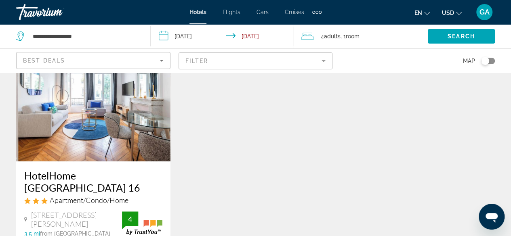
scroll to position [162, 0]
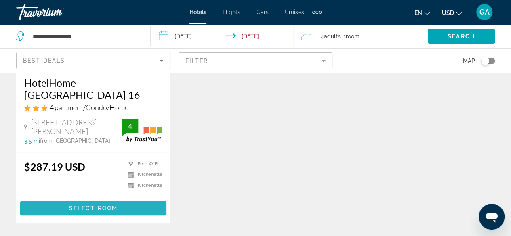
click at [97, 205] on span "Select Room" at bounding box center [93, 208] width 48 height 6
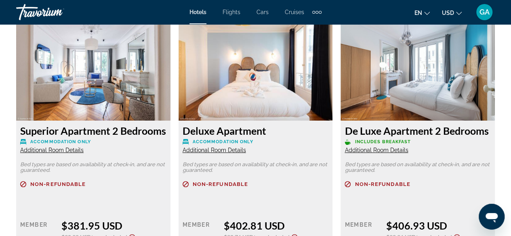
scroll to position [1575, 0]
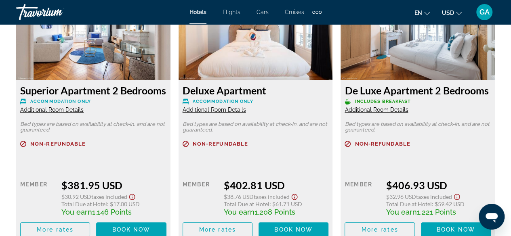
click at [65, 113] on span "Additional Room Details" at bounding box center [51, 110] width 63 height 6
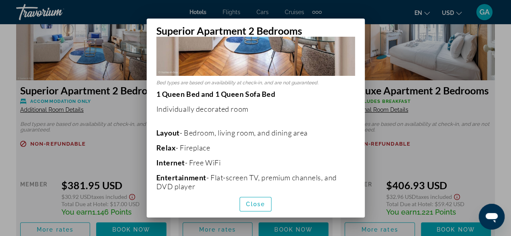
scroll to position [162, 0]
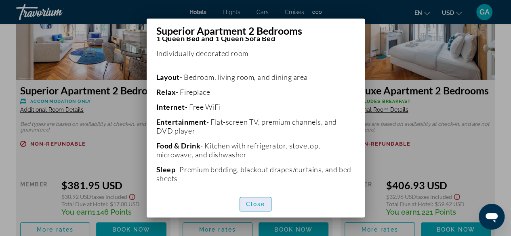
click at [259, 208] on span "button" at bounding box center [256, 204] width 32 height 19
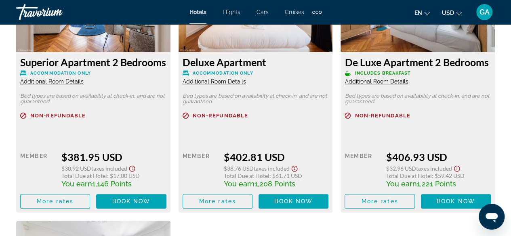
scroll to position [1616, 0]
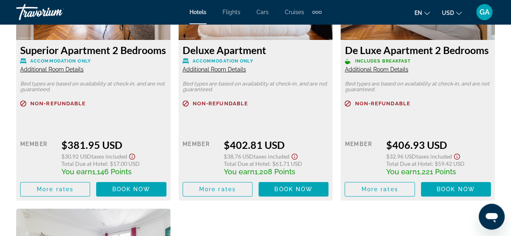
click at [224, 70] on span "Additional Room Details" at bounding box center [214, 69] width 63 height 6
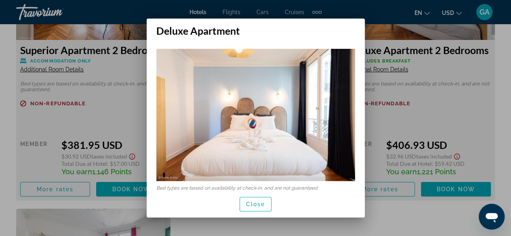
scroll to position [8, 0]
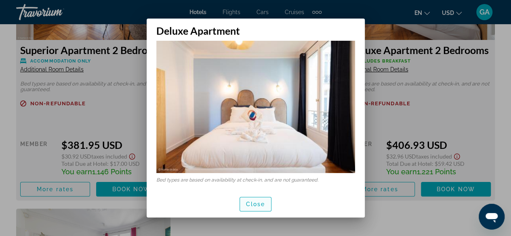
click at [266, 202] on span "button" at bounding box center [256, 204] width 32 height 19
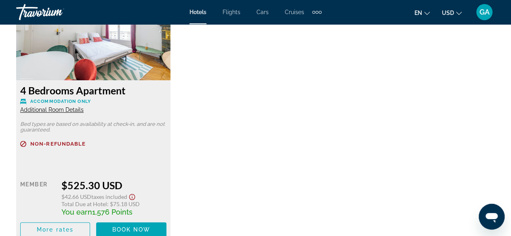
scroll to position [1858, 0]
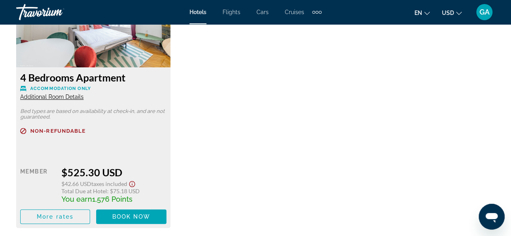
click at [76, 100] on span "Additional Room Details" at bounding box center [51, 97] width 63 height 6
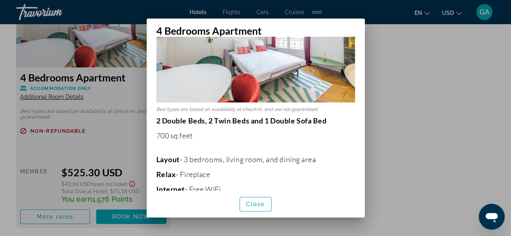
scroll to position [81, 0]
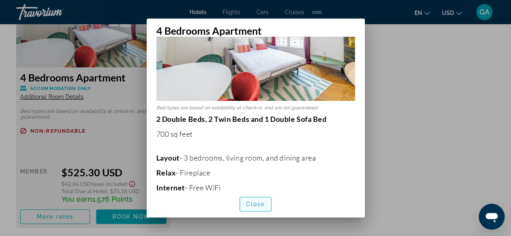
click at [249, 202] on span "Close" at bounding box center [255, 204] width 19 height 6
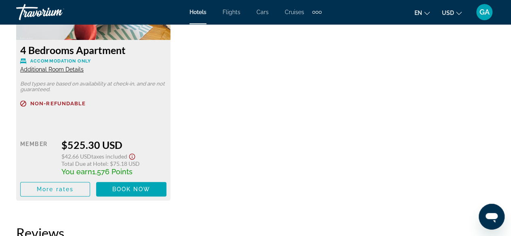
scroll to position [1898, 0]
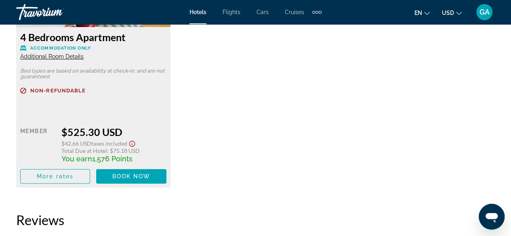
click at [62, 60] on span "Additional Room Details" at bounding box center [51, 56] width 63 height 6
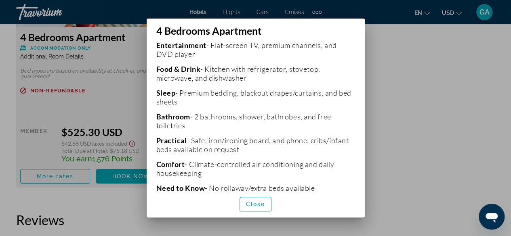
scroll to position [242, 0]
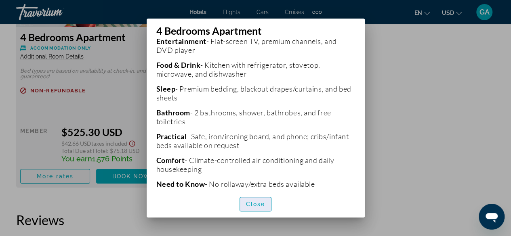
click at [255, 206] on span "Close" at bounding box center [255, 204] width 19 height 6
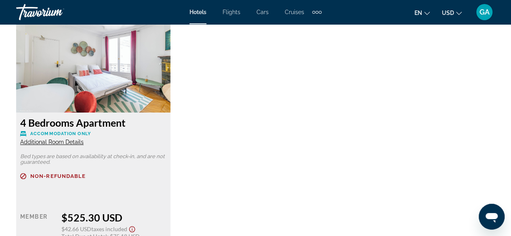
scroll to position [1858, 0]
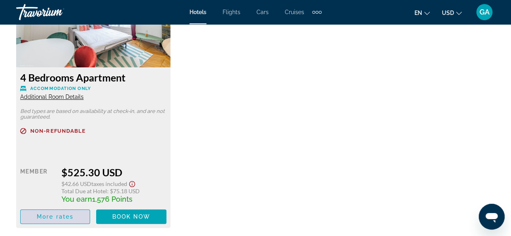
click at [46, 220] on span "More rates" at bounding box center [55, 217] width 37 height 6
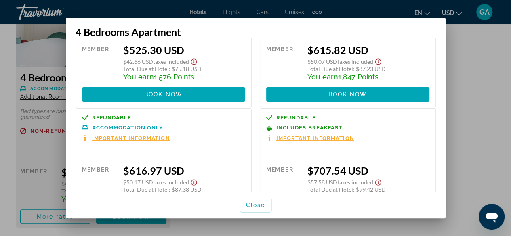
scroll to position [110, 0]
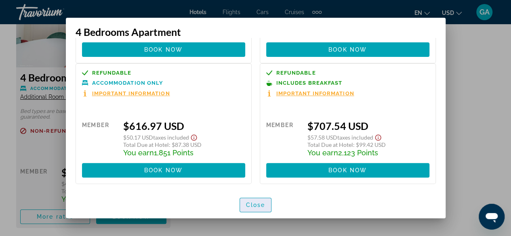
click at [249, 204] on span "Close" at bounding box center [255, 205] width 19 height 6
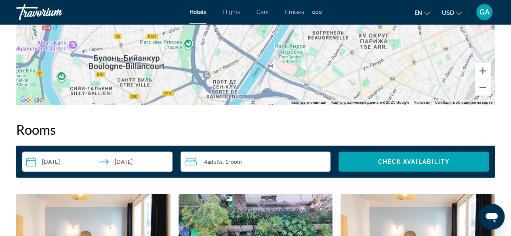
scroll to position [1131, 0]
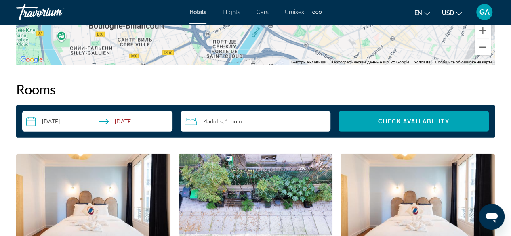
click at [266, 118] on div "4 Adult Adults , 1 Room rooms" at bounding box center [258, 122] width 146 height 10
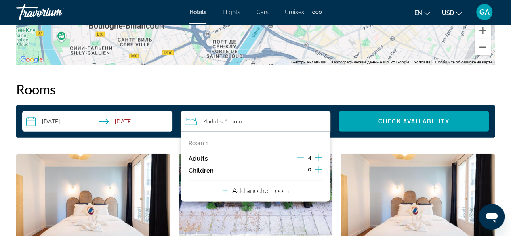
click at [318, 159] on icon "Increment adults" at bounding box center [318, 157] width 7 height 7
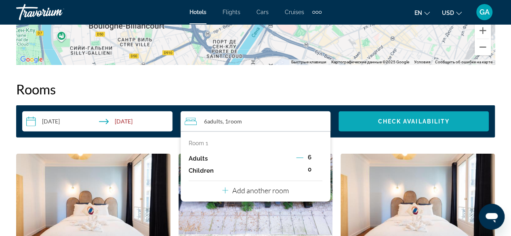
click at [396, 121] on span "Check Availability" at bounding box center [414, 121] width 72 height 6
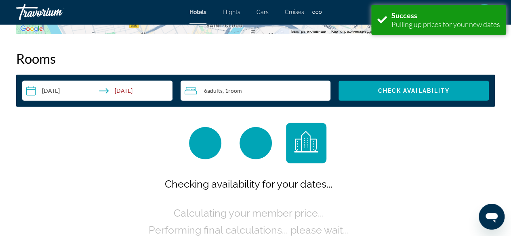
scroll to position [1164, 0]
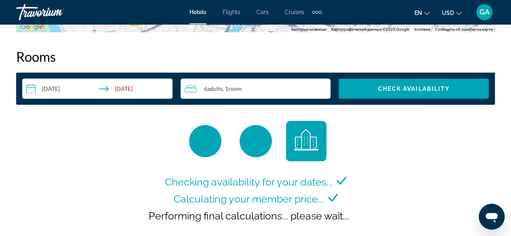
click at [260, 90] on div "6 Adult Adults , 1 Room rooms" at bounding box center [258, 89] width 146 height 10
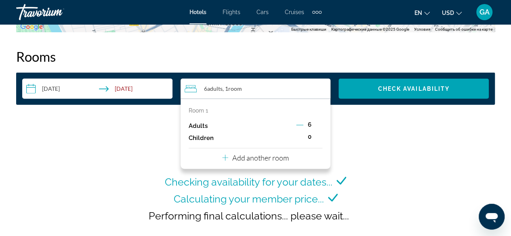
click at [303, 126] on icon "Decrement adults" at bounding box center [299, 125] width 7 height 7
click at [303, 129] on button "Decrement adults" at bounding box center [299, 126] width 7 height 10
click at [271, 157] on p "Add another room" at bounding box center [260, 157] width 57 height 9
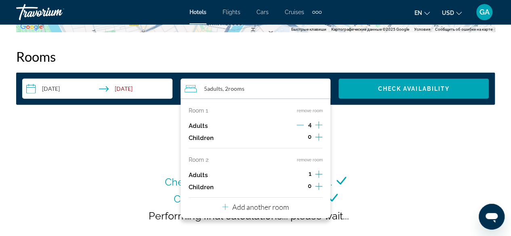
click at [320, 173] on icon "Increment adults" at bounding box center [318, 175] width 7 height 10
click at [303, 175] on icon "Decrement adults" at bounding box center [299, 174] width 7 height 7
click at [318, 174] on icon "Increment adults" at bounding box center [318, 174] width 7 height 7
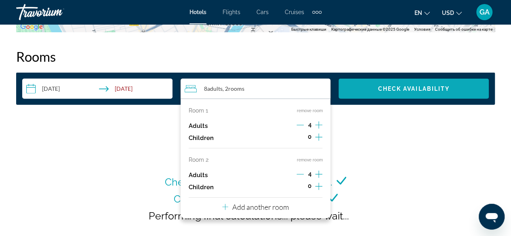
click at [408, 89] on span "Check Availability" at bounding box center [414, 89] width 72 height 6
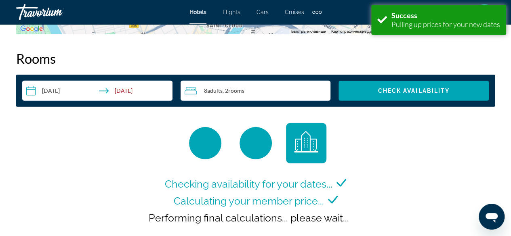
scroll to position [1164, 0]
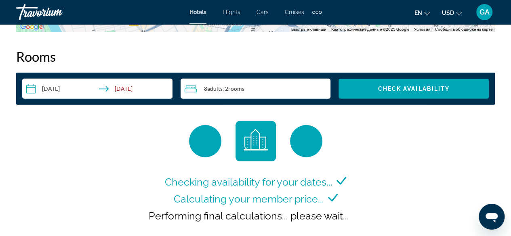
click at [246, 99] on div "**********" at bounding box center [255, 89] width 479 height 32
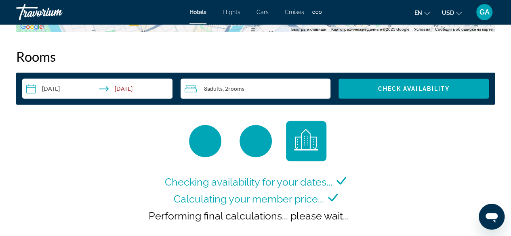
click at [256, 84] on div "8 Adult Adults , 2 Room rooms" at bounding box center [258, 89] width 146 height 10
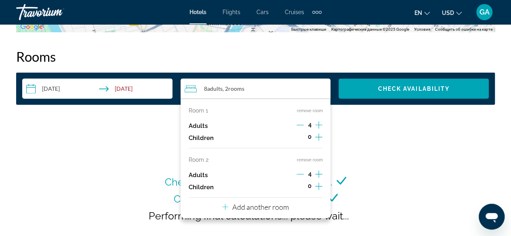
click at [303, 160] on button "remove room" at bounding box center [309, 160] width 26 height 5
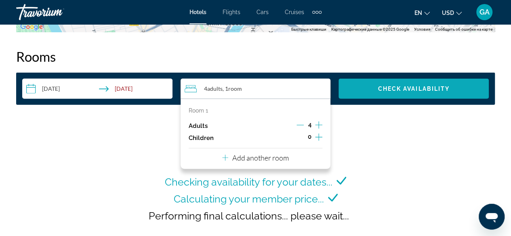
click at [391, 85] on span "Search widget" at bounding box center [413, 88] width 150 height 19
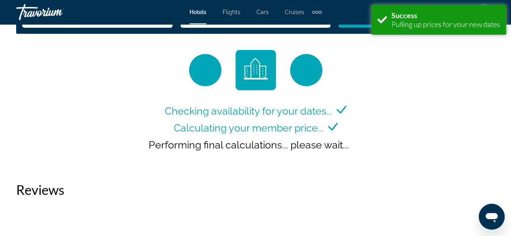
scroll to position [1171, 0]
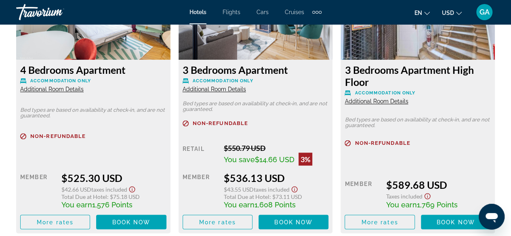
scroll to position [2181, 0]
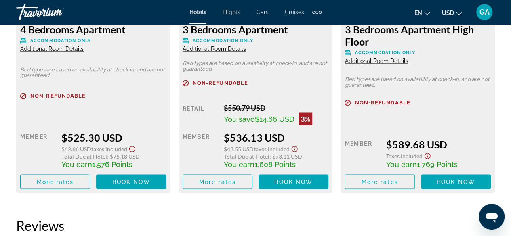
click at [71, 52] on span "Additional Room Details" at bounding box center [51, 49] width 63 height 6
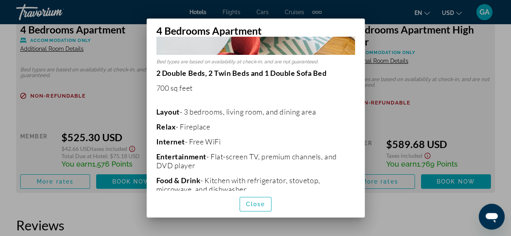
scroll to position [202, 0]
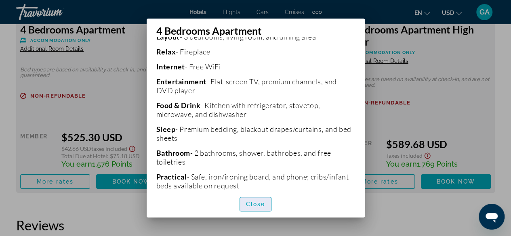
click at [253, 206] on span "Close" at bounding box center [255, 204] width 19 height 6
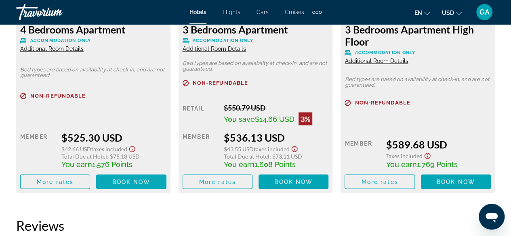
click at [123, 185] on span "Book now" at bounding box center [131, 182] width 38 height 6
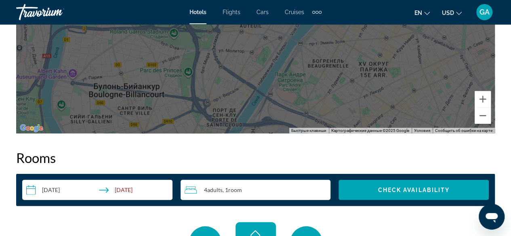
scroll to position [1131, 0]
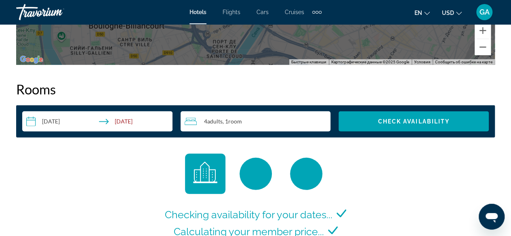
click at [271, 126] on div "4 Adult Adults , 1 Room rooms" at bounding box center [258, 121] width 146 height 20
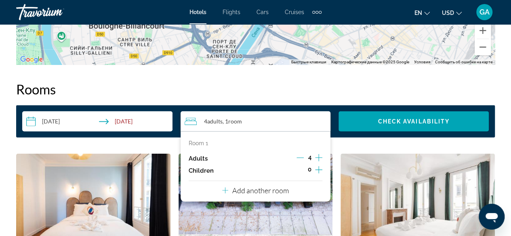
click at [273, 189] on p "Add another room" at bounding box center [260, 190] width 57 height 9
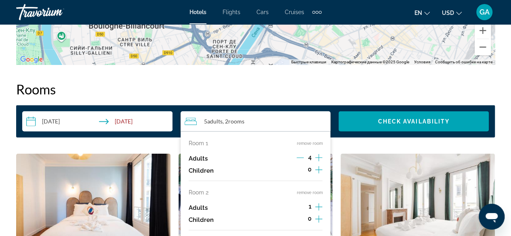
click at [320, 205] on icon "Increment adults" at bounding box center [318, 207] width 7 height 10
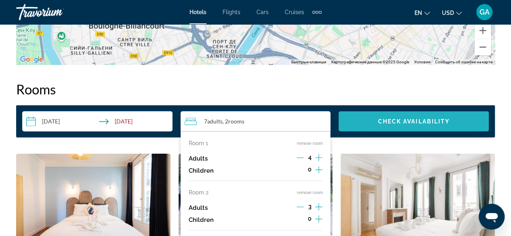
click at [379, 122] on span "Check Availability" at bounding box center [414, 121] width 72 height 6
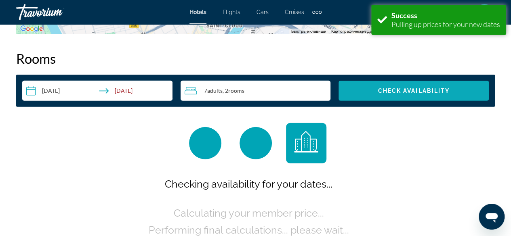
scroll to position [1164, 0]
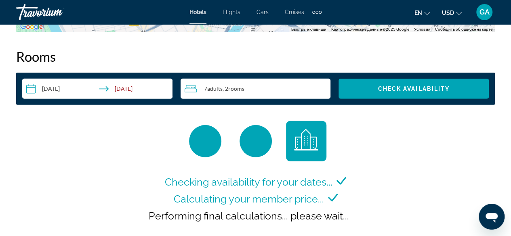
click at [237, 86] on span "rooms" at bounding box center [236, 88] width 16 height 7
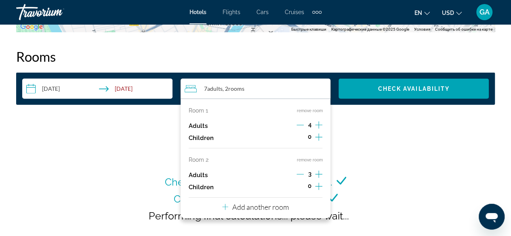
click at [305, 158] on button "remove room" at bounding box center [309, 160] width 26 height 5
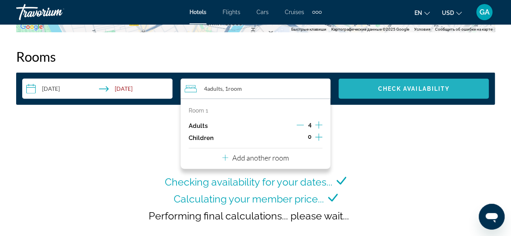
click at [411, 84] on span "Search widget" at bounding box center [413, 88] width 150 height 19
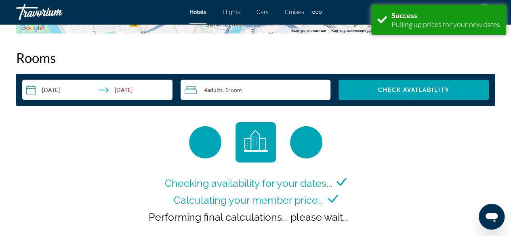
scroll to position [1164, 0]
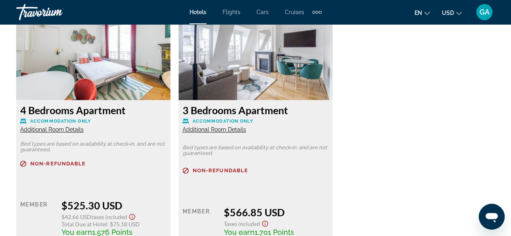
scroll to position [2141, 0]
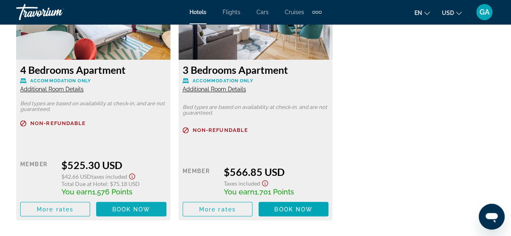
click at [125, 212] on span "Book now" at bounding box center [131, 209] width 38 height 6
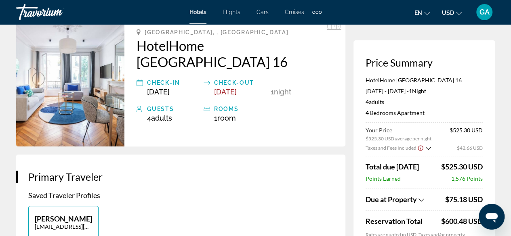
scroll to position [40, 0]
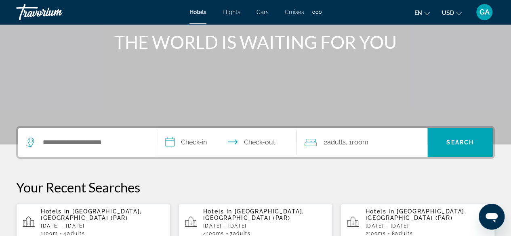
scroll to position [121, 0]
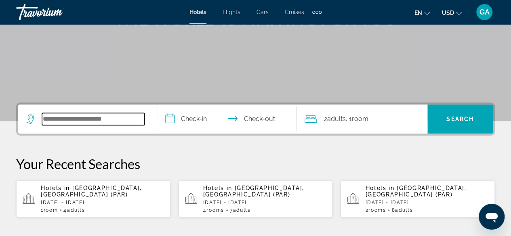
click at [64, 117] on input "Search widget" at bounding box center [93, 119] width 103 height 12
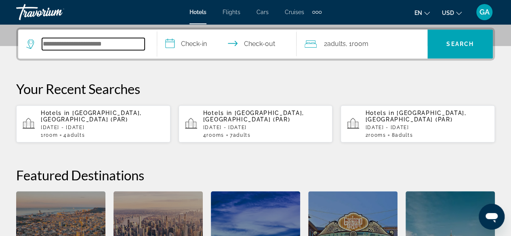
scroll to position [197, 0]
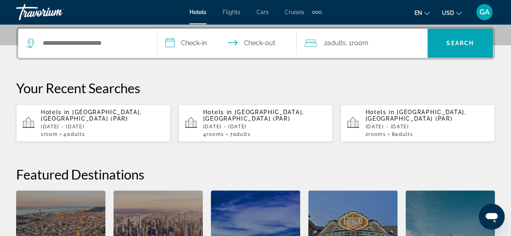
click at [71, 124] on p "[DATE] - [DATE]" at bounding box center [102, 127] width 123 height 6
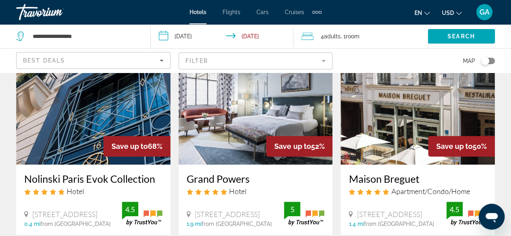
scroll to position [81, 0]
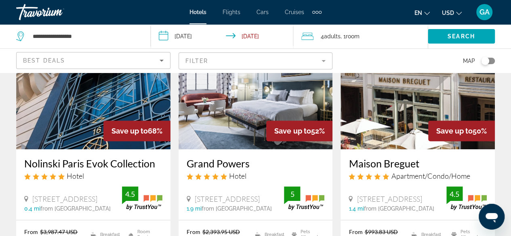
click at [217, 59] on mat-form-field "Filter" at bounding box center [256, 61] width 154 height 17
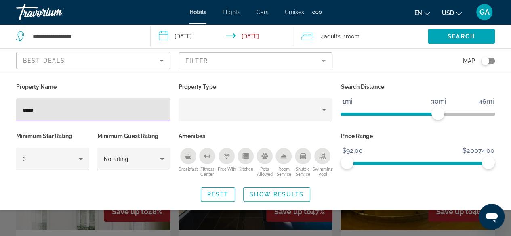
type input "******"
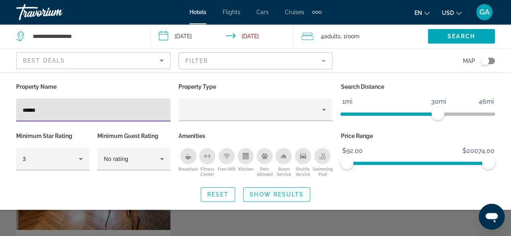
click at [278, 198] on span "Search widget" at bounding box center [277, 194] width 66 height 19
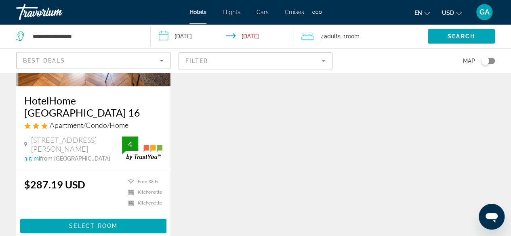
scroll to position [162, 0]
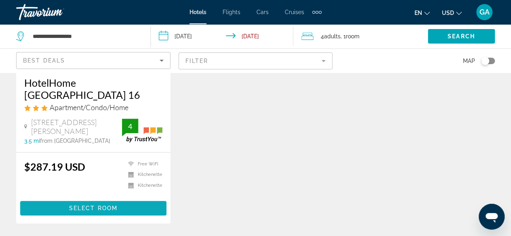
click at [117, 205] on span "Select Room" at bounding box center [93, 208] width 48 height 6
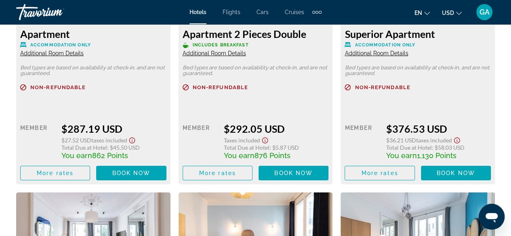
scroll to position [1414, 0]
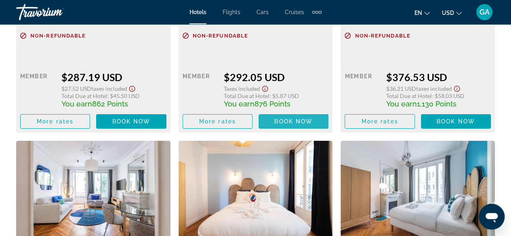
click at [291, 122] on span "Book now" at bounding box center [293, 121] width 38 height 6
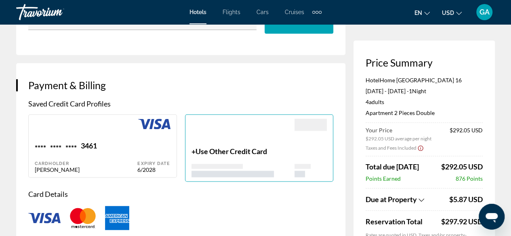
scroll to position [565, 0]
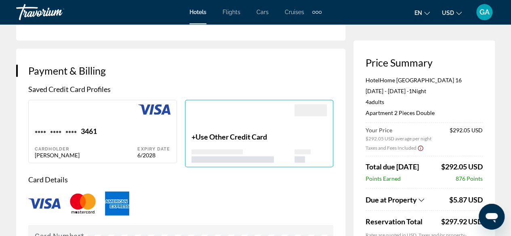
click at [136, 152] on div "[PERSON_NAME]" at bounding box center [86, 155] width 103 height 7
type input "******"
type input "**********"
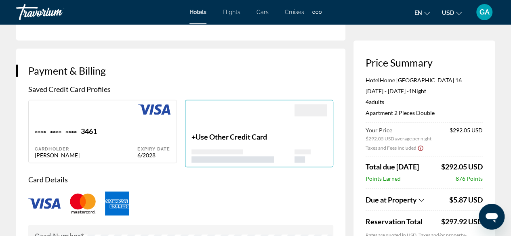
type input "******"
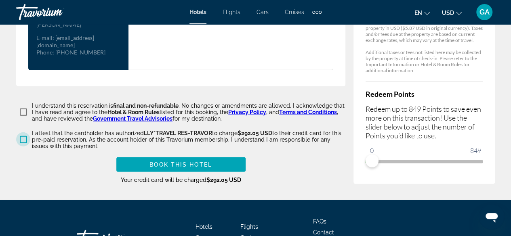
scroll to position [1161, 0]
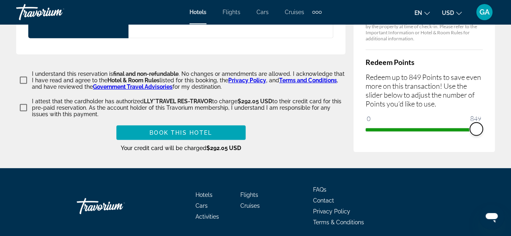
drag, startPoint x: 374, startPoint y: 98, endPoint x: 487, endPoint y: 98, distance: 112.7
click at [171, 130] on span "Book this hotel" at bounding box center [180, 133] width 63 height 6
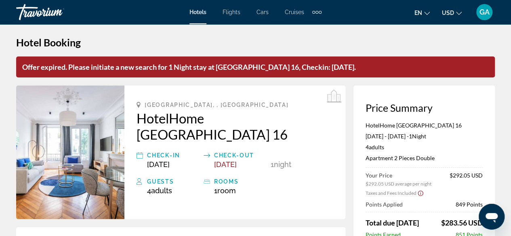
scroll to position [0, 0]
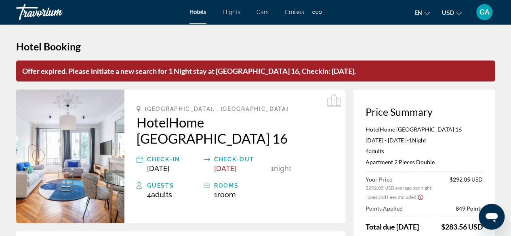
click at [423, 12] on button "en English Español Français Italiano Português русский" at bounding box center [421, 13] width 15 height 12
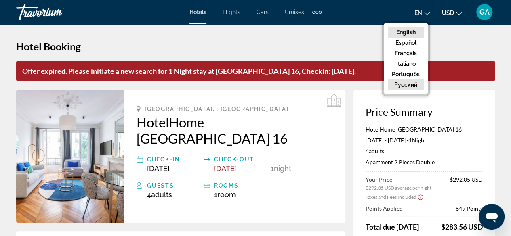
click at [414, 85] on button "русский" at bounding box center [406, 85] width 36 height 11
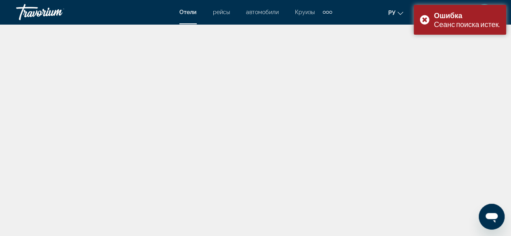
scroll to position [200, 0]
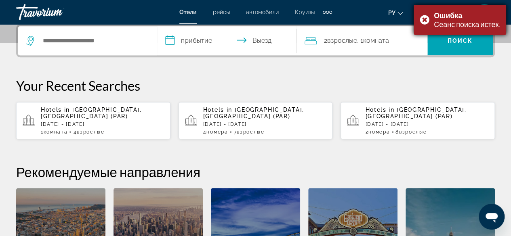
click at [422, 20] on div "Ошибка Сеанс поиска истек." at bounding box center [460, 20] width 92 height 30
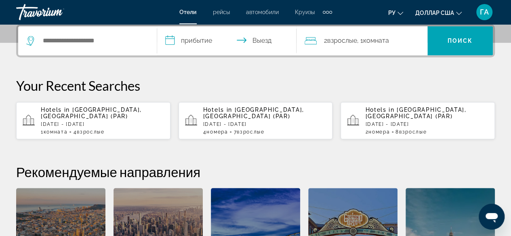
click at [82, 122] on p "[DATE] - [DATE]" at bounding box center [102, 125] width 123 height 6
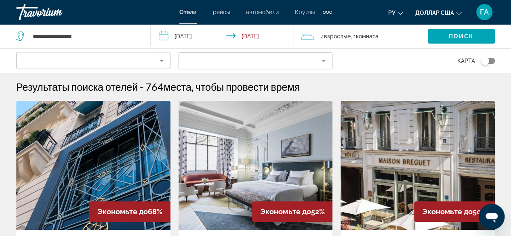
click at [259, 57] on mat-form-field "Filter" at bounding box center [256, 61] width 154 height 17
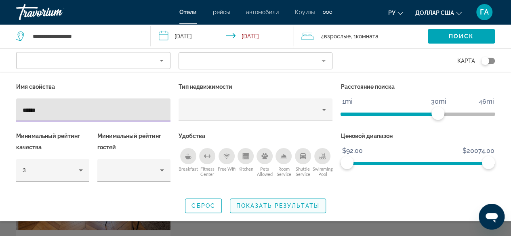
type input "******"
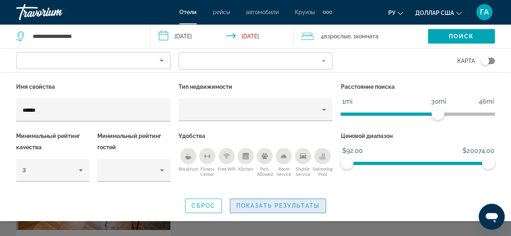
click at [281, 208] on span "Показать результаты" at bounding box center [277, 206] width 83 height 6
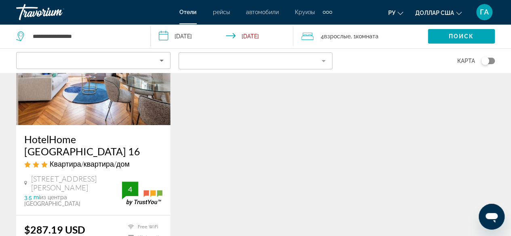
scroll to position [202, 0]
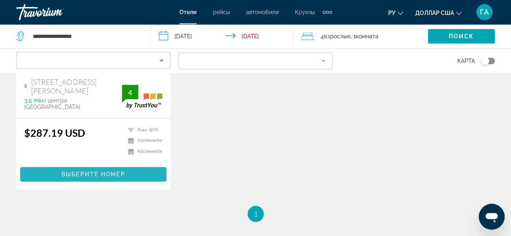
click at [113, 171] on span "Выберите номер" at bounding box center [92, 174] width 63 height 6
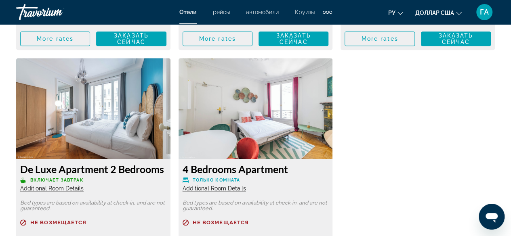
scroll to position [1898, 0]
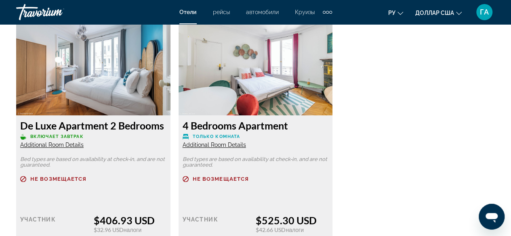
click at [237, 135] on div "4 Bedrooms Apartment Только комната Additional Room Details Bed types are based…" at bounding box center [256, 212] width 154 height 192
click at [237, 142] on span "Additional Room Details" at bounding box center [214, 145] width 63 height 6
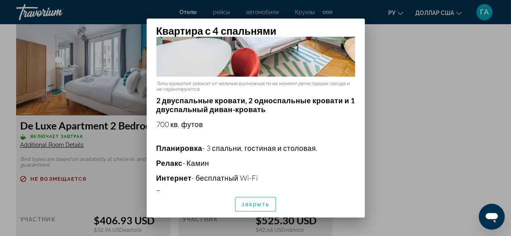
scroll to position [162, 0]
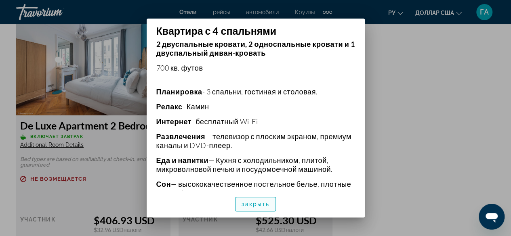
click at [242, 208] on span "button" at bounding box center [255, 204] width 40 height 19
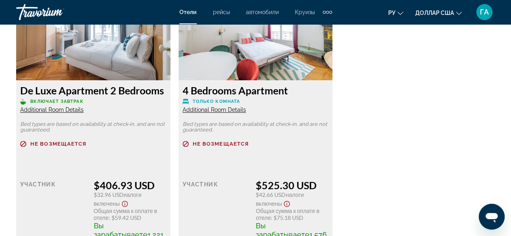
scroll to position [1979, 0]
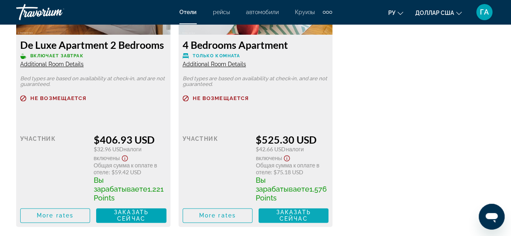
click at [290, 209] on span "Заказать сейчас" at bounding box center [293, 215] width 35 height 13
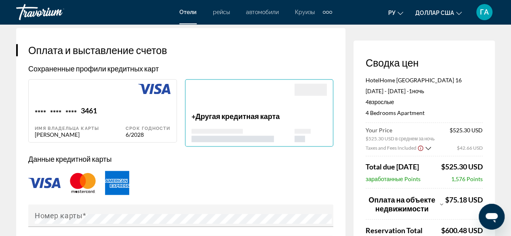
scroll to position [565, 0]
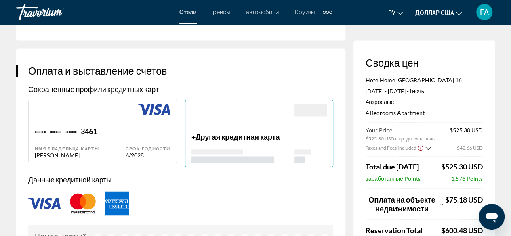
click at [131, 152] on div "6/2028" at bounding box center [148, 155] width 44 height 7
type input "******"
type input "**********"
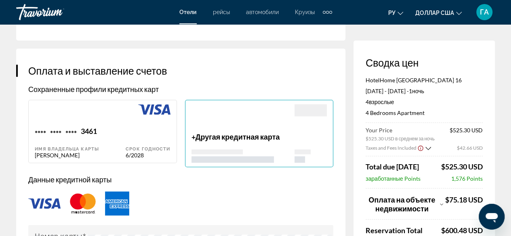
type input "******"
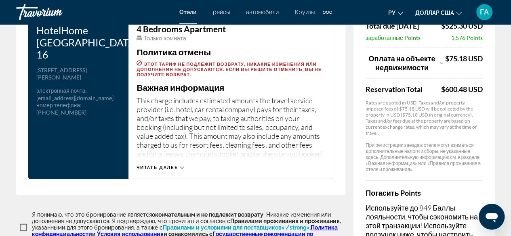
scroll to position [1171, 0]
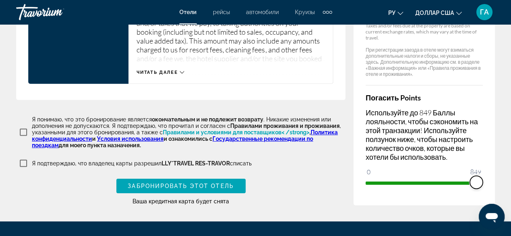
drag, startPoint x: 371, startPoint y: 171, endPoint x: 498, endPoint y: 173, distance: 126.8
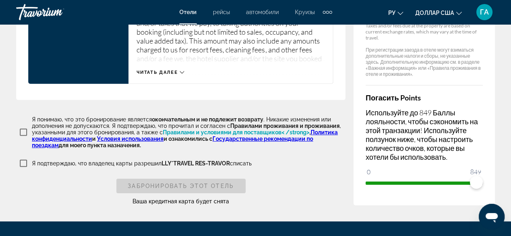
click at [32, 160] on p "Я подтверждаю, что владелец карты разрешил LLY*TRAVEL RES-TRAVOR списать" at bounding box center [142, 163] width 220 height 6
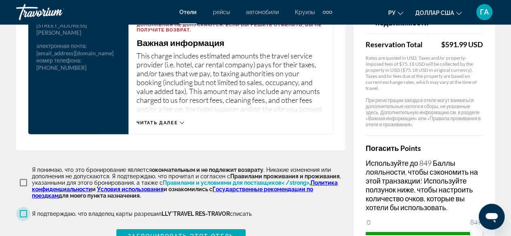
scroll to position [1244, 0]
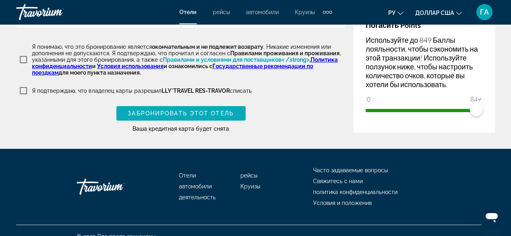
click at [166, 110] on span "Забронировать этот отель" at bounding box center [181, 113] width 106 height 6
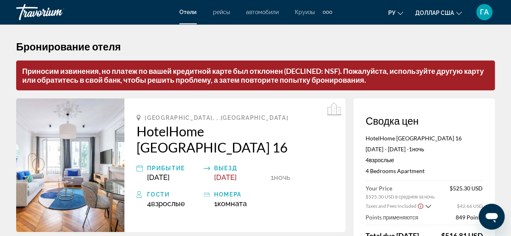
scroll to position [0, 0]
